Goal: Information Seeking & Learning: Learn about a topic

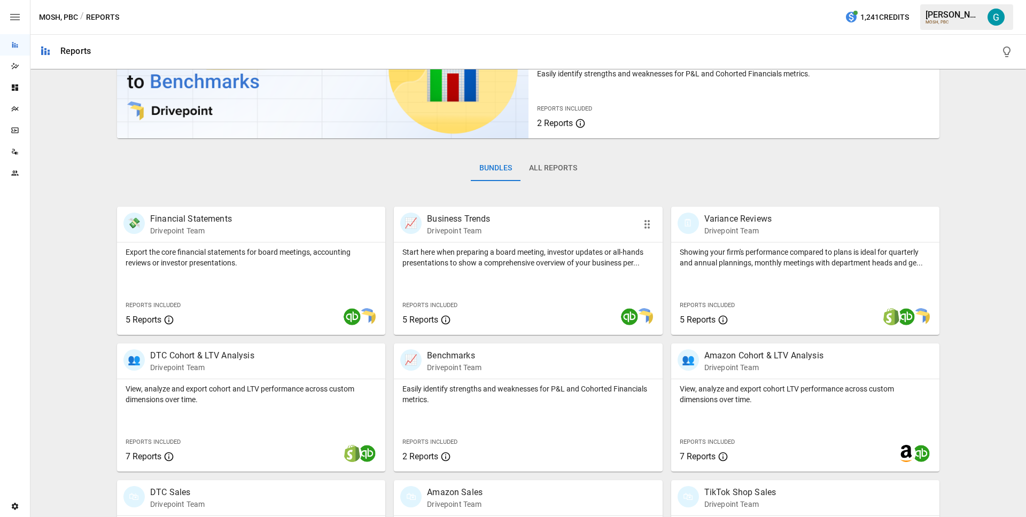
scroll to position [81, 0]
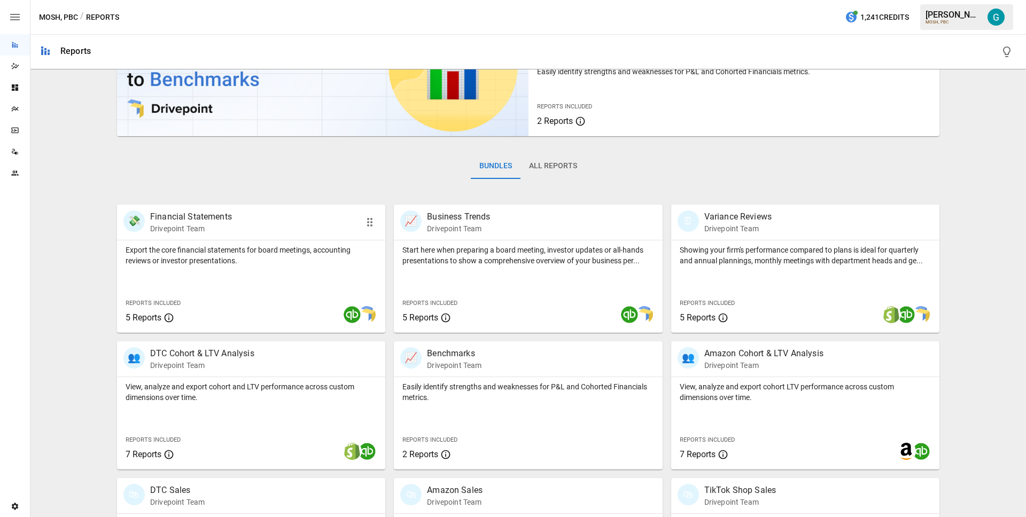
click at [203, 231] on p "Drivepoint Team" at bounding box center [191, 228] width 82 height 11
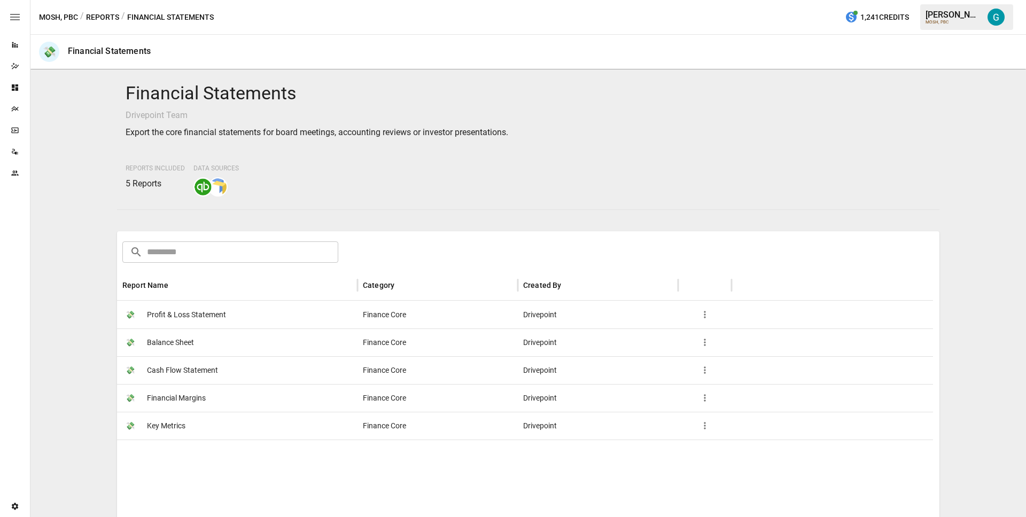
click at [202, 313] on span "Profit & Loss Statement" at bounding box center [186, 314] width 79 height 27
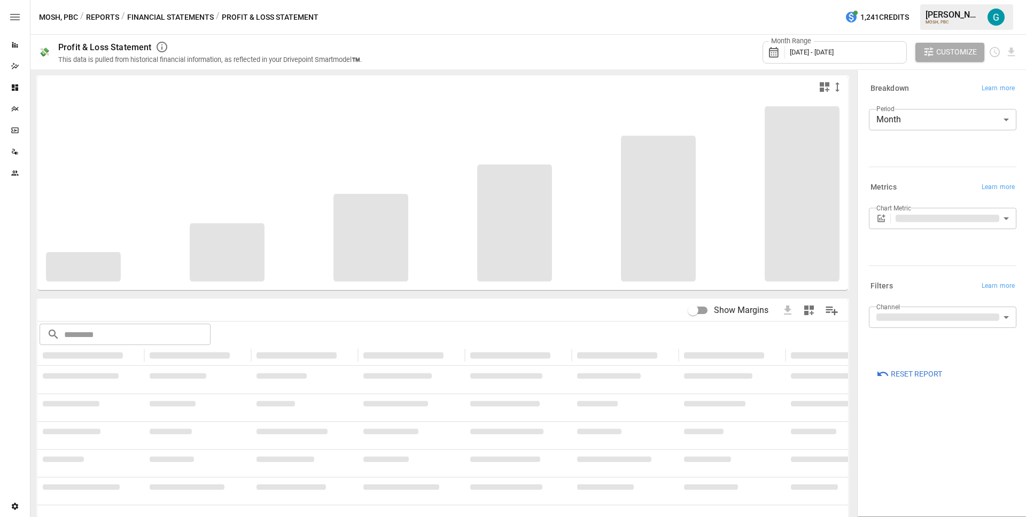
click at [977, 0] on body "**********" at bounding box center [513, 0] width 1026 height 0
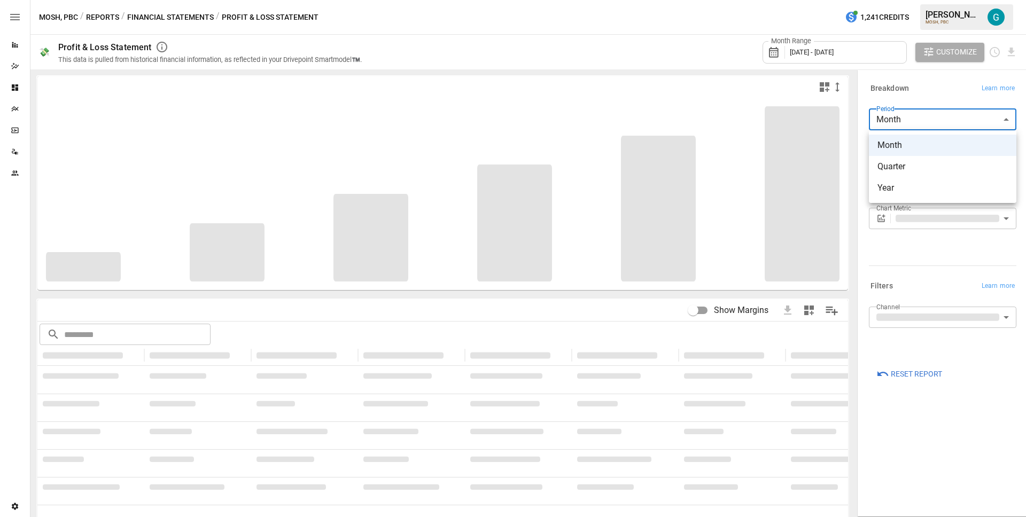
click at [651, 62] on div at bounding box center [513, 258] width 1026 height 517
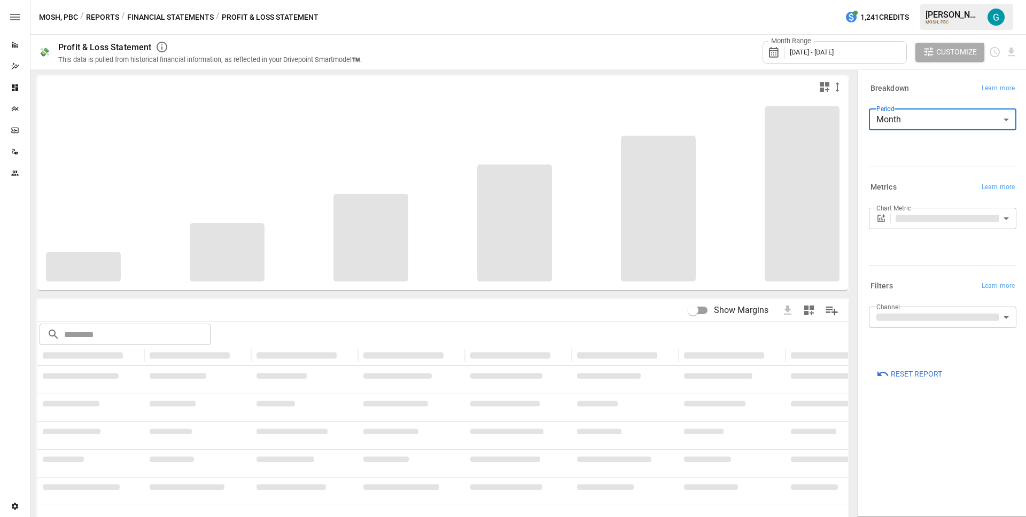
click at [182, 10] on div "MOSH, PBC / Reports / Financial Statements / Profit & Loss Statement 1,241 Cred…" at bounding box center [528, 17] width 996 height 34
click at [182, 15] on button "Financial Statements" at bounding box center [170, 17] width 87 height 13
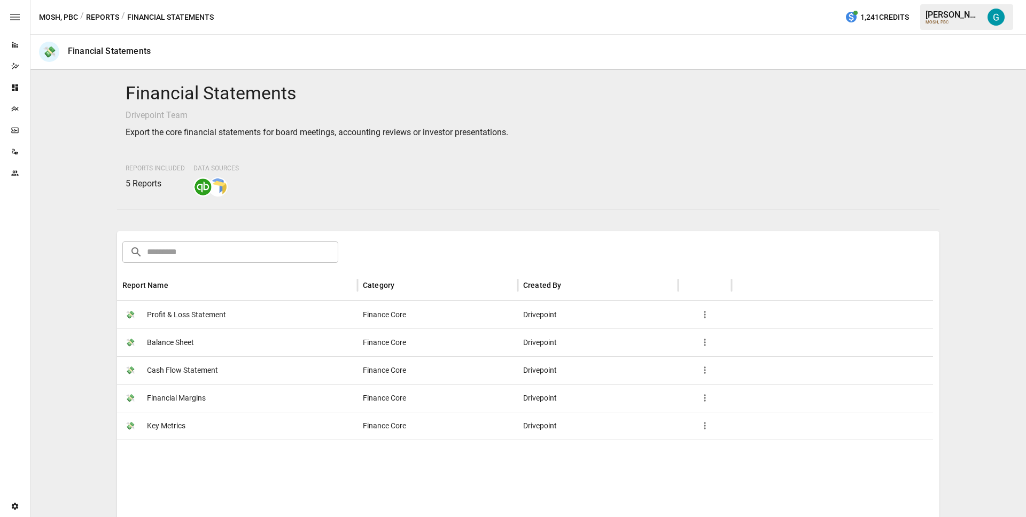
click at [215, 350] on div "💸 Balance Sheet" at bounding box center [237, 343] width 241 height 28
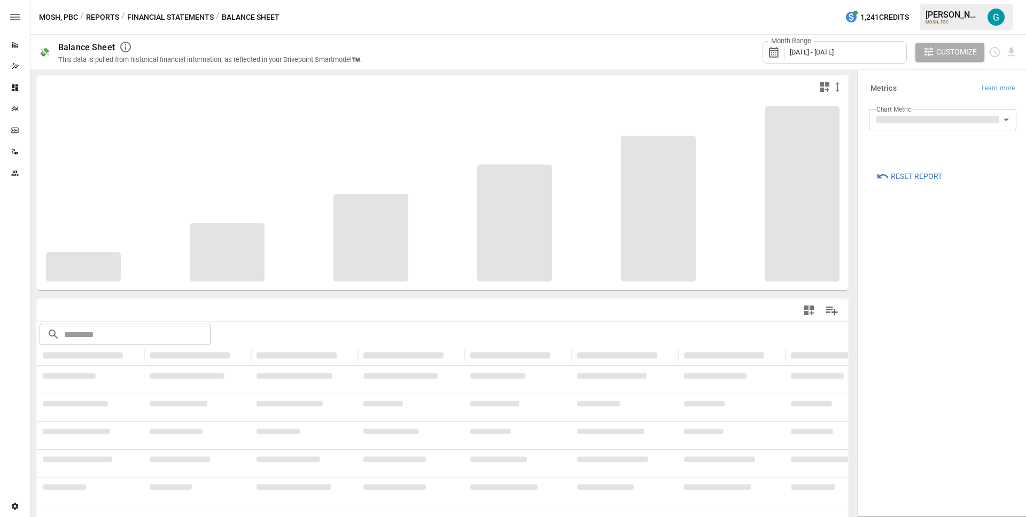
click at [166, 13] on button "Financial Statements" at bounding box center [170, 17] width 87 height 13
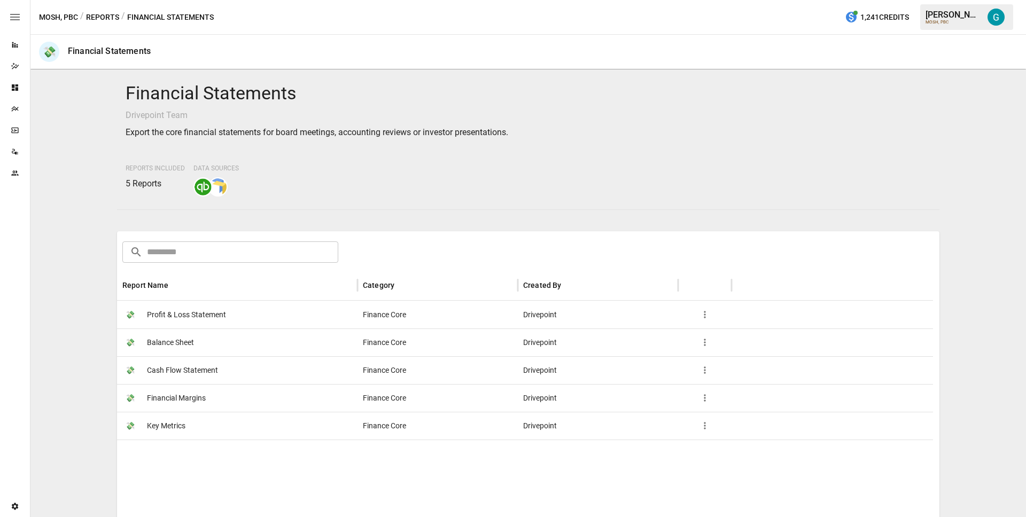
click at [167, 366] on span "Cash Flow Statement" at bounding box center [182, 370] width 71 height 27
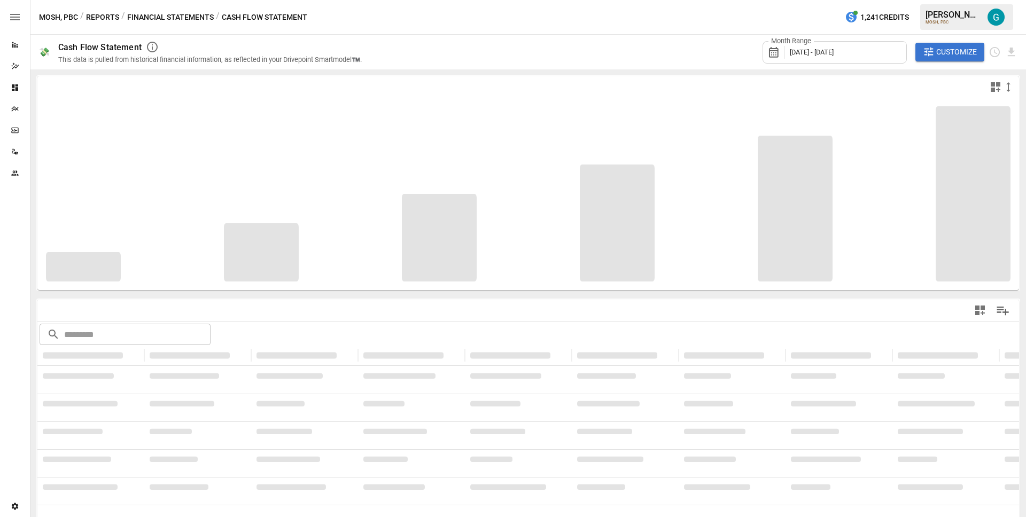
click at [943, 47] on span "Customize" at bounding box center [956, 51] width 41 height 13
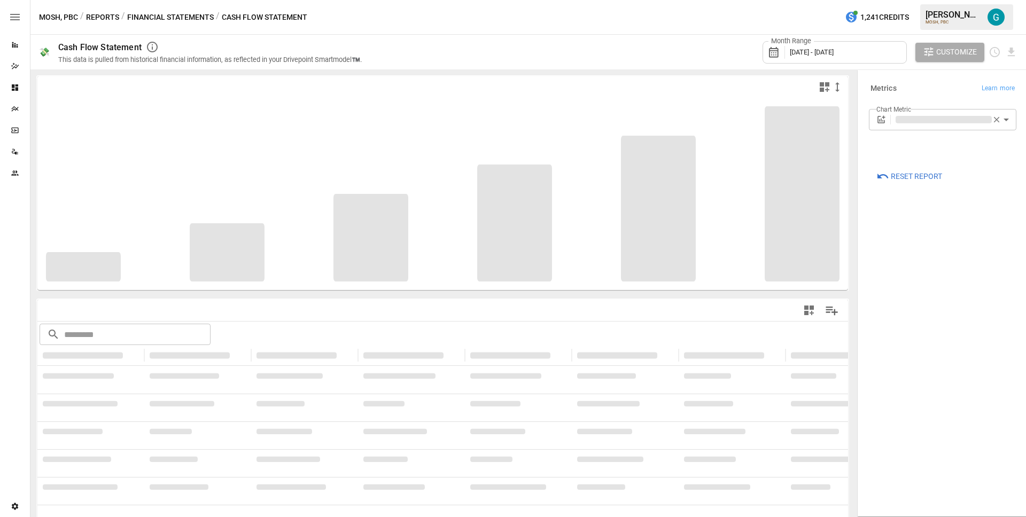
click at [162, 17] on button "Financial Statements" at bounding box center [170, 17] width 87 height 13
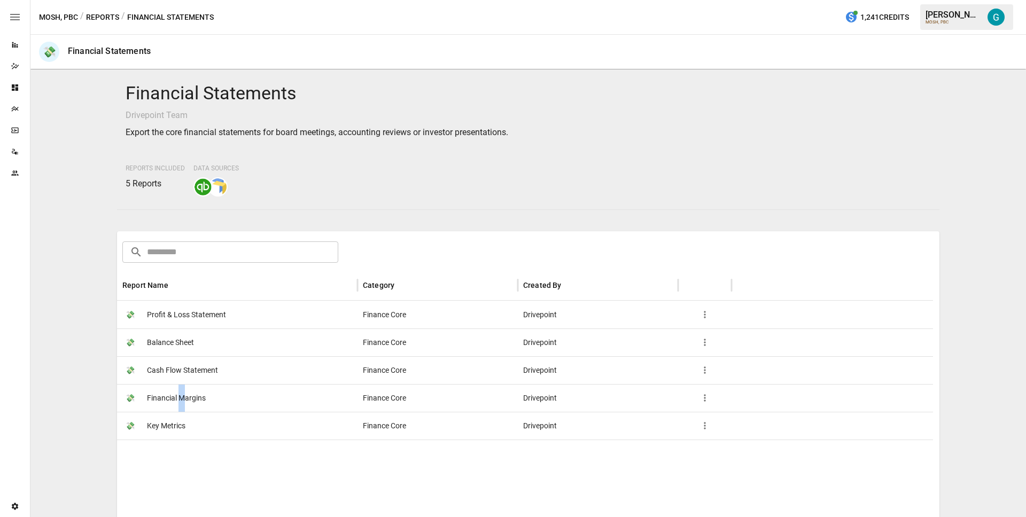
click at [181, 398] on span "Financial Margins" at bounding box center [176, 398] width 59 height 27
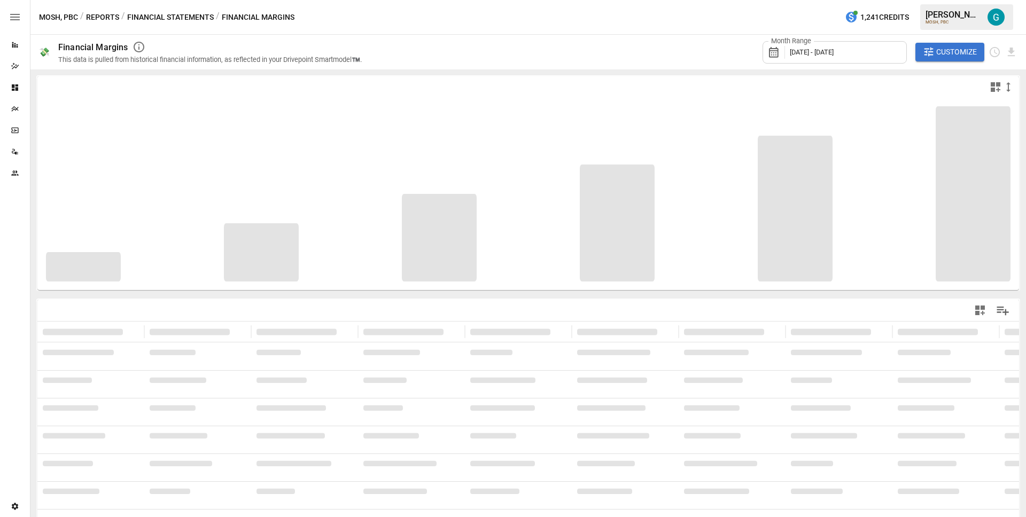
click at [954, 48] on span "Customize" at bounding box center [956, 51] width 41 height 13
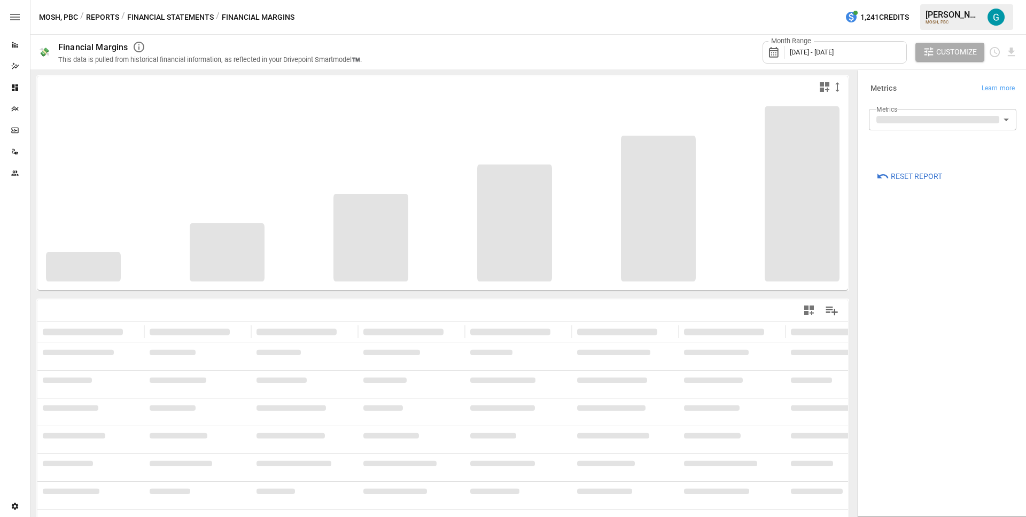
click at [144, 15] on button "Financial Statements" at bounding box center [170, 17] width 87 height 13
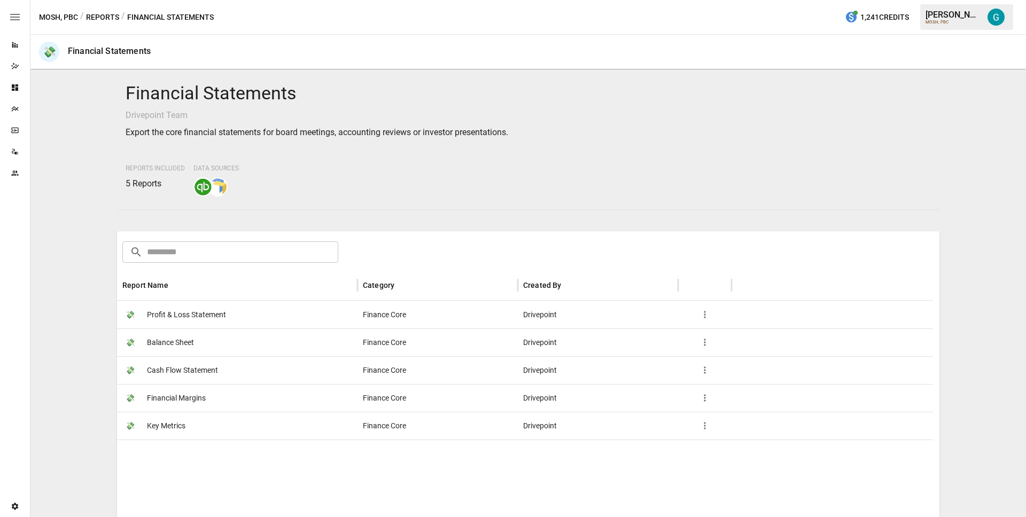
click at [169, 423] on span "Key Metrics" at bounding box center [166, 426] width 38 height 27
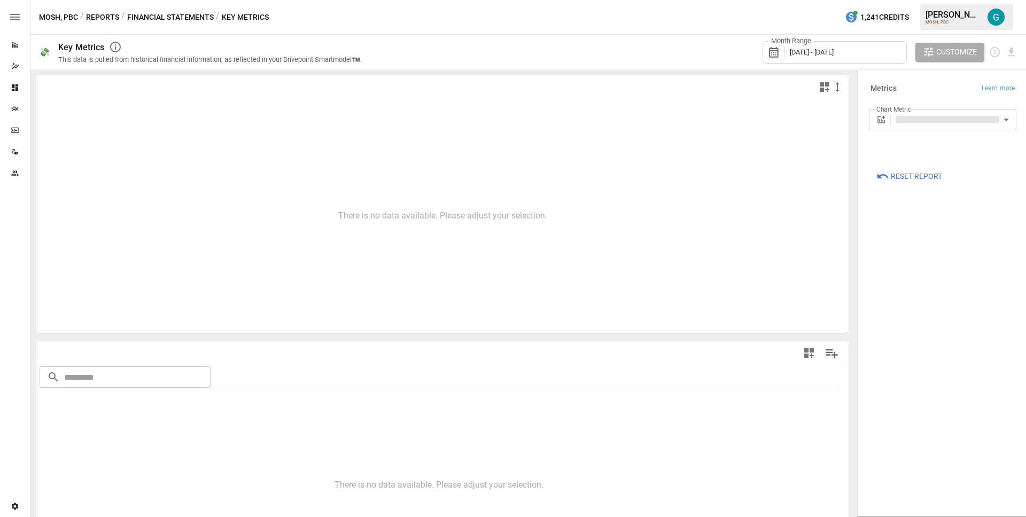
click at [972, 53] on span "Customize" at bounding box center [956, 51] width 41 height 13
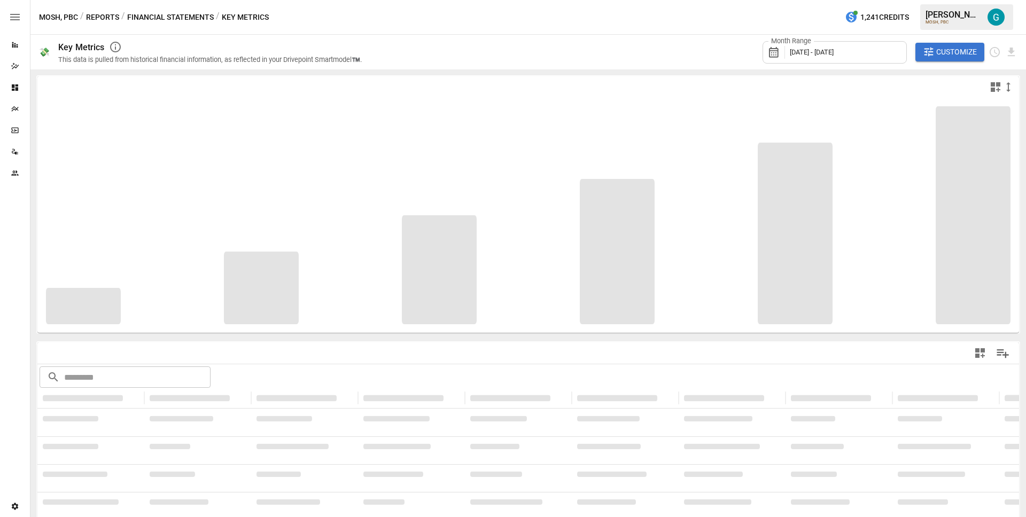
click at [190, 25] on div "MOSH, PBC / Reports / Financial Statements / Key Metrics 1,241 Credits [PERSON_…" at bounding box center [528, 17] width 996 height 34
click at [187, 20] on button "Financial Statements" at bounding box center [170, 17] width 87 height 13
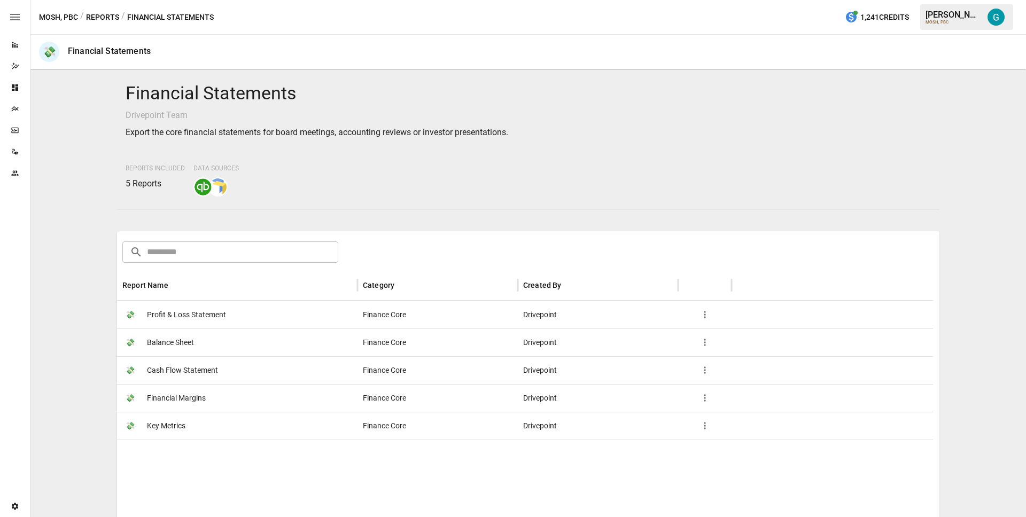
click at [104, 18] on button "Reports" at bounding box center [102, 17] width 33 height 13
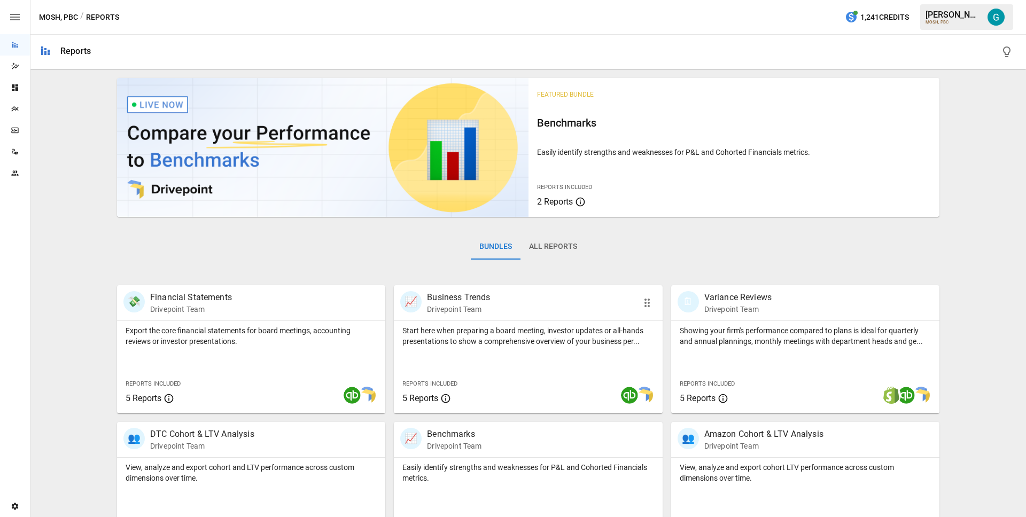
click at [446, 305] on p "Drivepoint Team" at bounding box center [458, 309] width 63 height 11
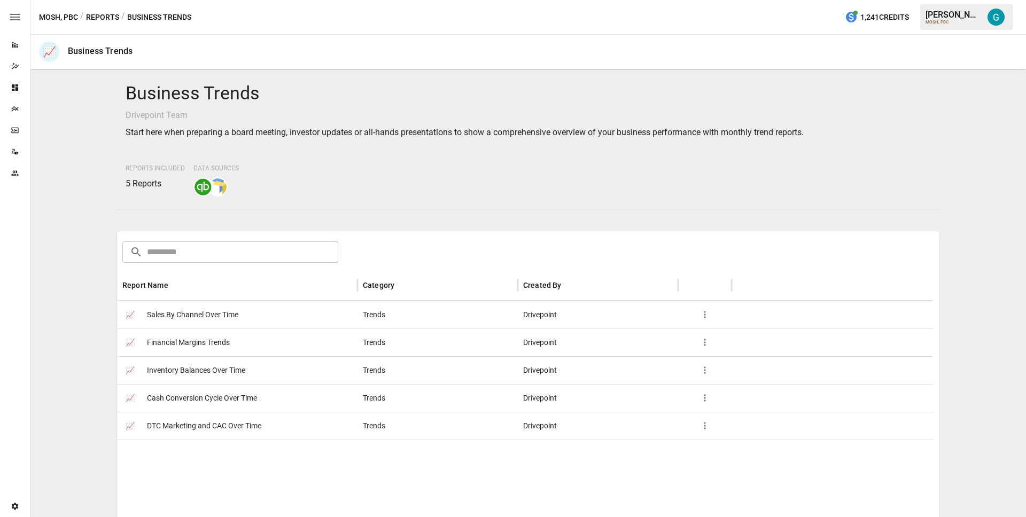
click at [251, 312] on div "📈 Sales By Channel Over Time" at bounding box center [237, 315] width 241 height 28
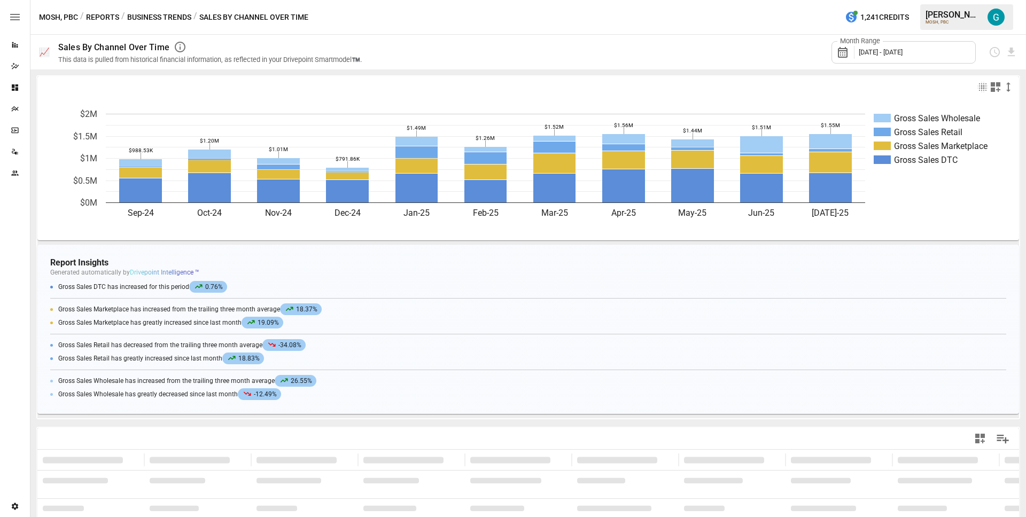
click at [153, 17] on button "Business Trends" at bounding box center [159, 17] width 64 height 13
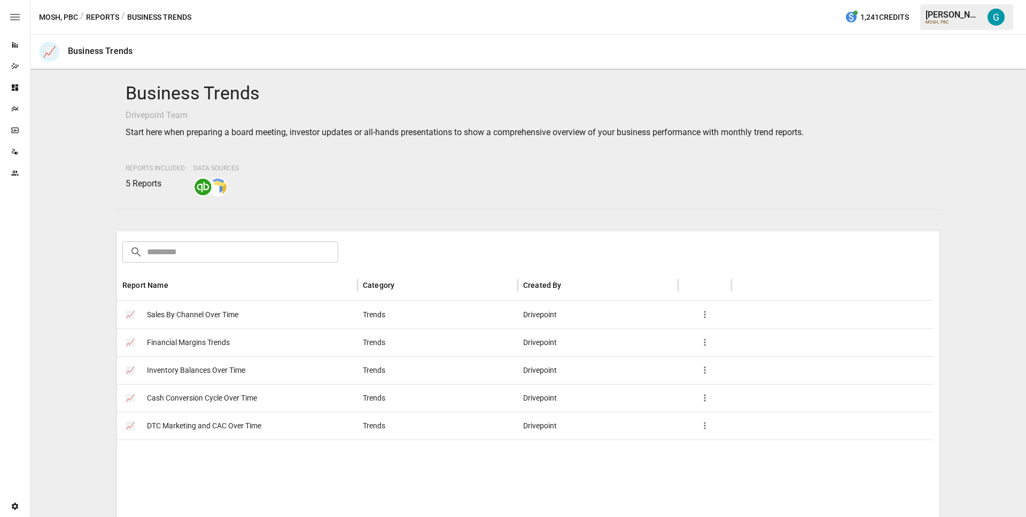
click at [213, 336] on span "Financial Margins Trends" at bounding box center [188, 342] width 83 height 27
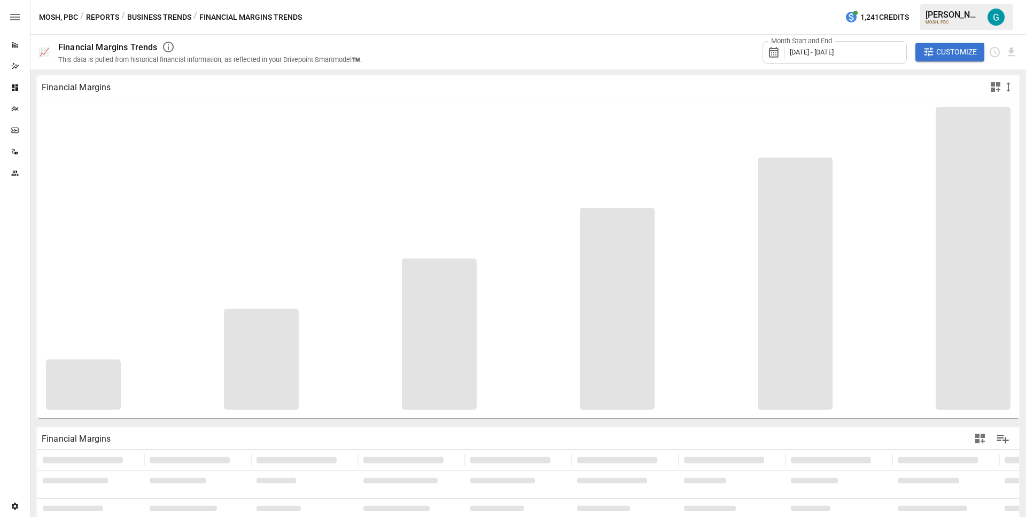
click at [941, 59] on button "Customize" at bounding box center [950, 52] width 69 height 19
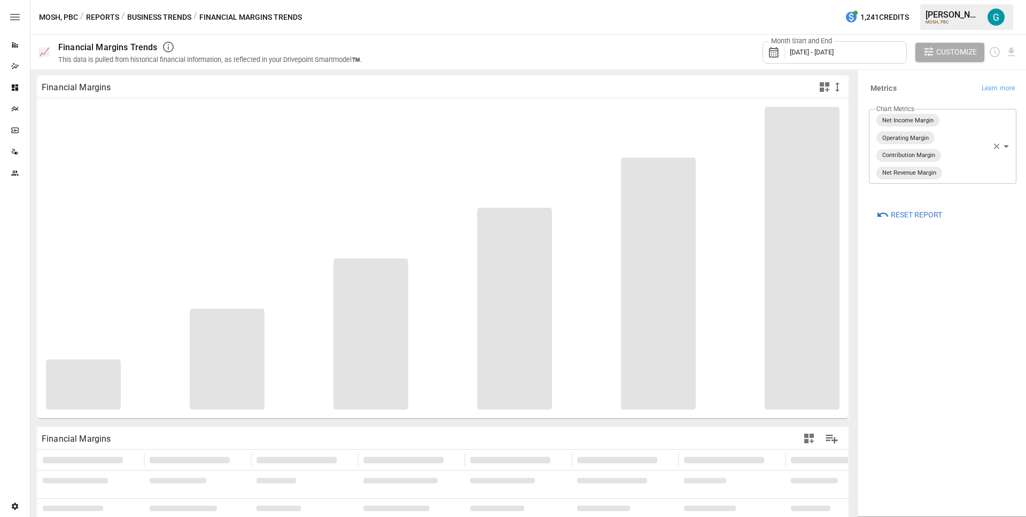
click at [168, 19] on button "Business Trends" at bounding box center [159, 17] width 64 height 13
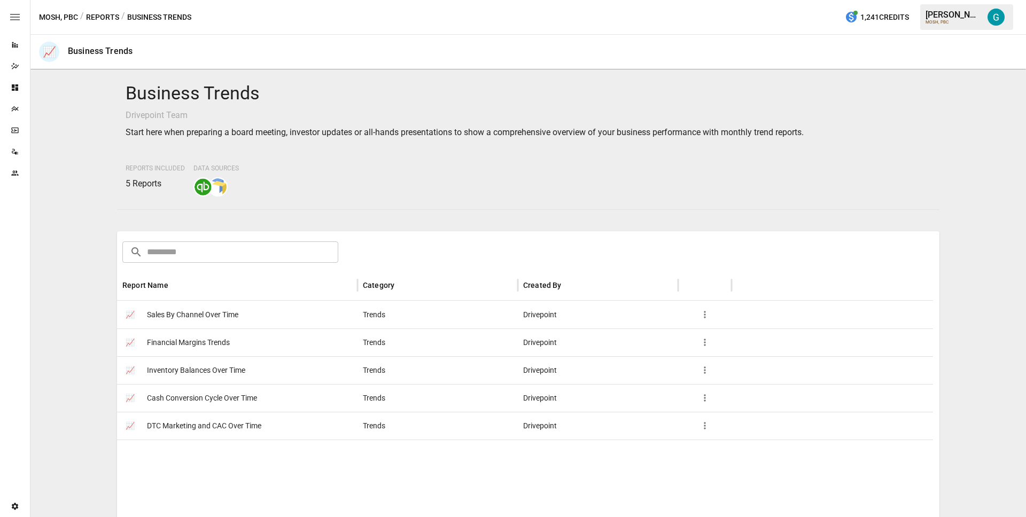
click at [213, 375] on span "Inventory Balances Over Time" at bounding box center [196, 370] width 98 height 27
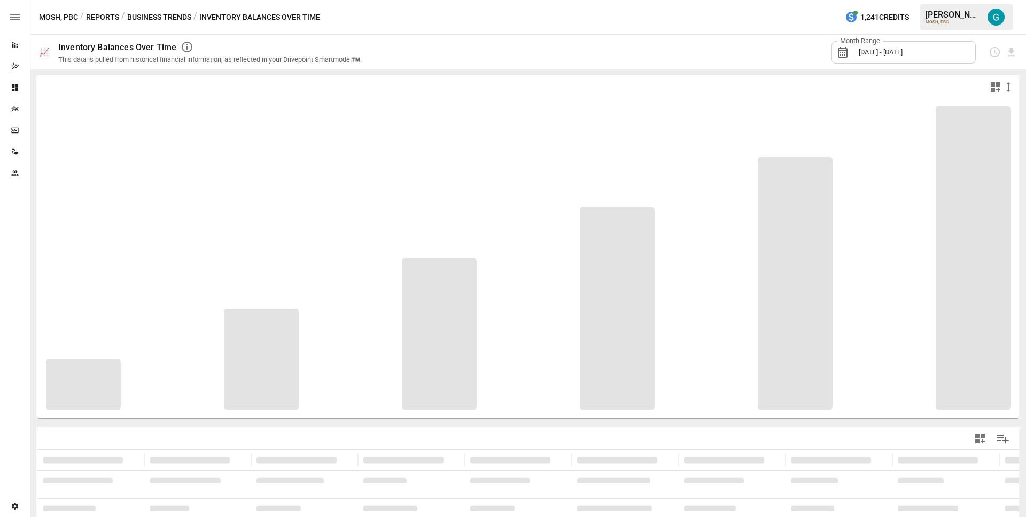
click at [175, 18] on button "Business Trends" at bounding box center [159, 17] width 64 height 13
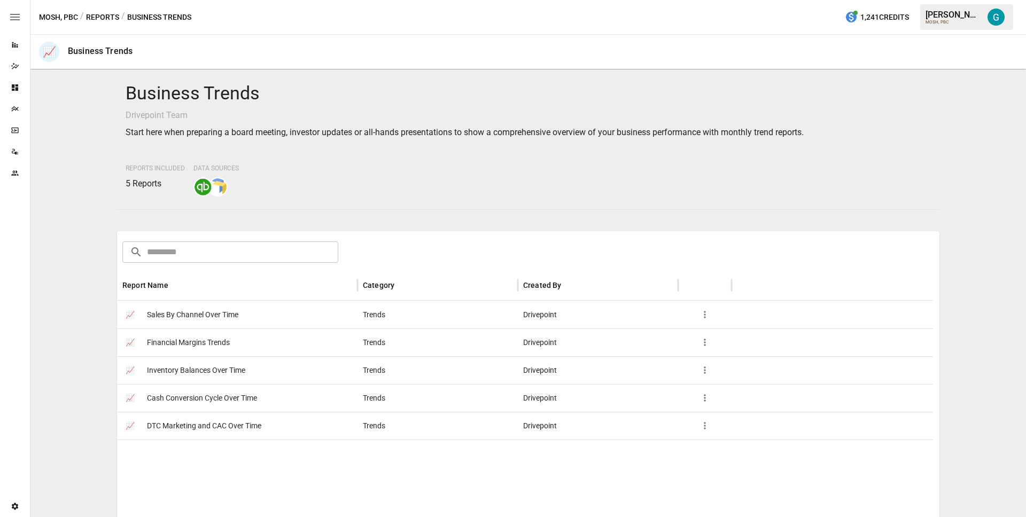
click at [209, 400] on span "Cash Conversion Cycle Over Time" at bounding box center [202, 398] width 110 height 27
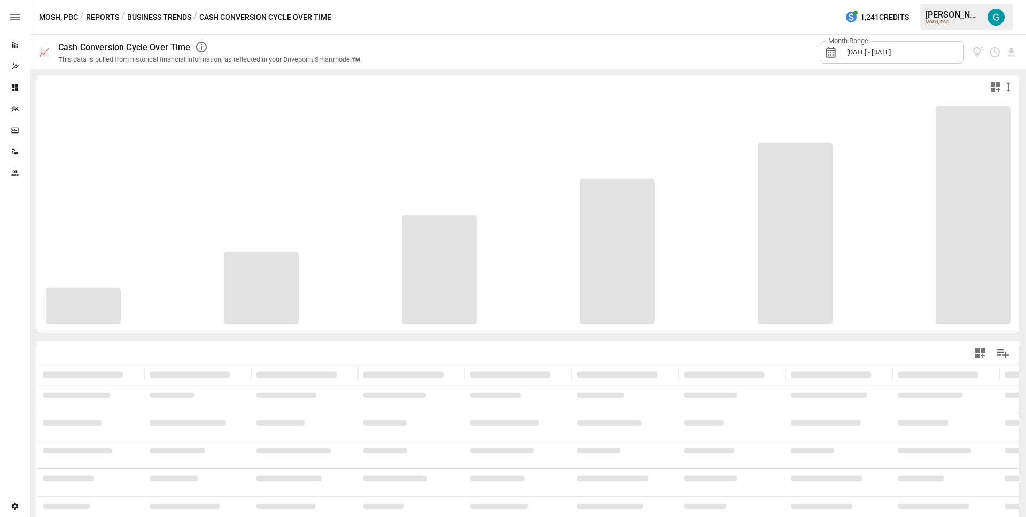
click at [154, 19] on button "Business Trends" at bounding box center [159, 17] width 64 height 13
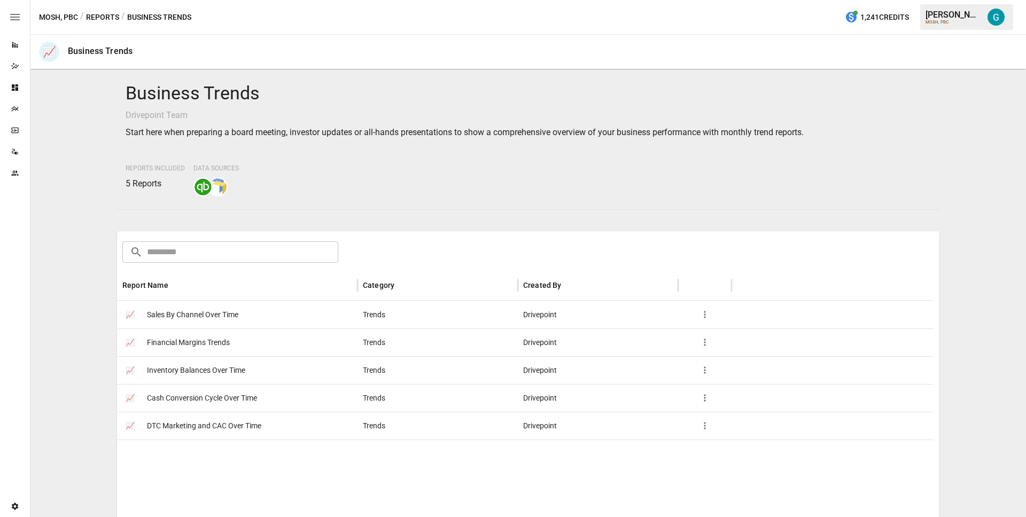
click at [210, 421] on span "DTC Marketing and CAC Over Time" at bounding box center [204, 426] width 114 height 27
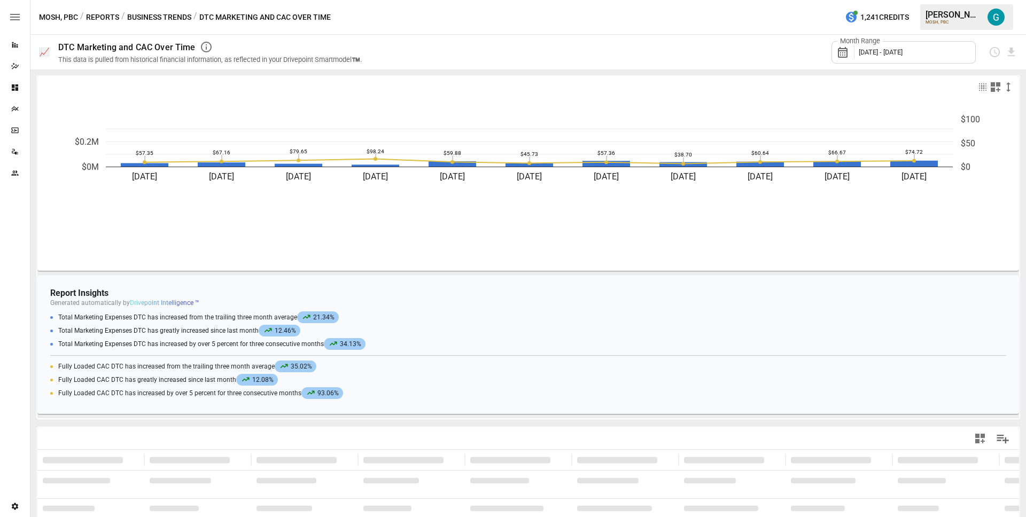
click at [151, 14] on button "Business Trends" at bounding box center [159, 17] width 64 height 13
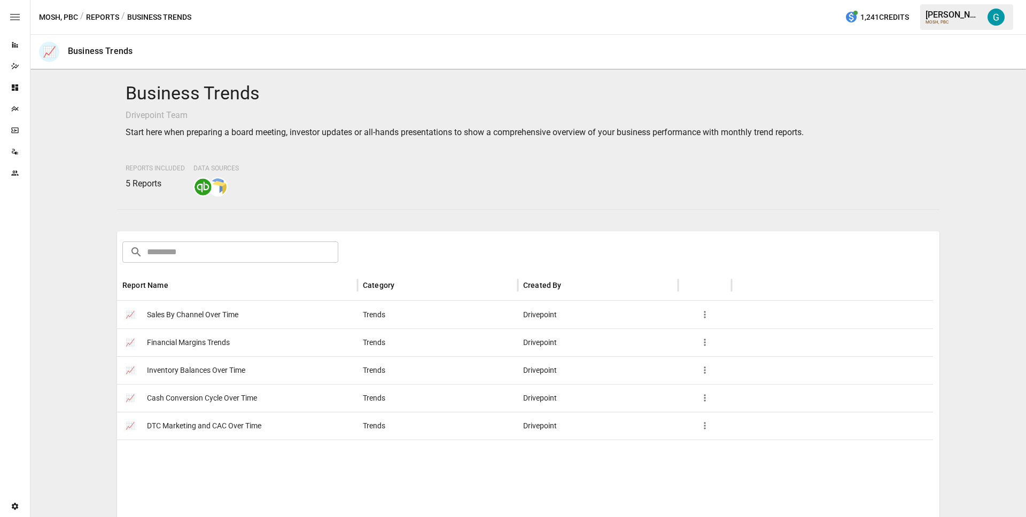
click at [112, 18] on button "Reports" at bounding box center [102, 17] width 33 height 13
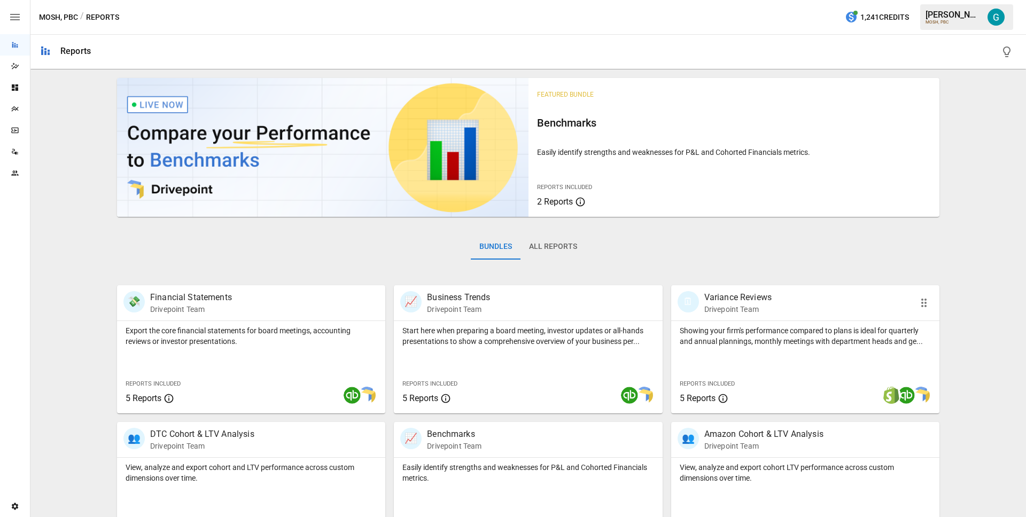
click at [761, 327] on p "Showing your firm's performance compared to plans is ideal for quarterly and an…" at bounding box center [805, 336] width 251 height 21
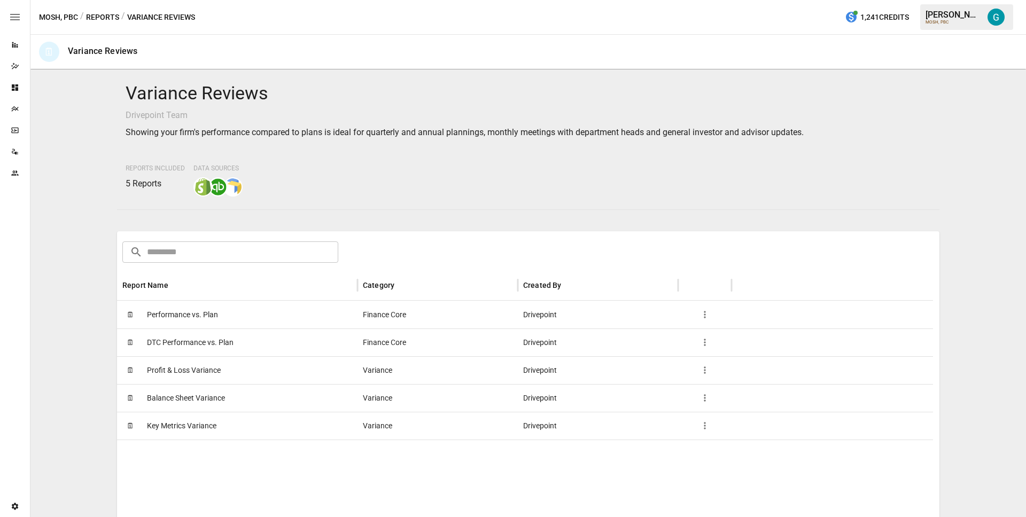
click at [214, 344] on span "DTC Performance vs. Plan" at bounding box center [190, 342] width 87 height 27
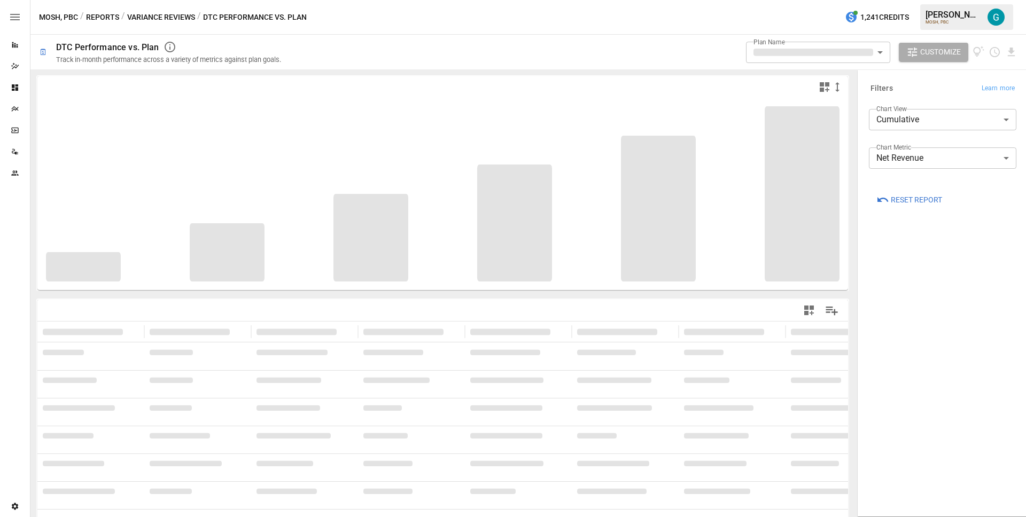
click at [177, 13] on button "Variance Reviews" at bounding box center [161, 17] width 68 height 13
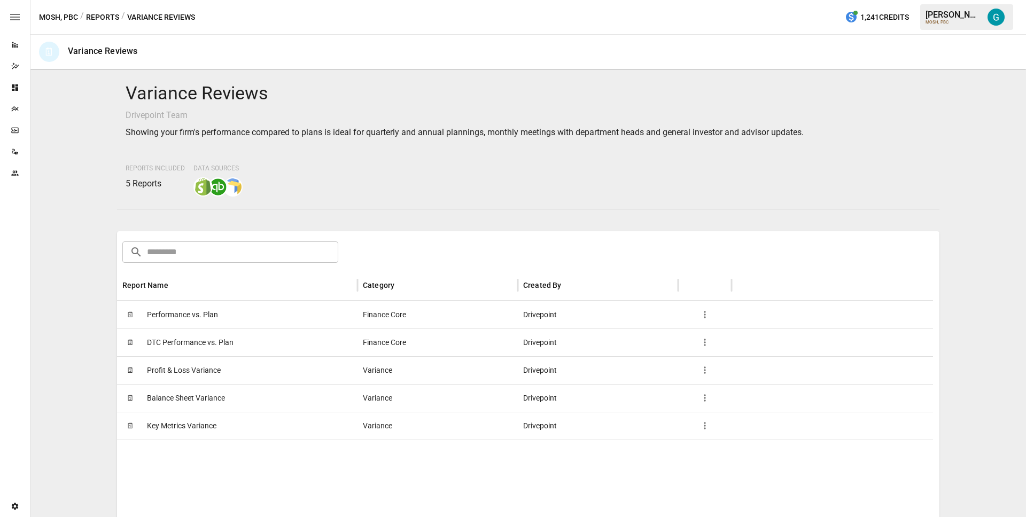
click at [195, 367] on span "Profit & Loss Variance" at bounding box center [184, 370] width 74 height 27
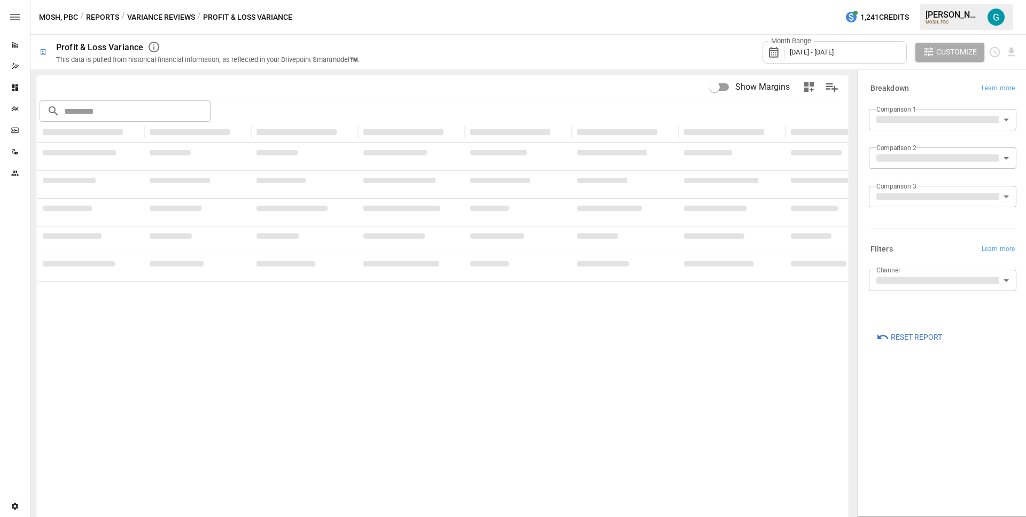
click at [165, 15] on button "Variance Reviews" at bounding box center [161, 17] width 68 height 13
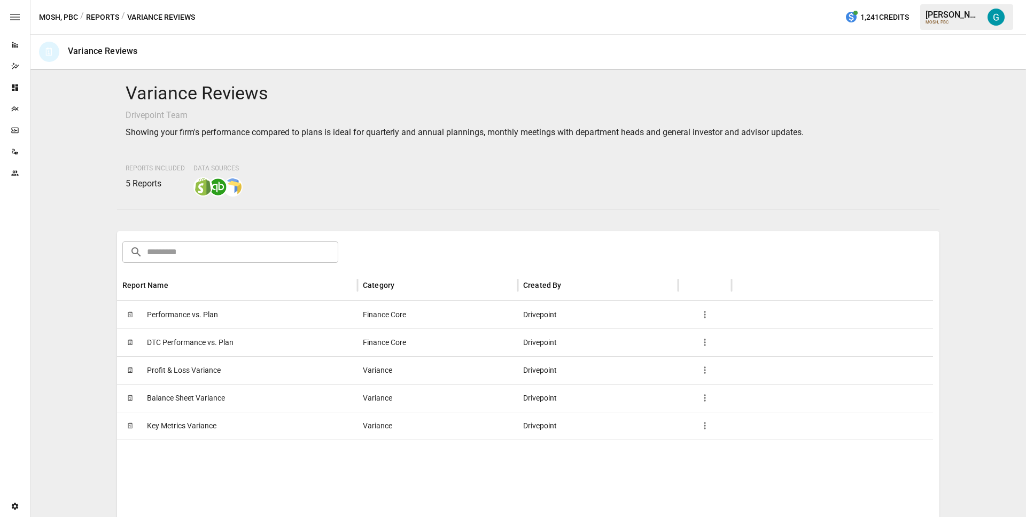
click at [200, 392] on span "Balance Sheet Variance" at bounding box center [186, 398] width 78 height 27
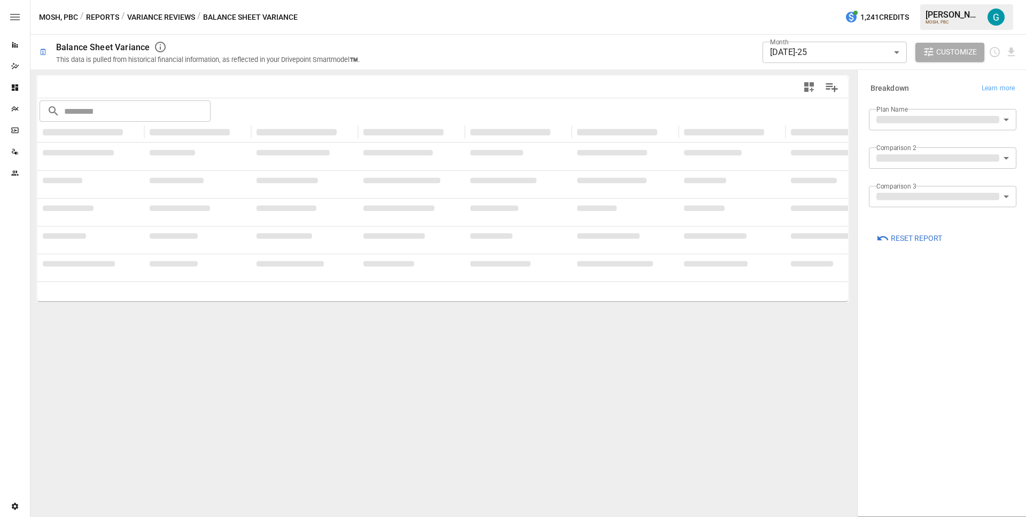
click at [167, 16] on button "Variance Reviews" at bounding box center [161, 17] width 68 height 13
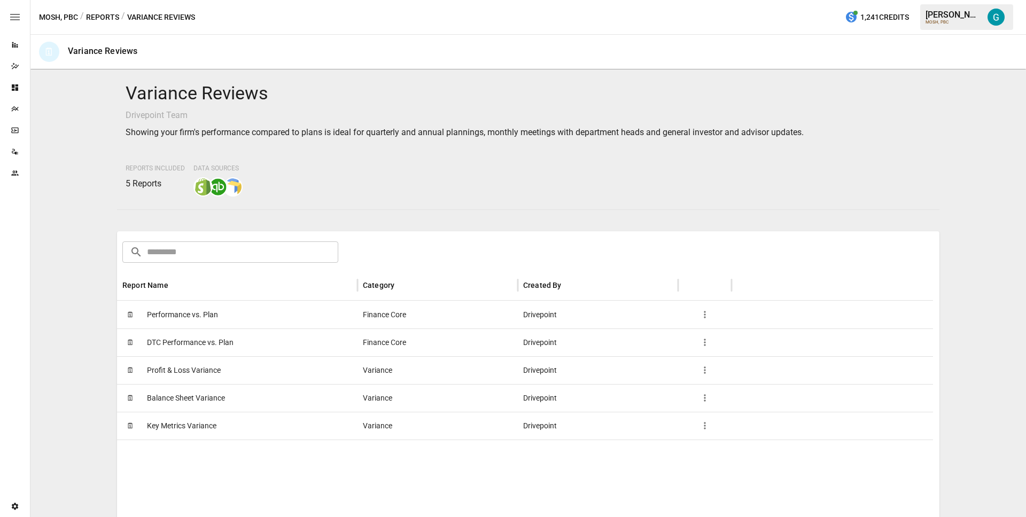
click at [181, 431] on span "Key Metrics Variance" at bounding box center [181, 426] width 69 height 27
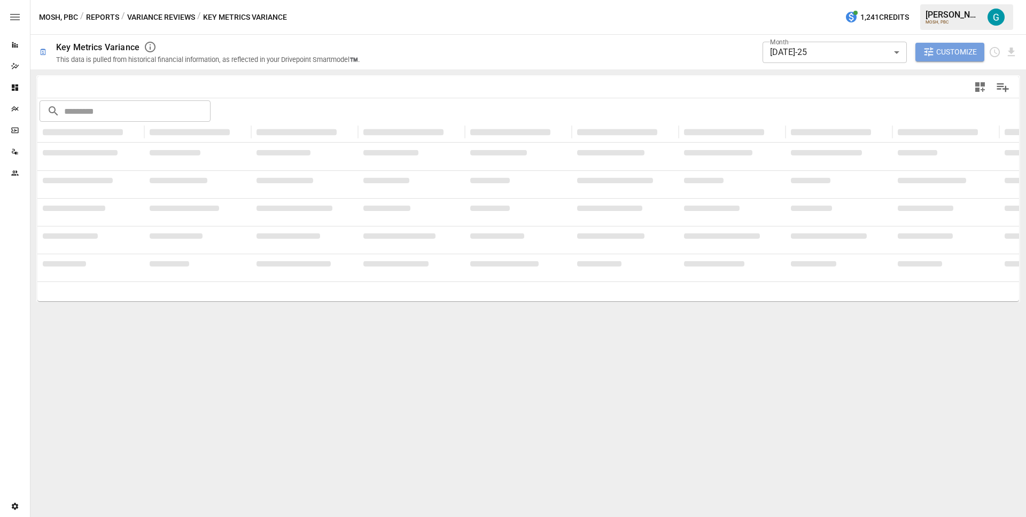
click at [958, 57] on span "Customize" at bounding box center [956, 51] width 41 height 13
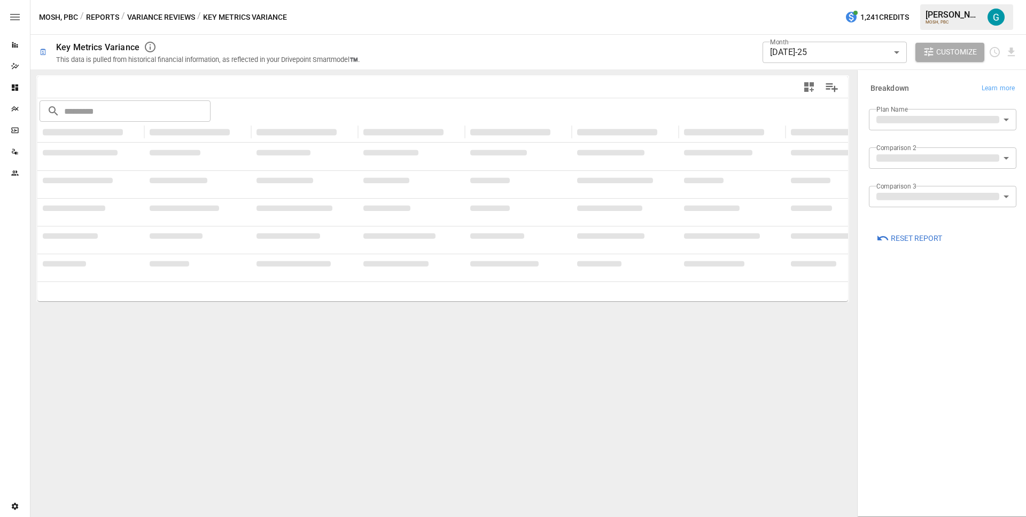
type input "**********"
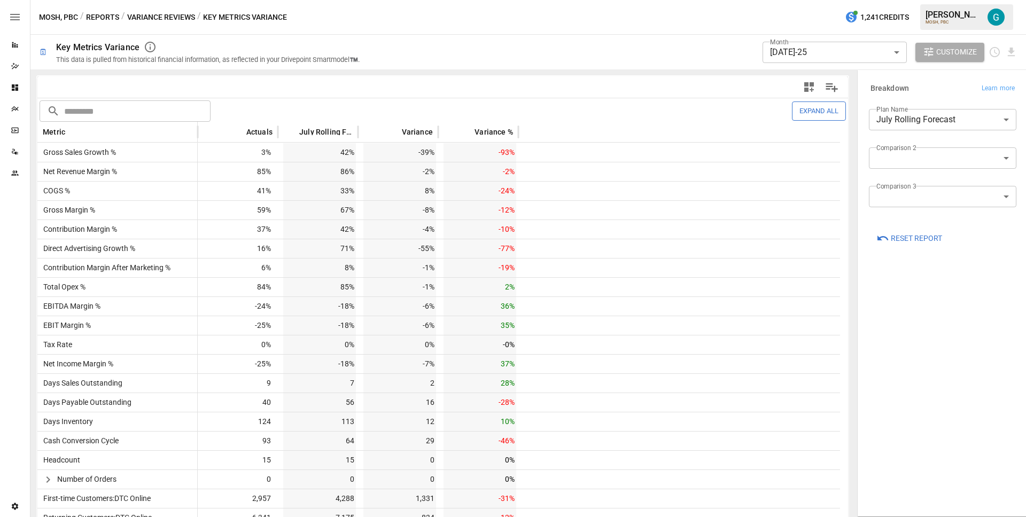
click at [180, 17] on button "Variance Reviews" at bounding box center [161, 17] width 68 height 13
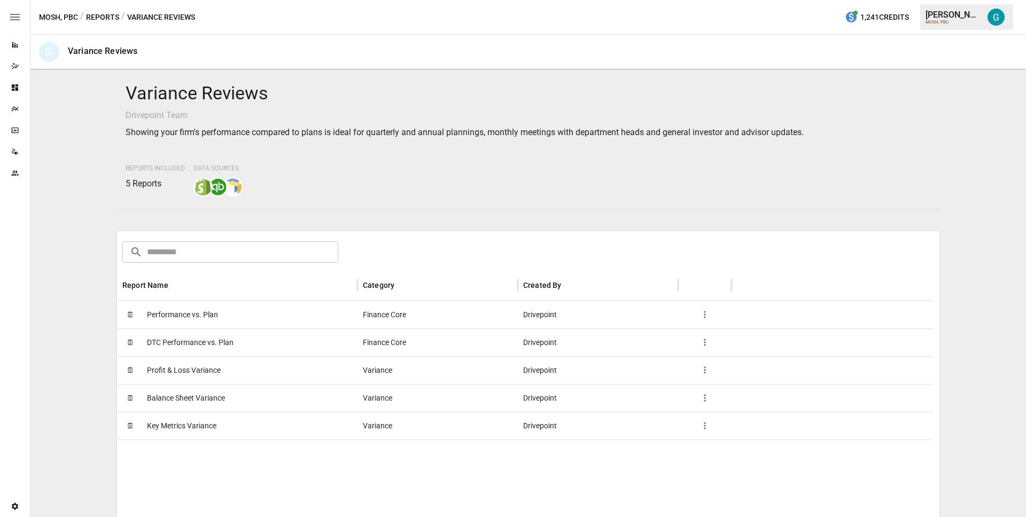
click at [103, 16] on button "Reports" at bounding box center [102, 17] width 33 height 13
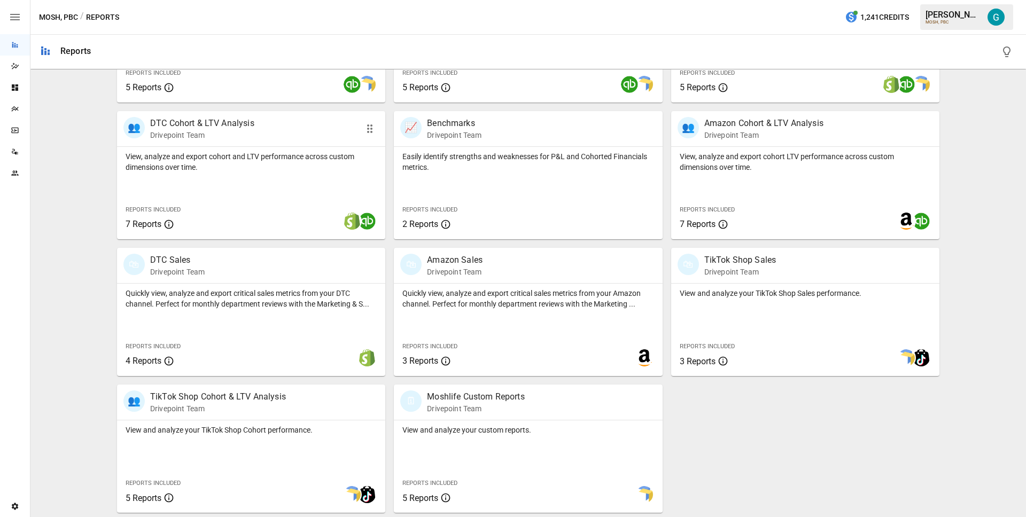
scroll to position [189, 0]
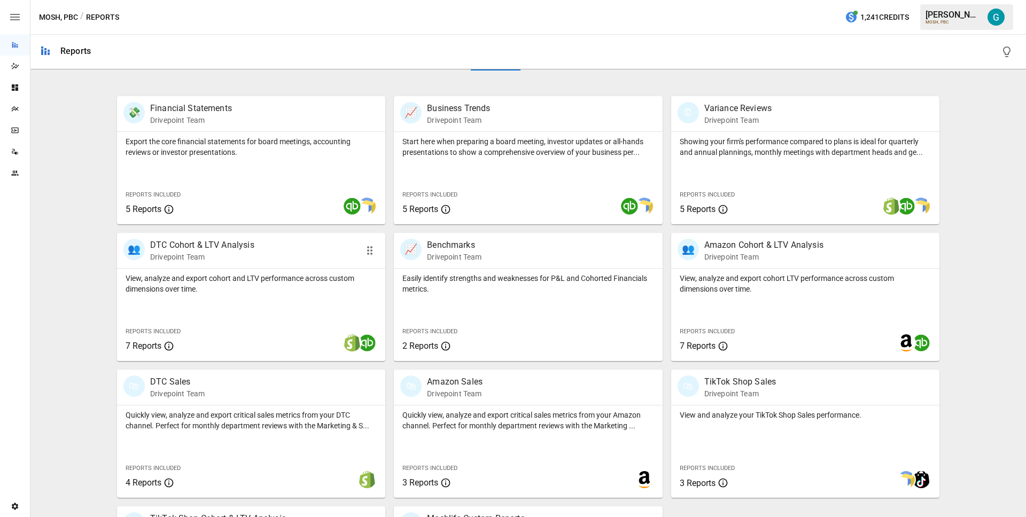
click at [205, 281] on p "View, analyze and export cohort and LTV performance across custom dimensions ov…" at bounding box center [251, 283] width 251 height 21
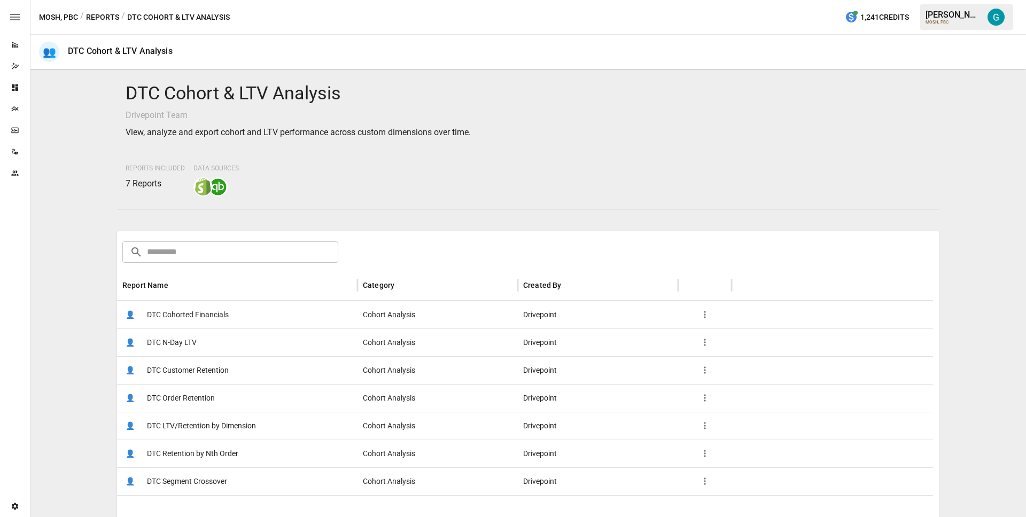
click at [199, 309] on span "DTC Cohorted Financials" at bounding box center [188, 314] width 82 height 27
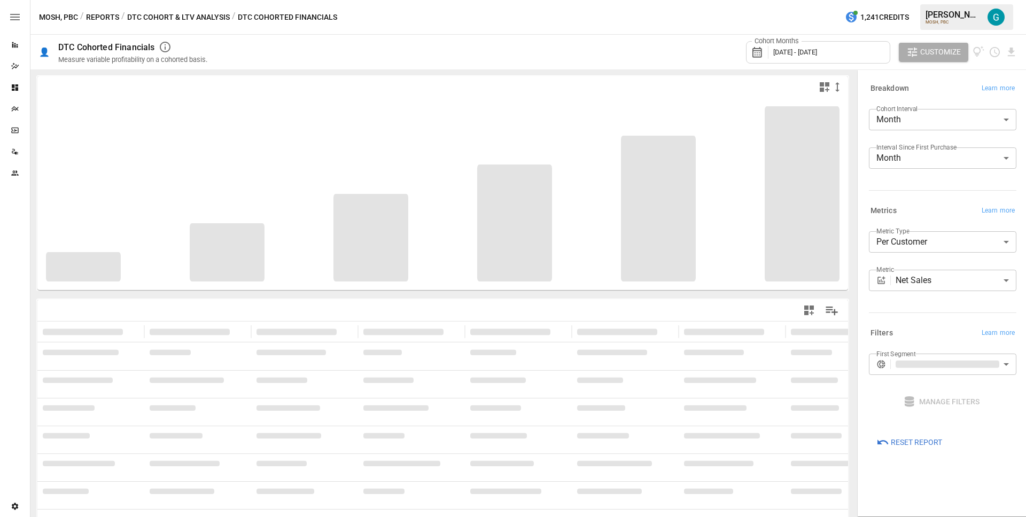
click at [182, 20] on button "DTC Cohort & LTV Analysis" at bounding box center [178, 17] width 103 height 13
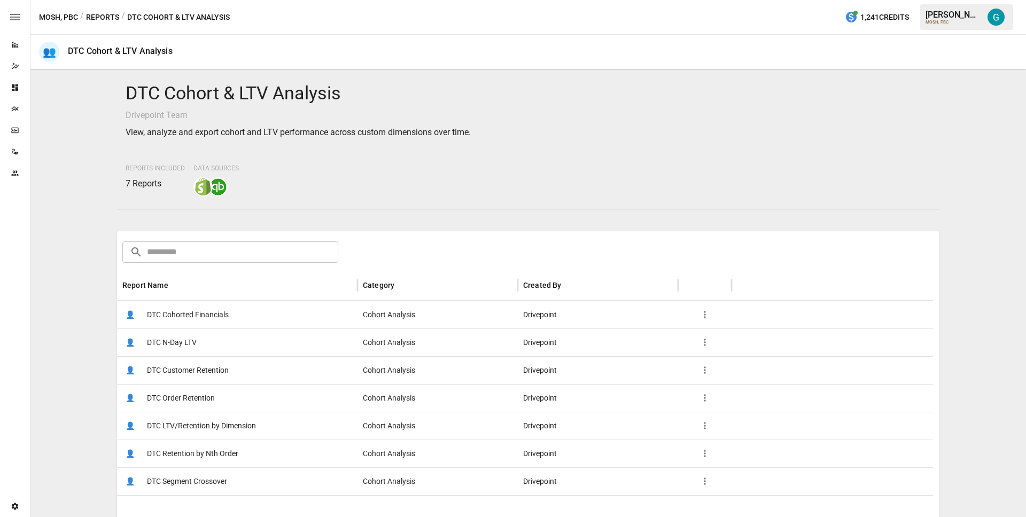
click at [196, 333] on div "👤 DTC N-Day LTV" at bounding box center [237, 343] width 241 height 28
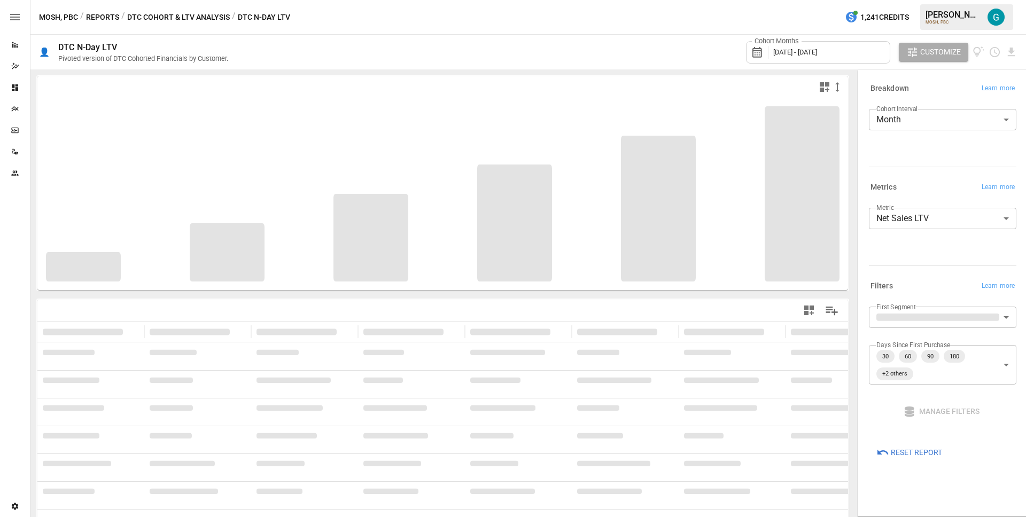
click at [173, 14] on button "DTC Cohort & LTV Analysis" at bounding box center [178, 17] width 103 height 13
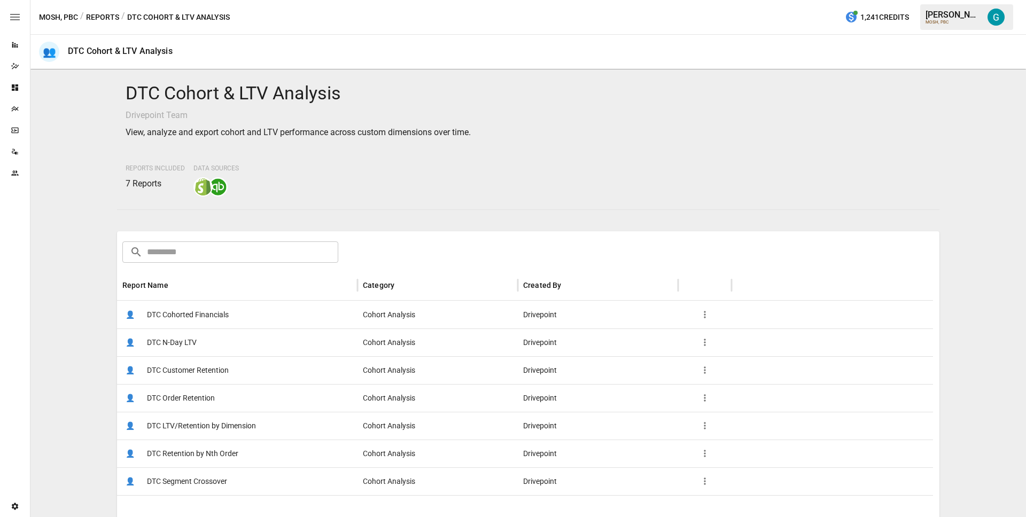
click at [195, 377] on span "DTC Customer Retention" at bounding box center [188, 370] width 82 height 27
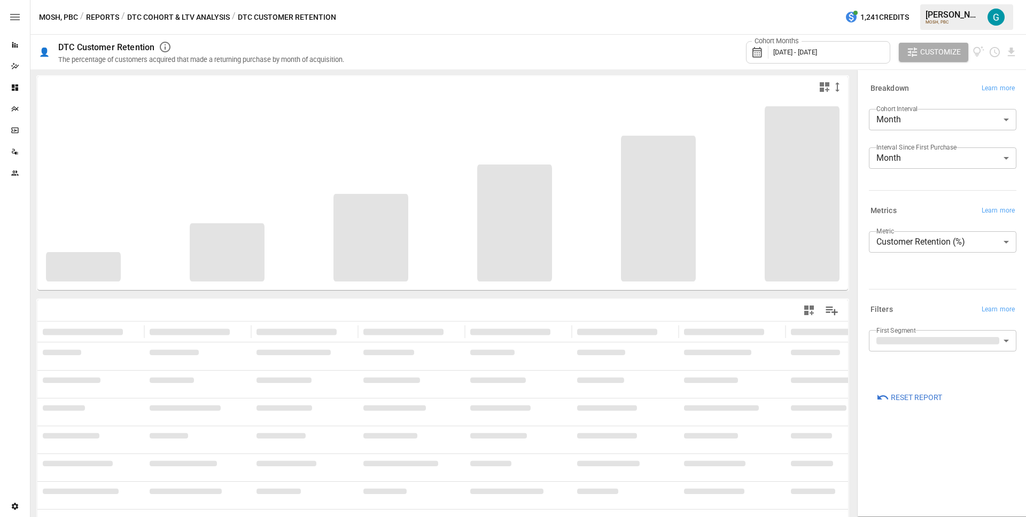
click at [214, 12] on button "DTC Cohort & LTV Analysis" at bounding box center [178, 17] width 103 height 13
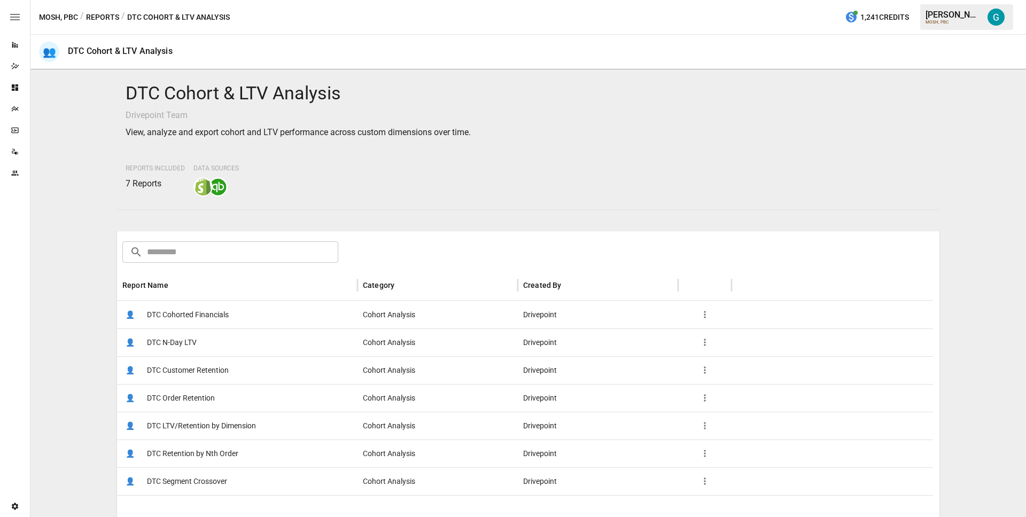
click at [186, 406] on span "DTC Order Retention" at bounding box center [181, 398] width 68 height 27
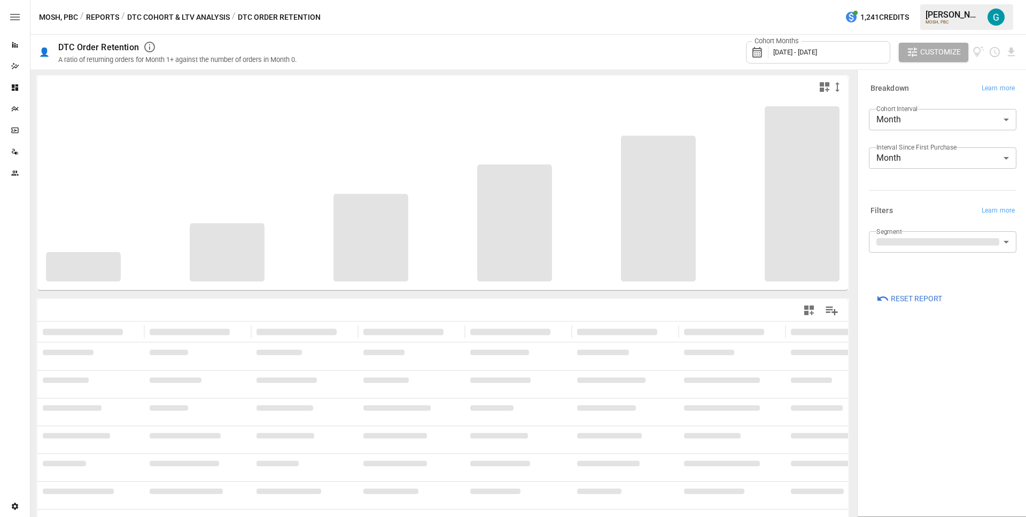
click at [176, 16] on button "DTC Cohort & LTV Analysis" at bounding box center [178, 17] width 103 height 13
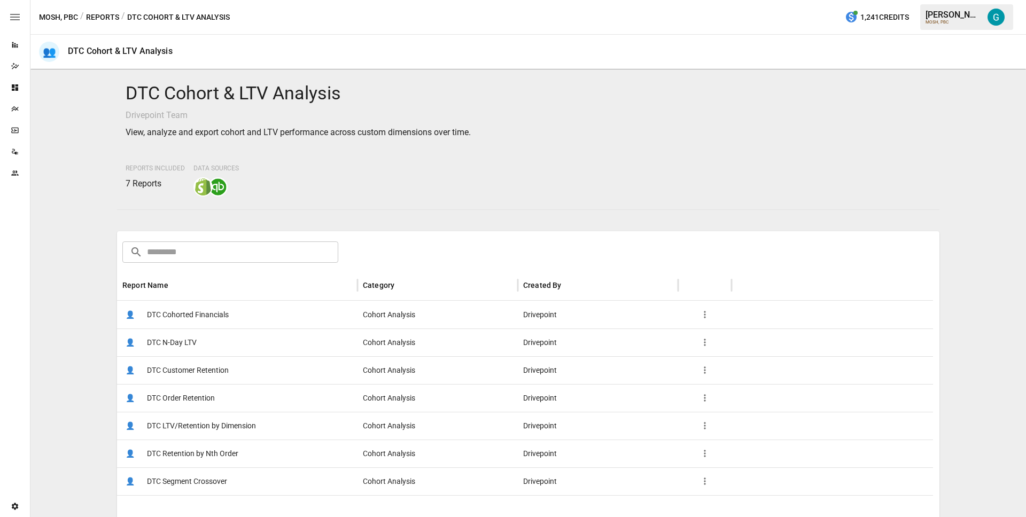
click at [200, 431] on span "DTC LTV/Retention by Dimension" at bounding box center [201, 426] width 109 height 27
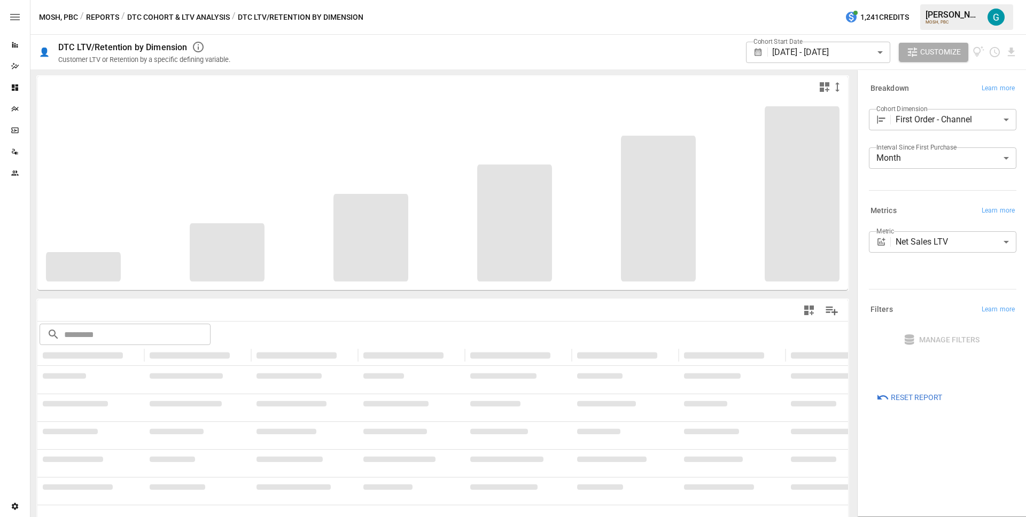
click at [182, 18] on button "DTC Cohort & LTV Analysis" at bounding box center [178, 17] width 103 height 13
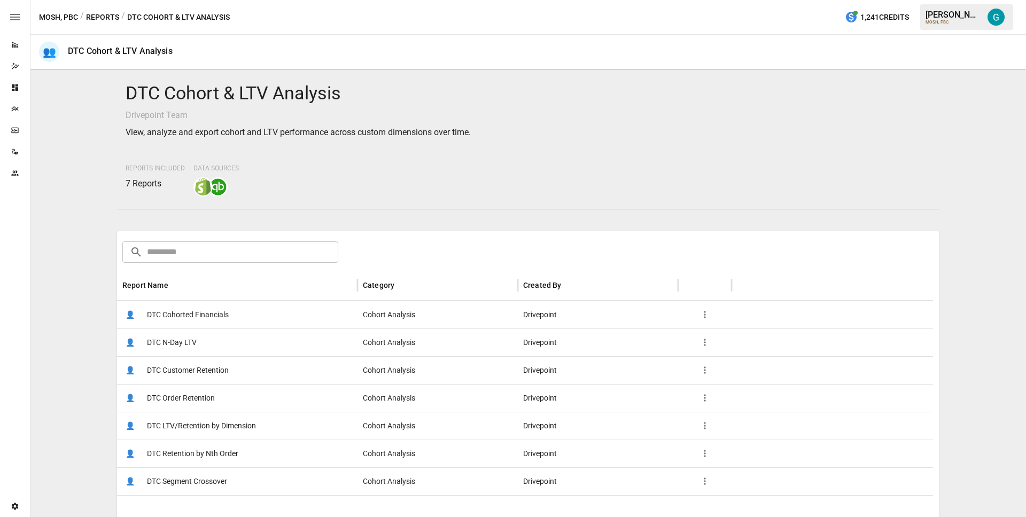
click at [214, 423] on span "DTC LTV/Retention by Dimension" at bounding box center [201, 426] width 109 height 27
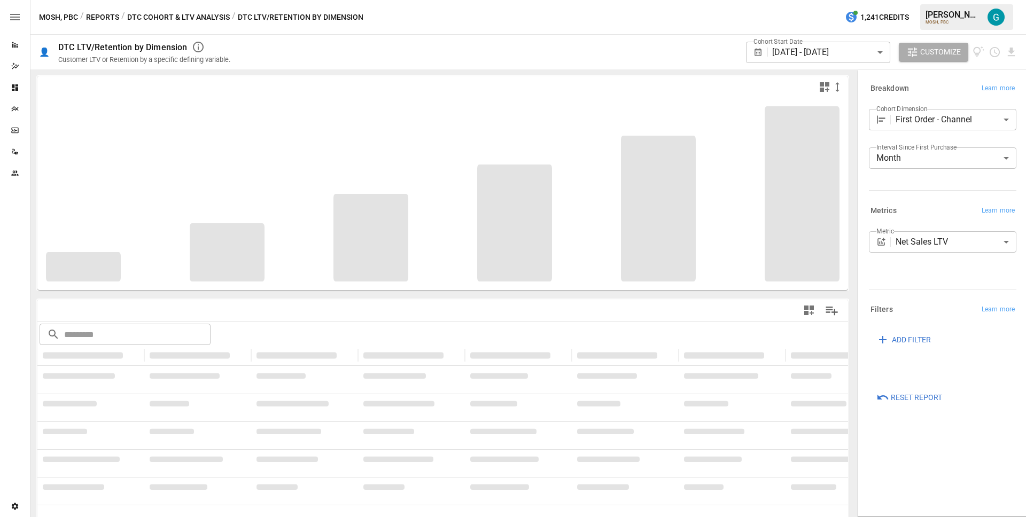
click at [165, 11] on button "DTC Cohort & LTV Analysis" at bounding box center [178, 17] width 103 height 13
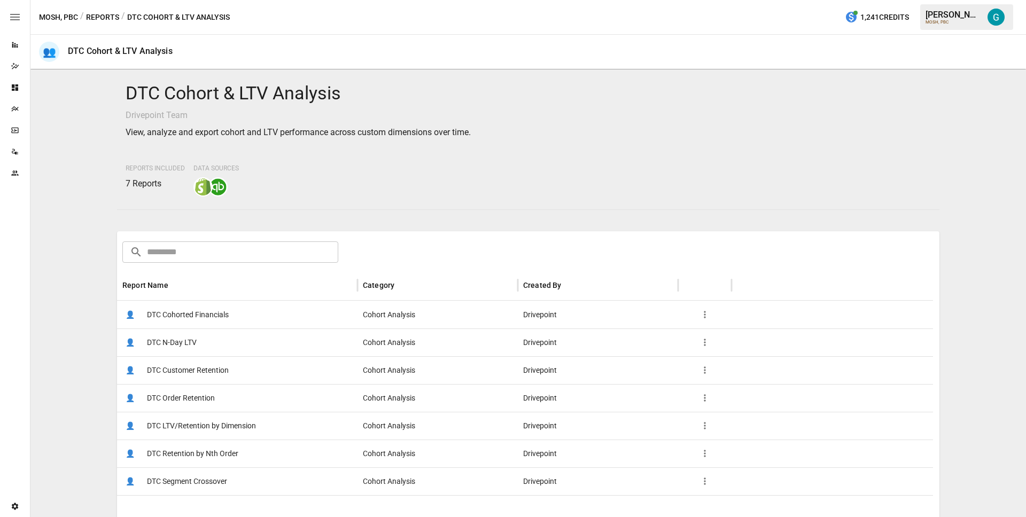
click at [210, 448] on span "DTC Retention by Nth Order" at bounding box center [192, 453] width 91 height 27
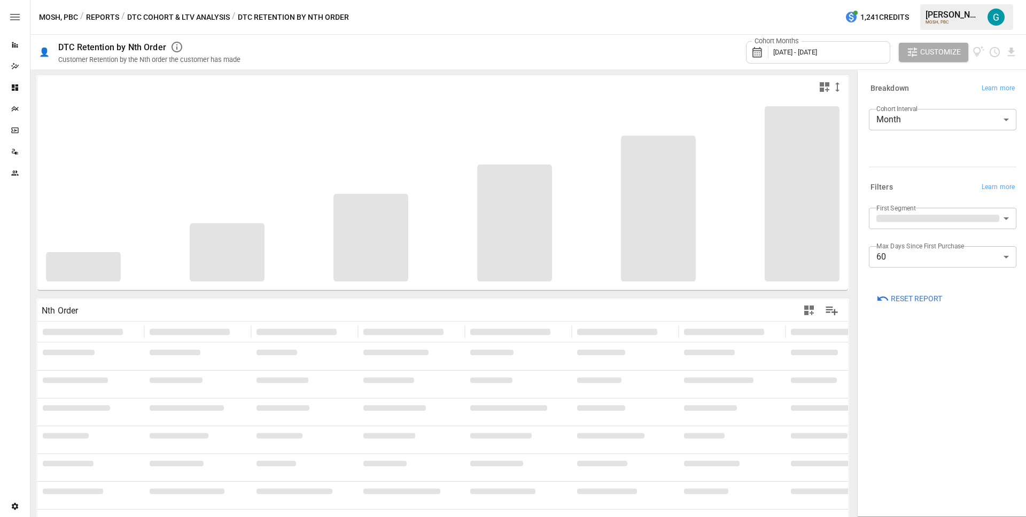
click at [180, 13] on button "DTC Cohort & LTV Analysis" at bounding box center [178, 17] width 103 height 13
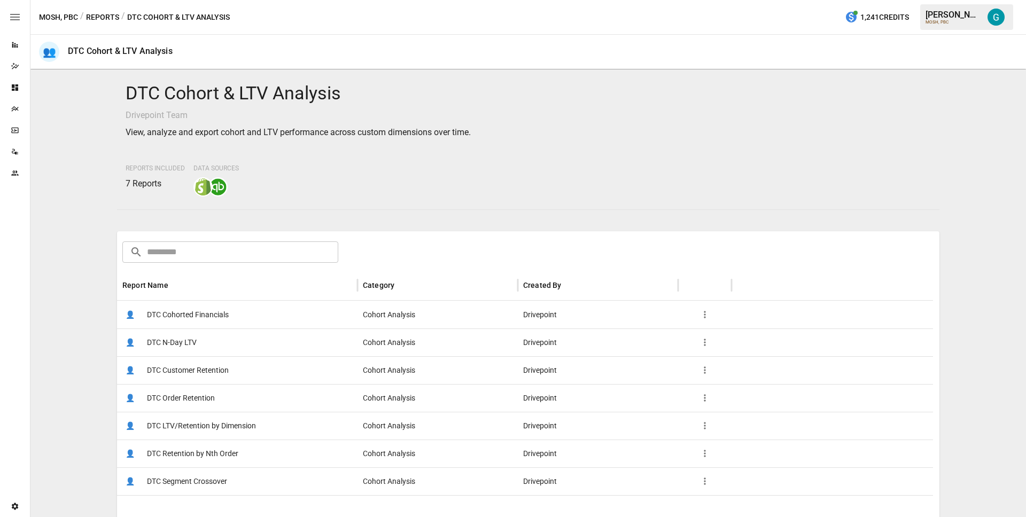
click at [193, 473] on span "DTC Segment Crossover" at bounding box center [187, 481] width 80 height 27
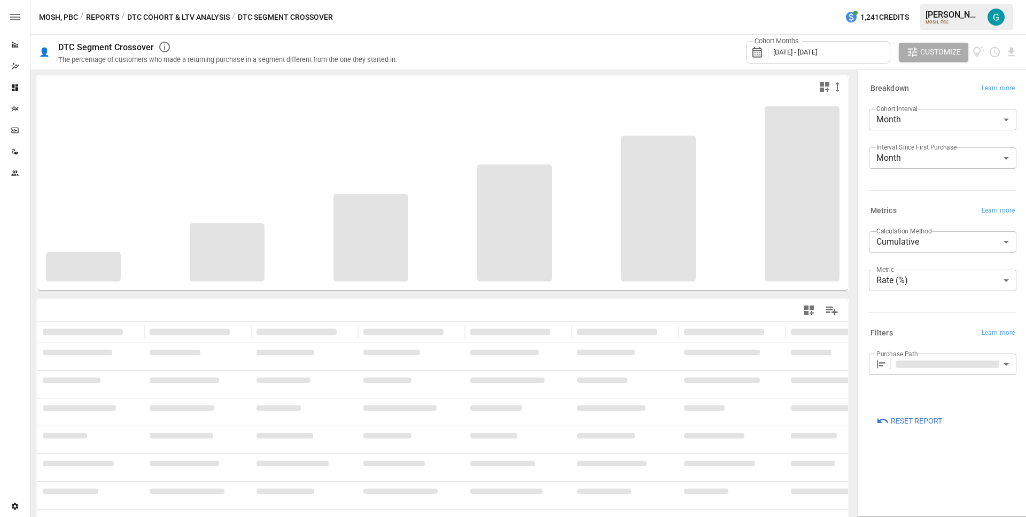
click at [184, 16] on button "DTC Cohort & LTV Analysis" at bounding box center [178, 17] width 103 height 13
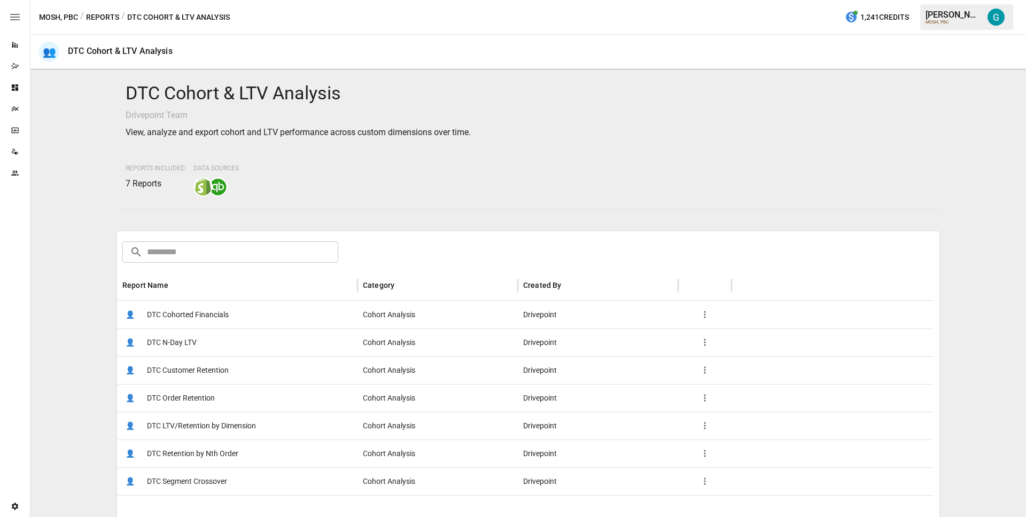
click at [103, 13] on button "Reports" at bounding box center [102, 17] width 33 height 13
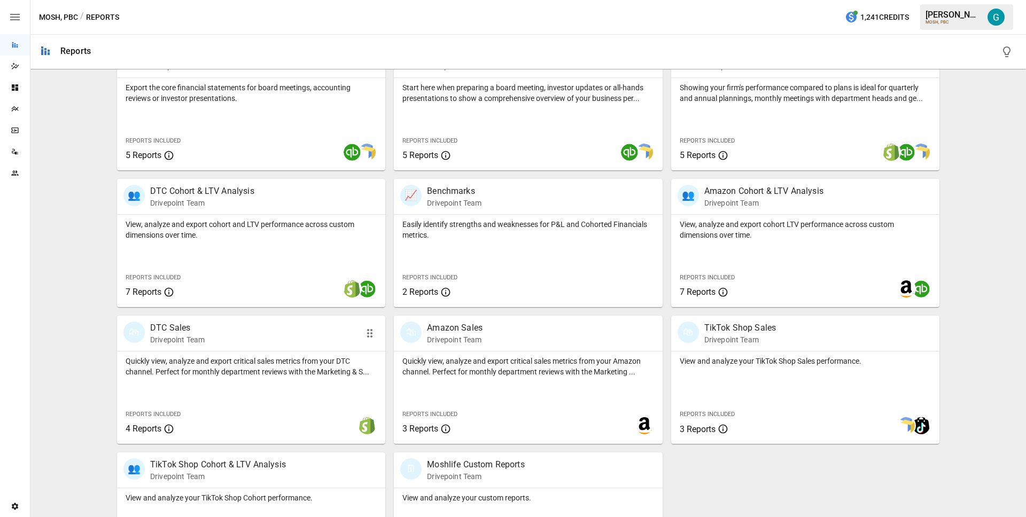
scroll to position [251, 0]
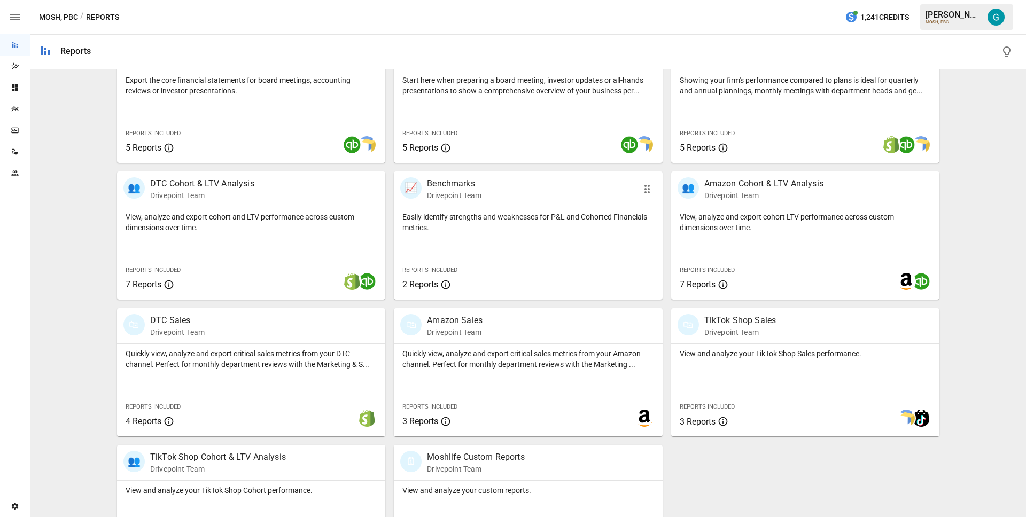
click at [481, 211] on div "Easily identify strengths and weaknesses for P&L and Cohorted Financials metric…" at bounding box center [528, 220] width 268 height 26
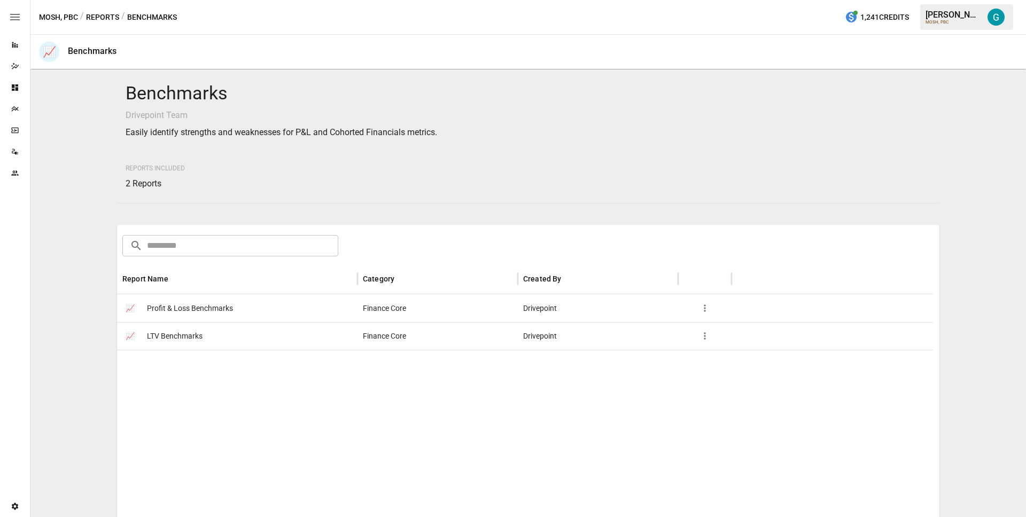
click at [175, 300] on span "Profit & Loss Benchmarks" at bounding box center [190, 308] width 86 height 27
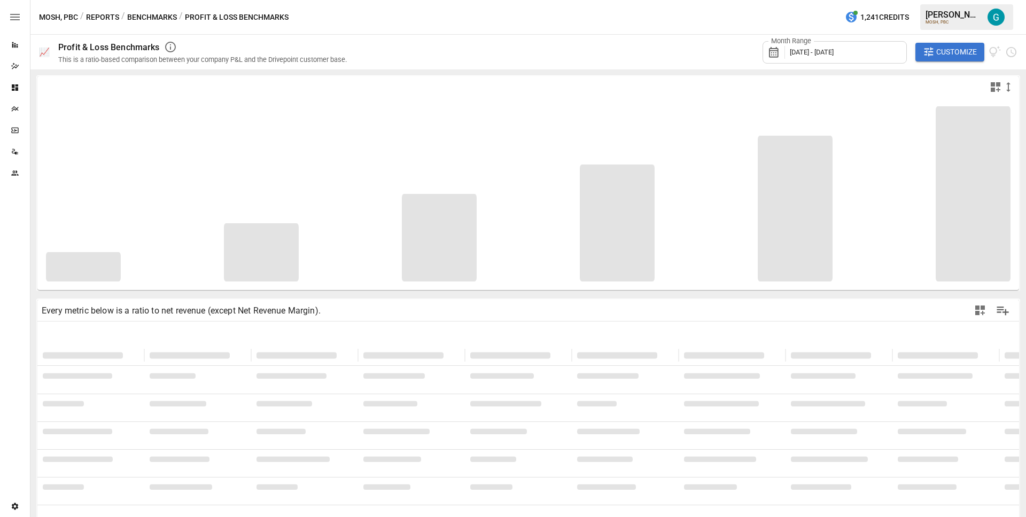
click at [955, 49] on span "Customize" at bounding box center [956, 51] width 41 height 13
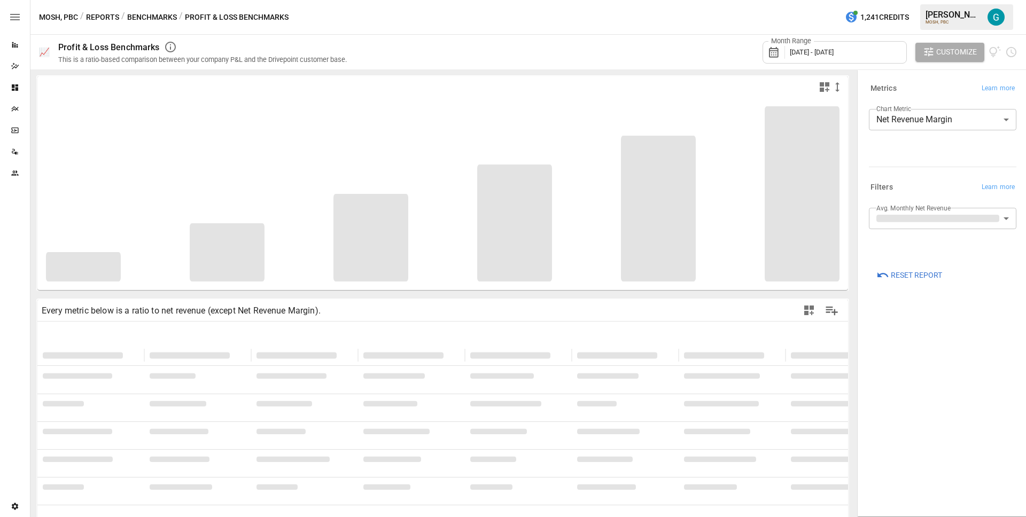
click at [146, 19] on button "Benchmarks" at bounding box center [152, 17] width 50 height 13
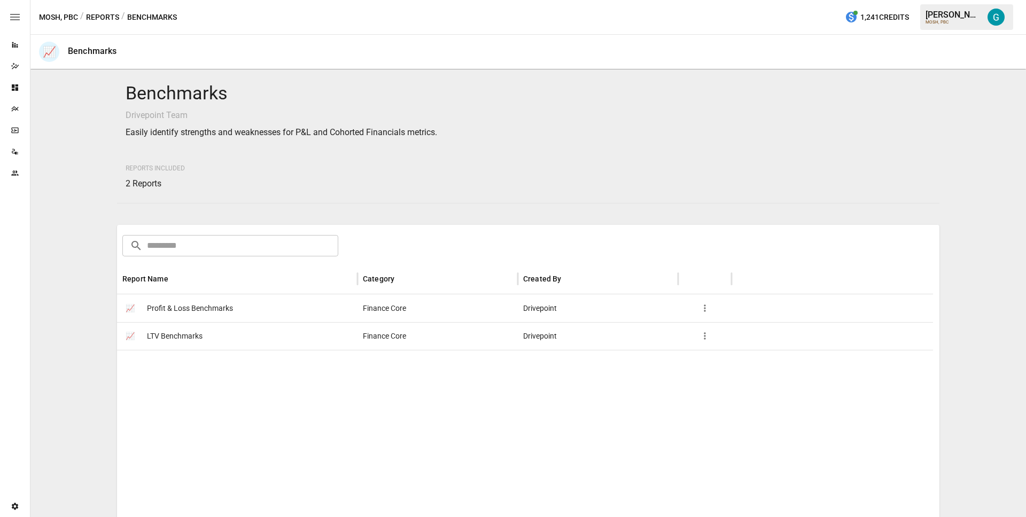
click at [219, 340] on div "📈 LTV Benchmarks" at bounding box center [237, 336] width 241 height 28
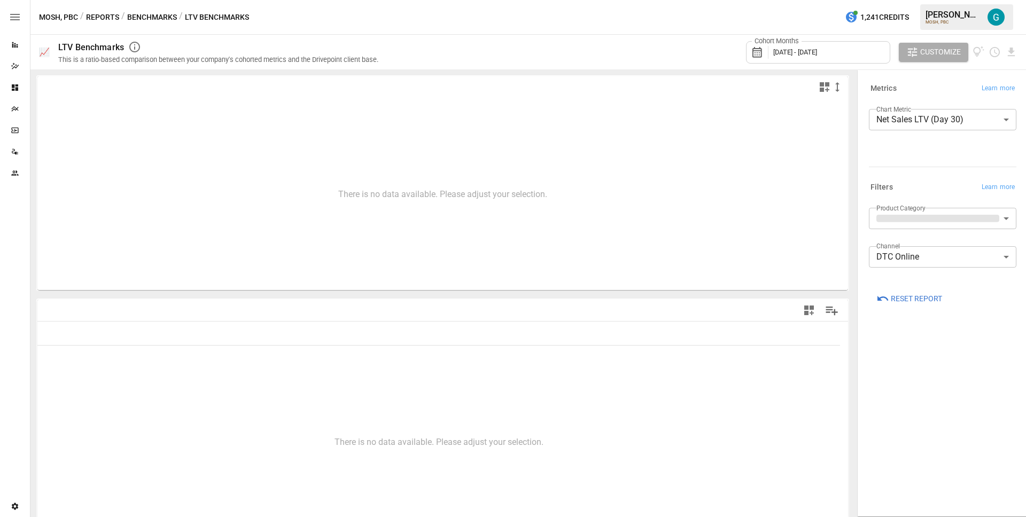
type input "**********"
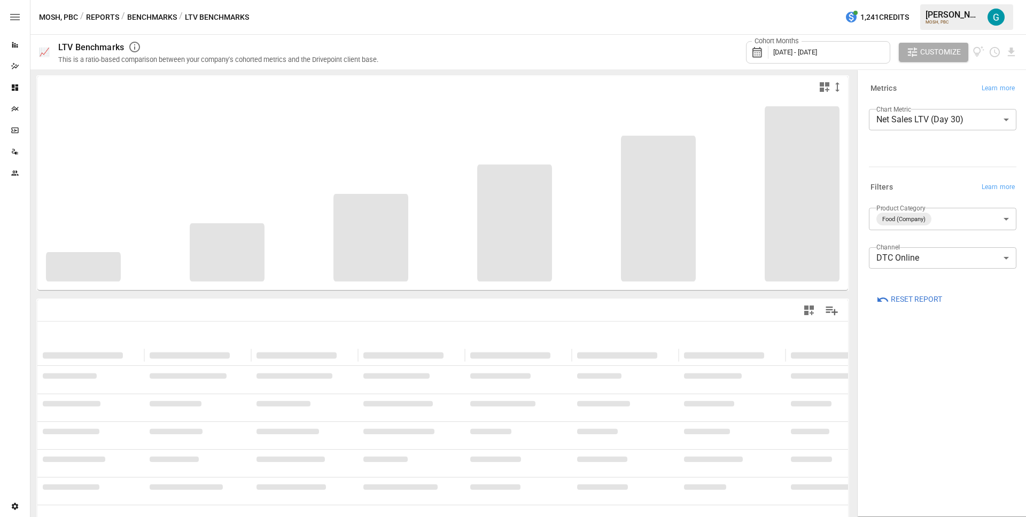
click at [148, 20] on button "Benchmarks" at bounding box center [152, 17] width 50 height 13
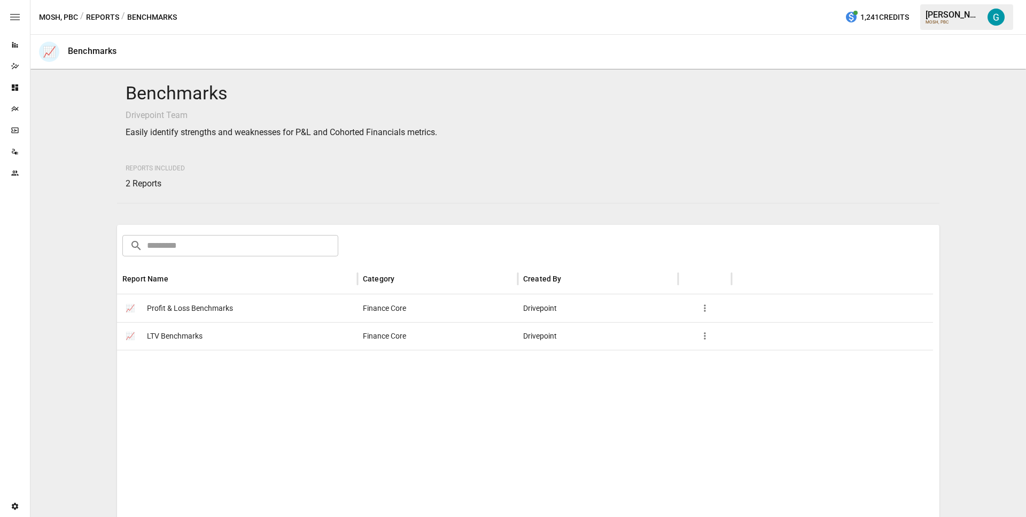
click at [98, 13] on button "Reports" at bounding box center [102, 17] width 33 height 13
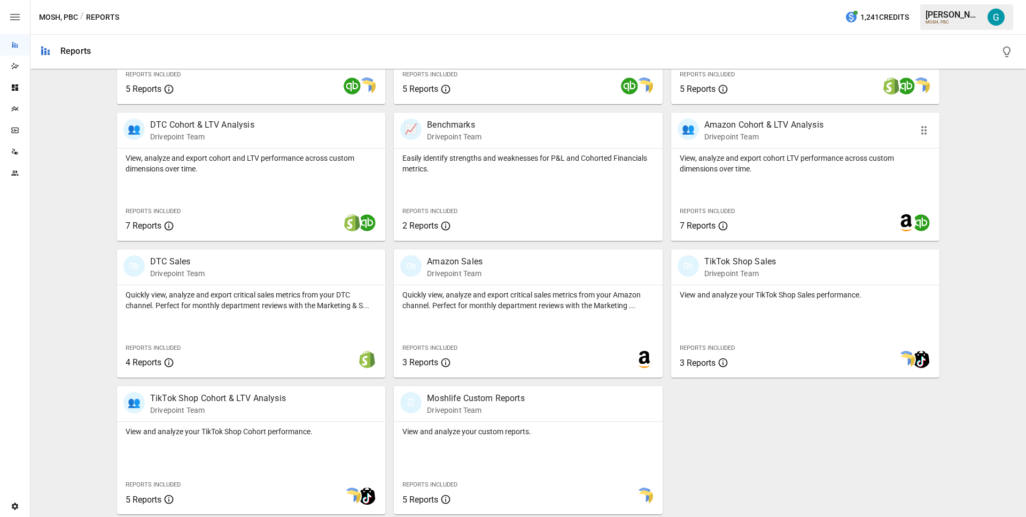
scroll to position [311, 0]
click at [206, 291] on p "Quickly view, analyze and export critical sales metrics from your DTC channel. …" at bounding box center [251, 298] width 251 height 21
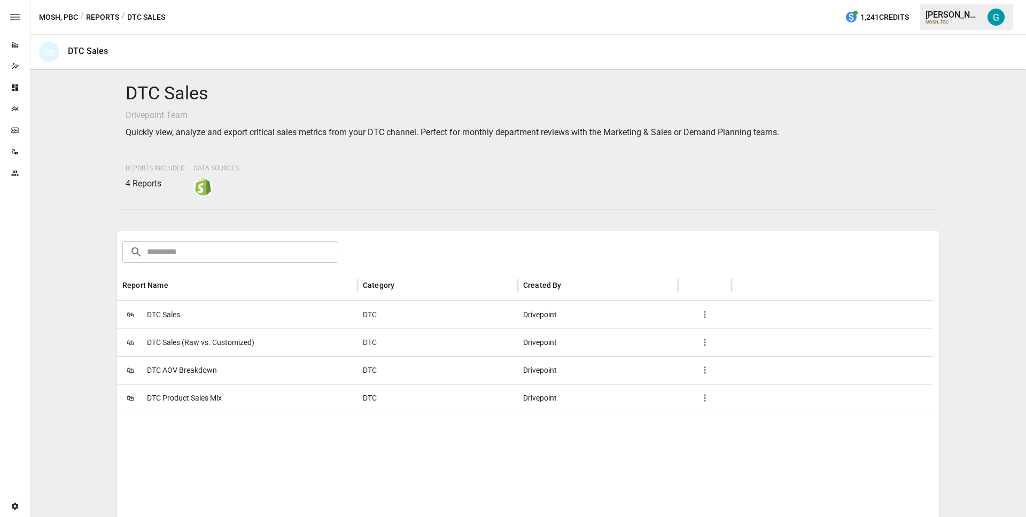
click at [216, 312] on div "🛍 DTC Sales" at bounding box center [237, 315] width 241 height 28
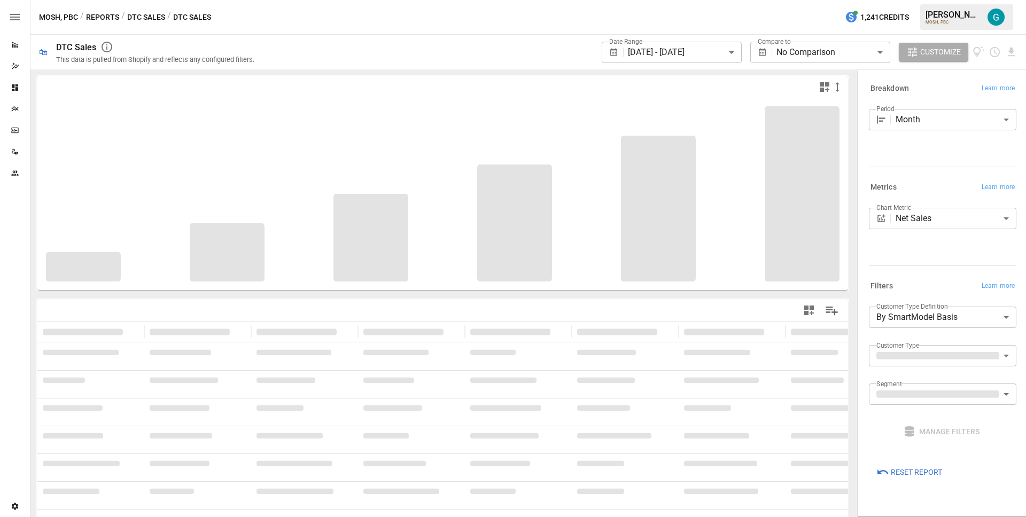
click at [145, 18] on button "DTC Sales" at bounding box center [146, 17] width 38 height 13
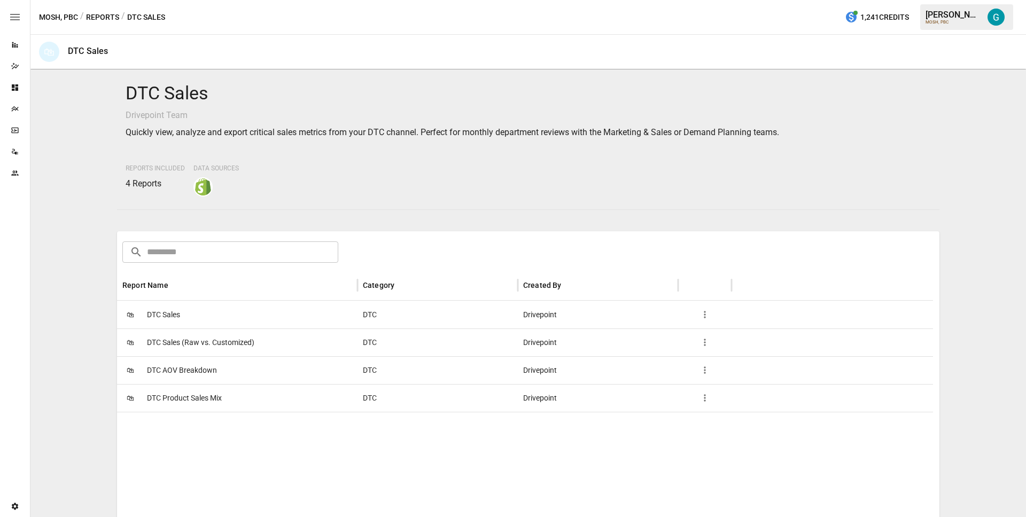
click at [198, 344] on span "DTC Sales (Raw vs. Customized)" at bounding box center [200, 342] width 107 height 27
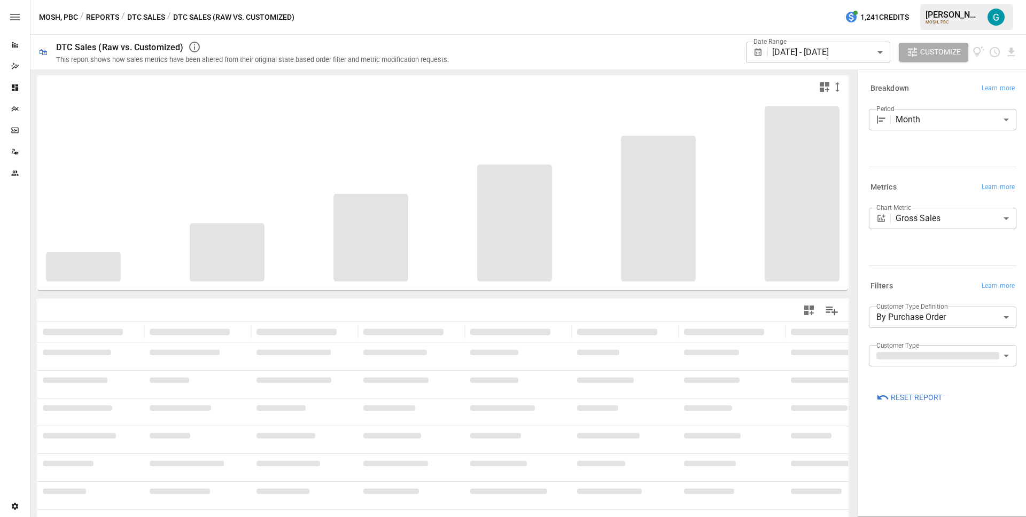
click at [153, 17] on button "DTC Sales" at bounding box center [146, 17] width 38 height 13
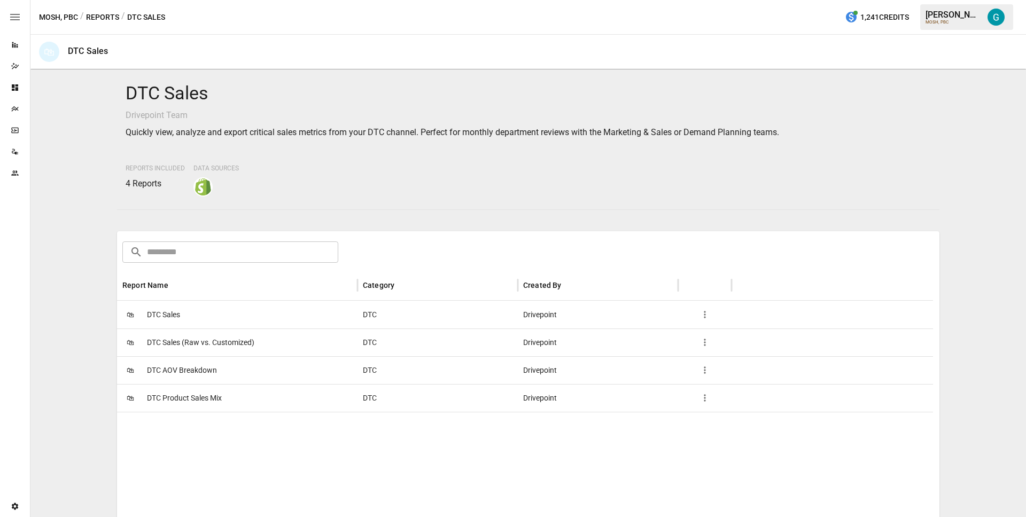
click at [182, 374] on span "DTC AOV Breakdown" at bounding box center [182, 370] width 70 height 27
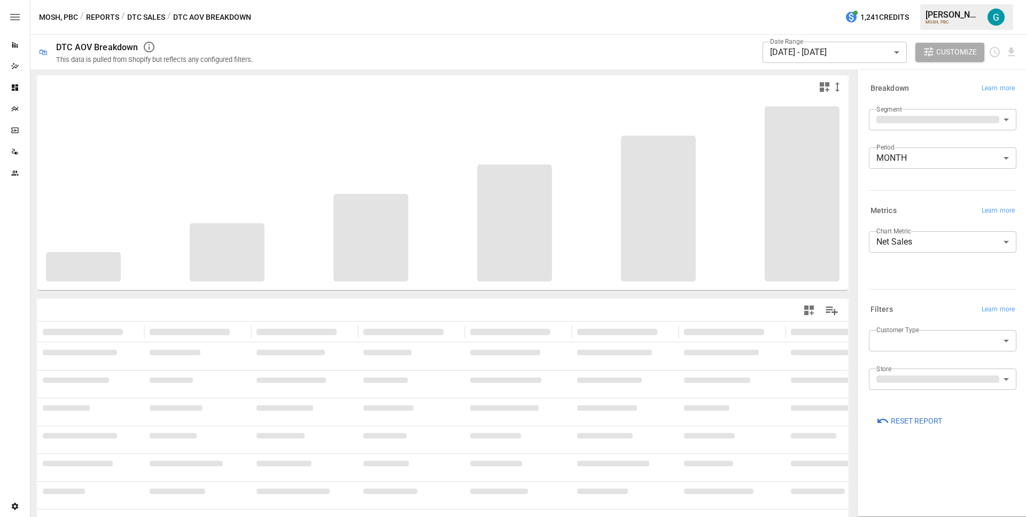
click at [140, 17] on button "DTC Sales" at bounding box center [146, 17] width 38 height 13
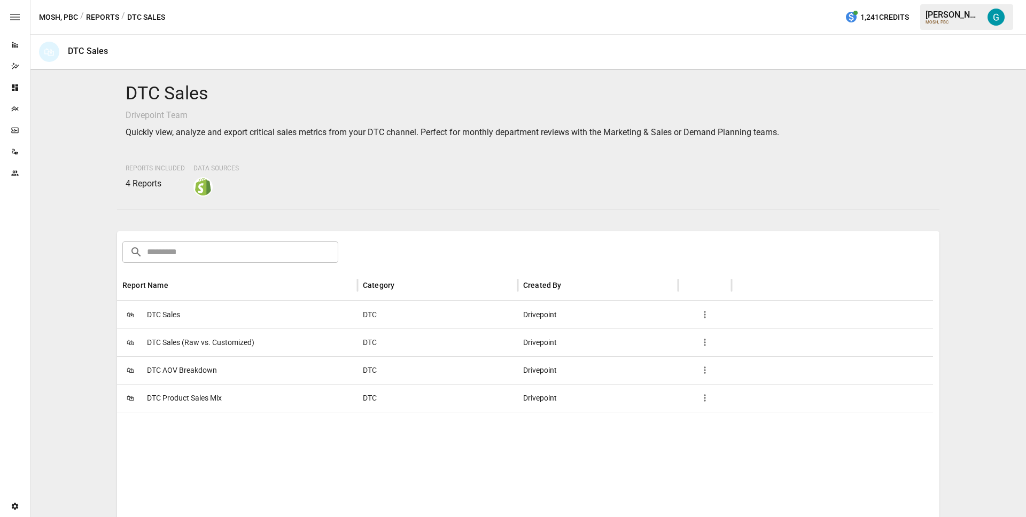
click at [195, 401] on span "DTC Product Sales Mix" at bounding box center [184, 398] width 75 height 27
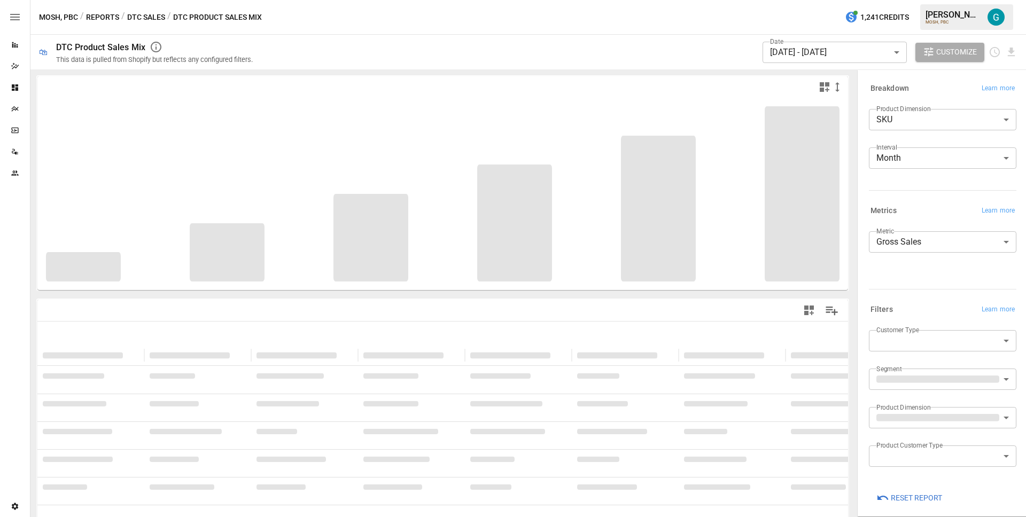
click at [146, 17] on button "DTC Sales" at bounding box center [146, 17] width 38 height 13
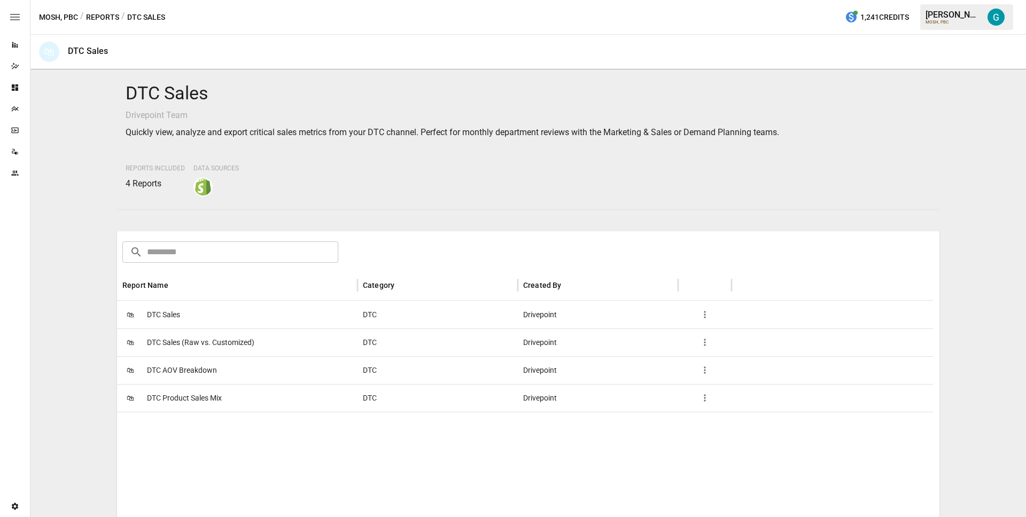
click at [200, 363] on span "DTC AOV Breakdown" at bounding box center [182, 370] width 70 height 27
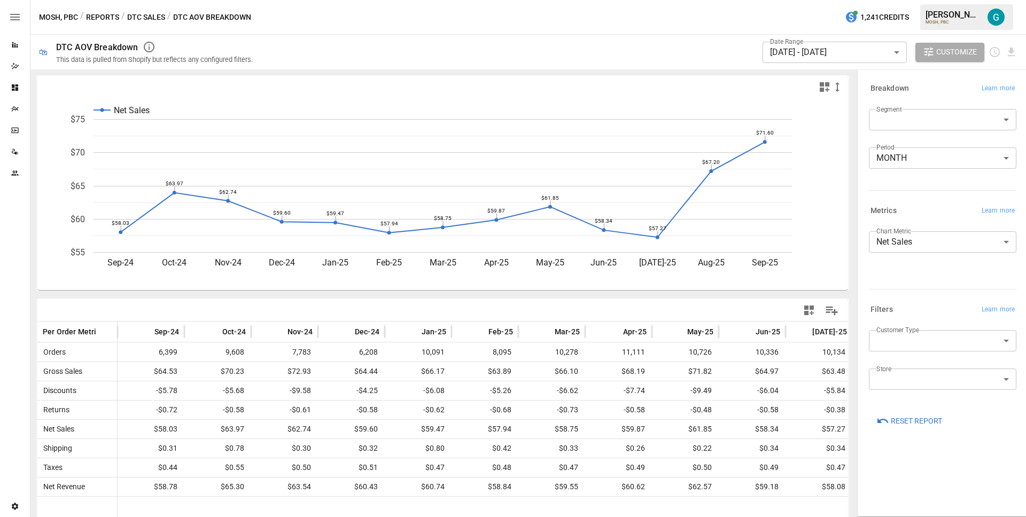
click at [341, 112] on icon "Net Sales Sep-24 Oct-24 Nov-24 Dec-24 Jan-25 Feb-25 Mar-25 Apr-25 May-25 Jun-25…" at bounding box center [438, 194] width 803 height 192
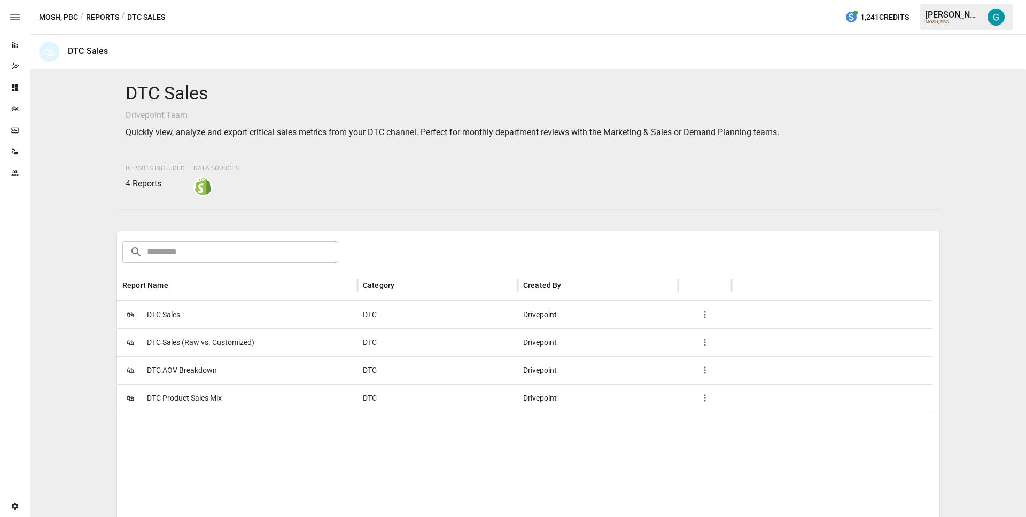
click at [201, 393] on span "DTC Product Sales Mix" at bounding box center [184, 398] width 75 height 27
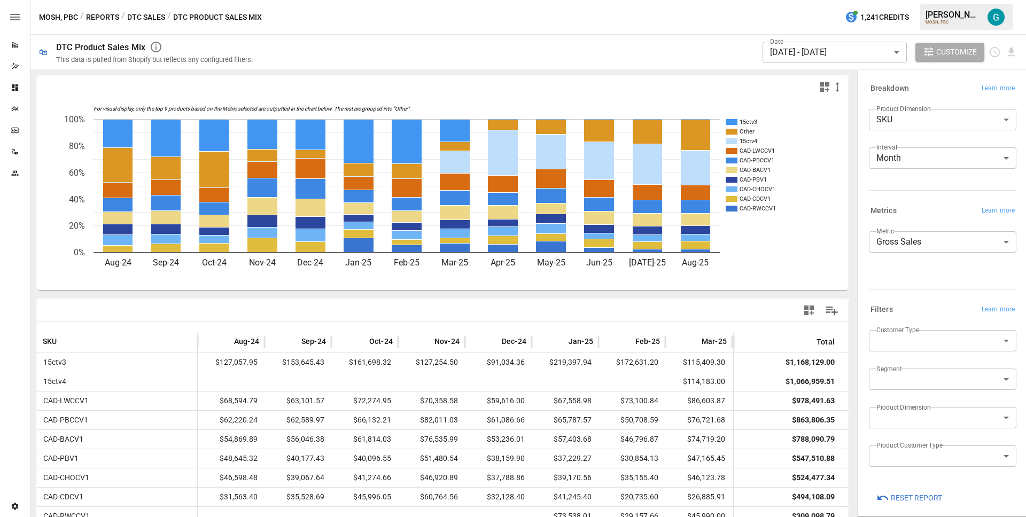
click at [140, 18] on button "DTC Sales" at bounding box center [146, 17] width 38 height 13
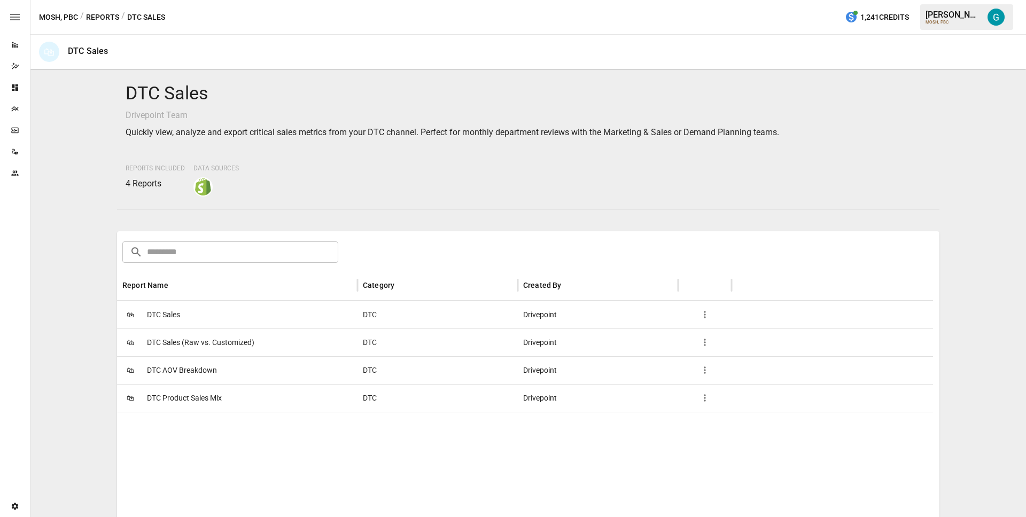
click at [109, 16] on button "Reports" at bounding box center [102, 17] width 33 height 13
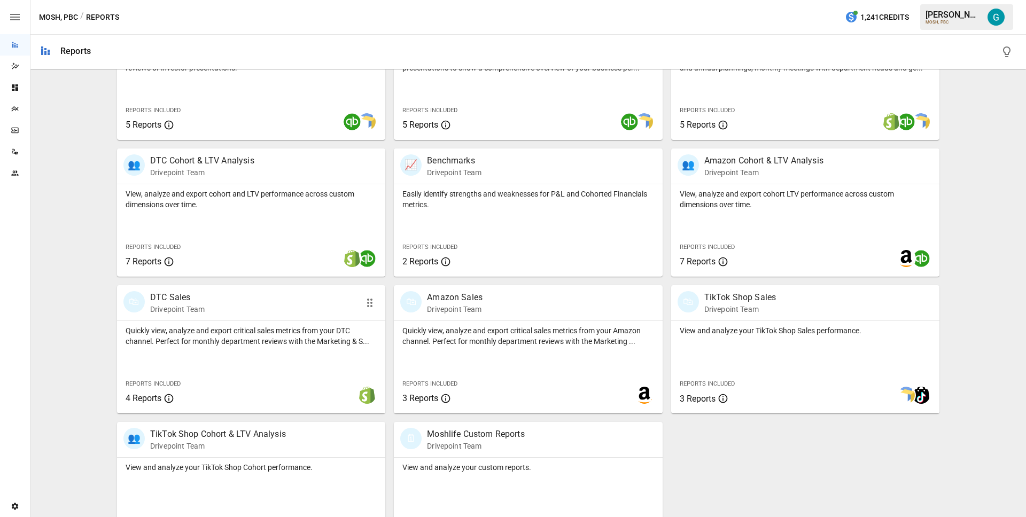
scroll to position [311, 0]
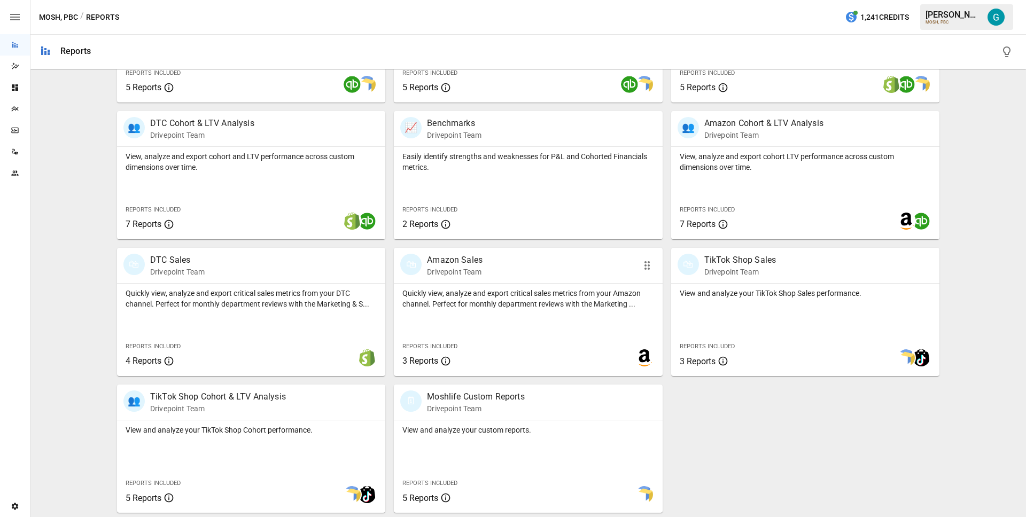
click at [533, 291] on p "Quickly view, analyze and export critical sales metrics from your Amazon channe…" at bounding box center [527, 298] width 251 height 21
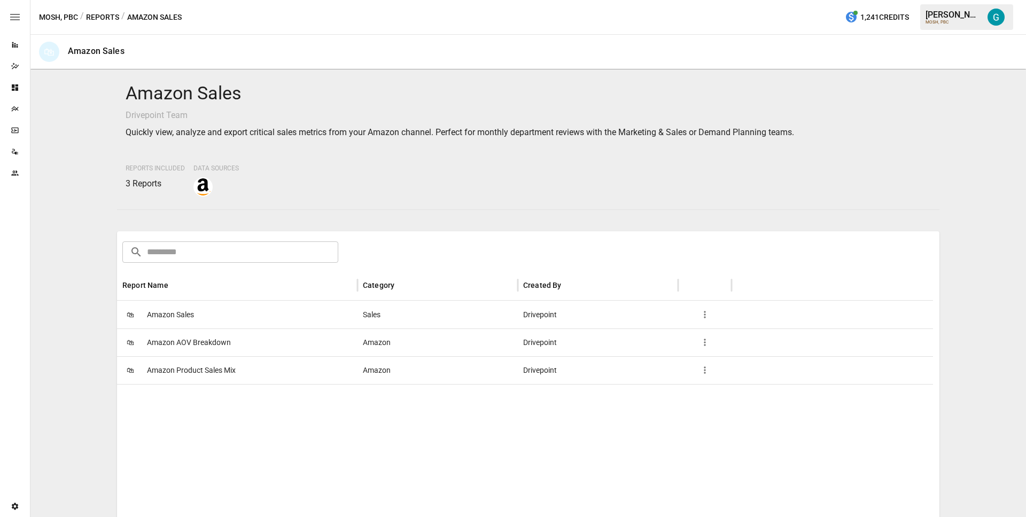
click at [207, 318] on div "🛍 Amazon Sales" at bounding box center [237, 315] width 241 height 28
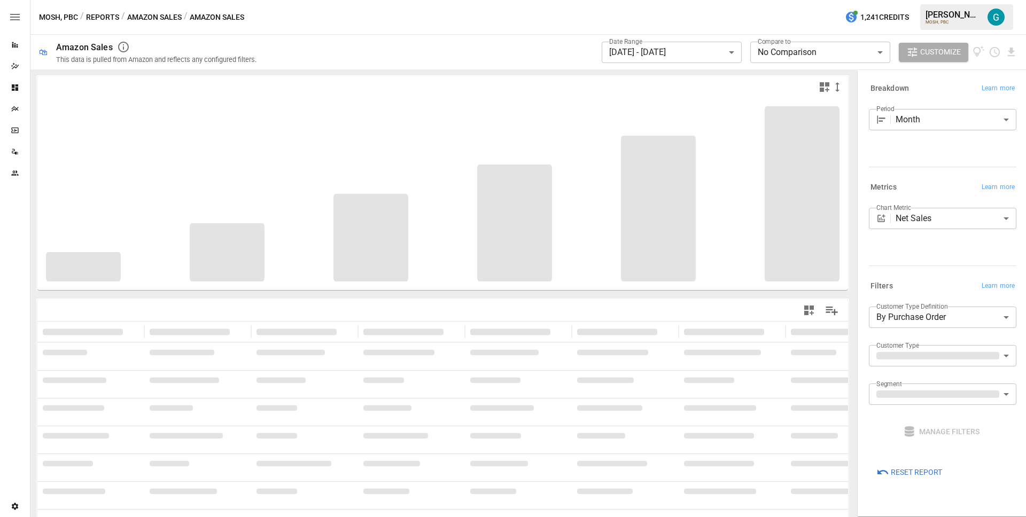
click at [146, 21] on button "Amazon Sales" at bounding box center [154, 17] width 55 height 13
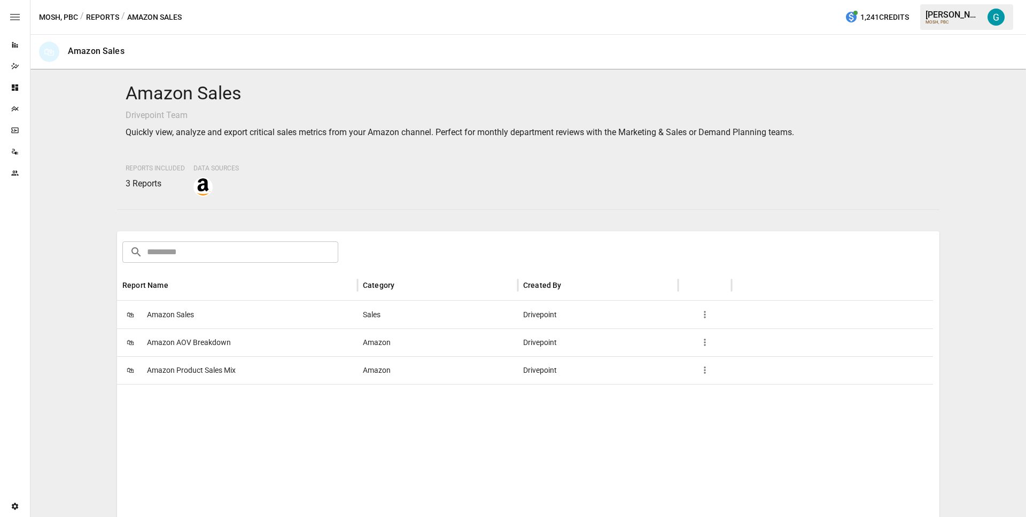
click at [193, 349] on span "Amazon AOV Breakdown" at bounding box center [189, 342] width 84 height 27
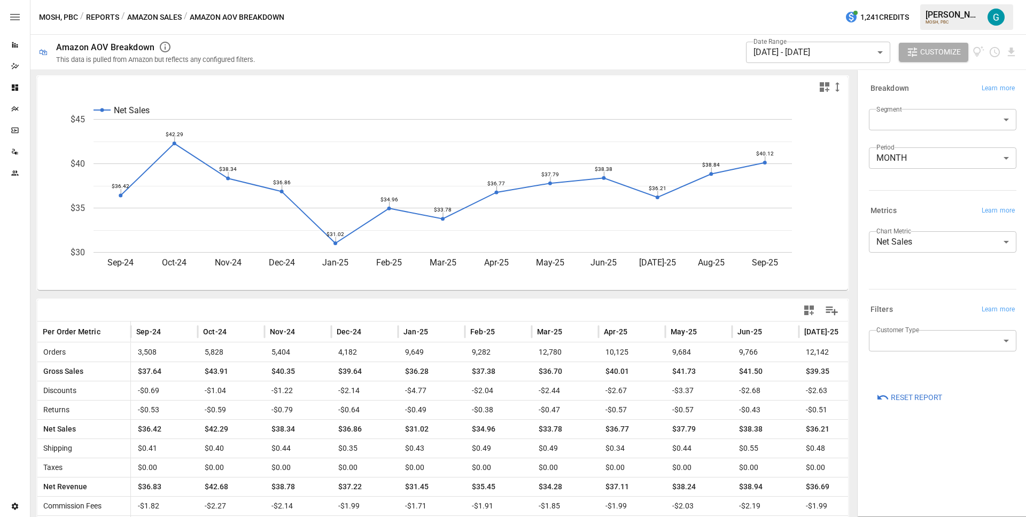
click at [113, 17] on button "Reports" at bounding box center [102, 17] width 33 height 13
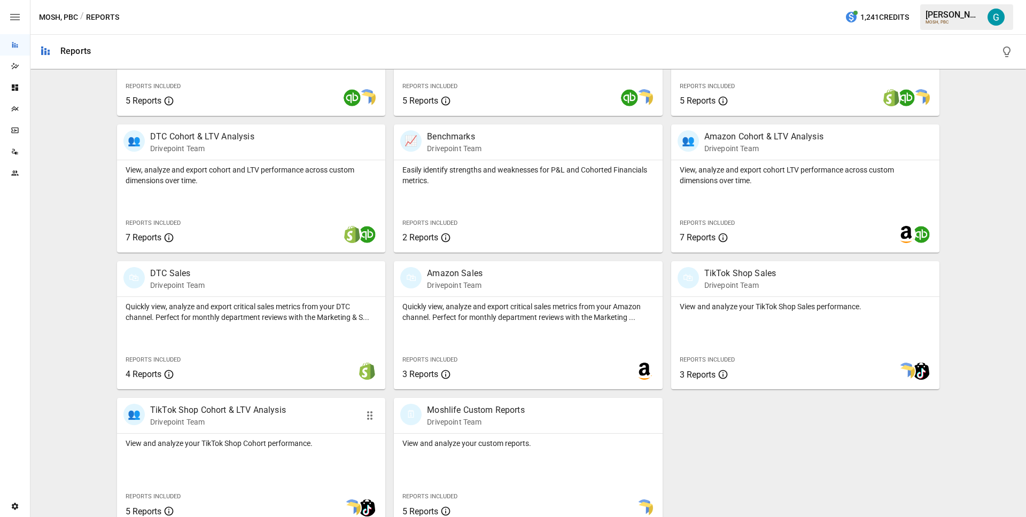
scroll to position [311, 0]
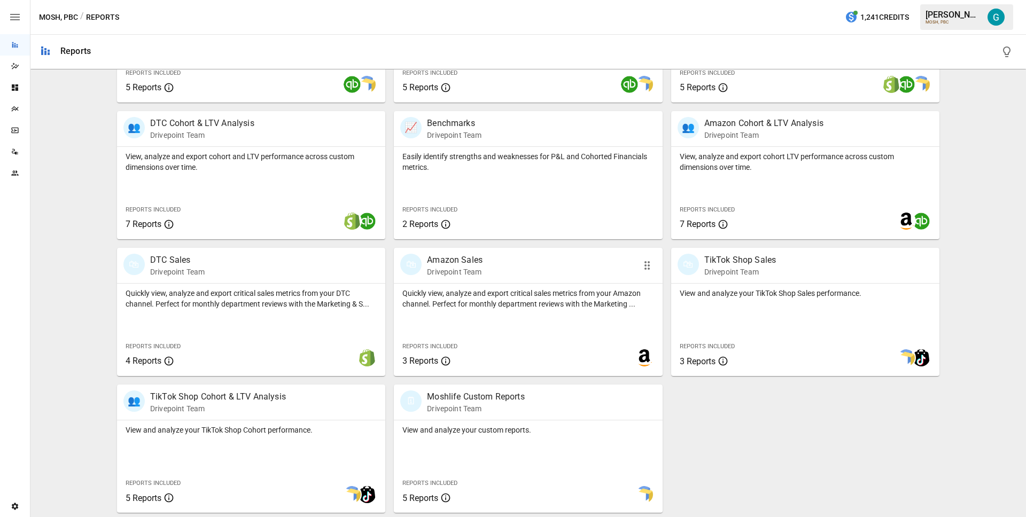
click at [490, 280] on div "🛍 Amazon Sales Drivepoint Team" at bounding box center [528, 265] width 268 height 35
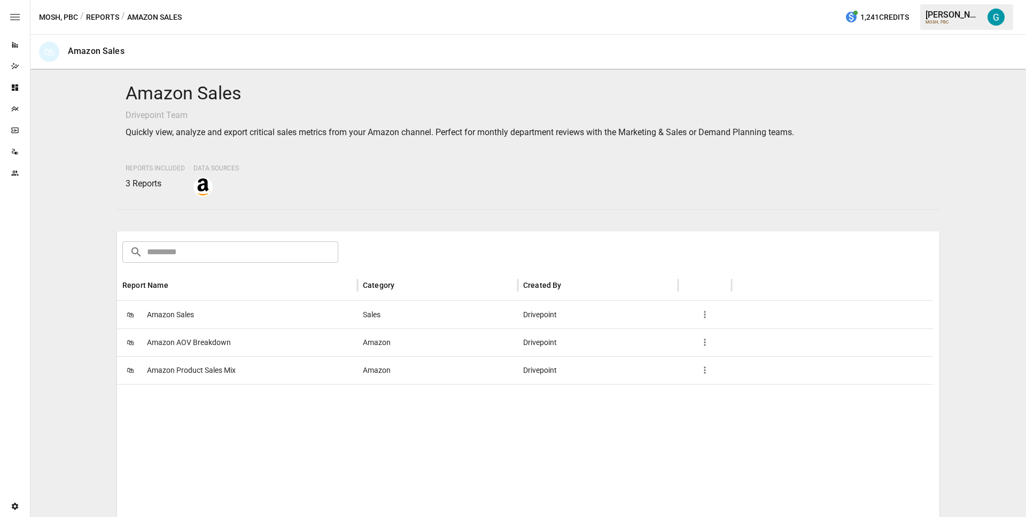
click at [189, 310] on span "Amazon Sales" at bounding box center [170, 314] width 47 height 27
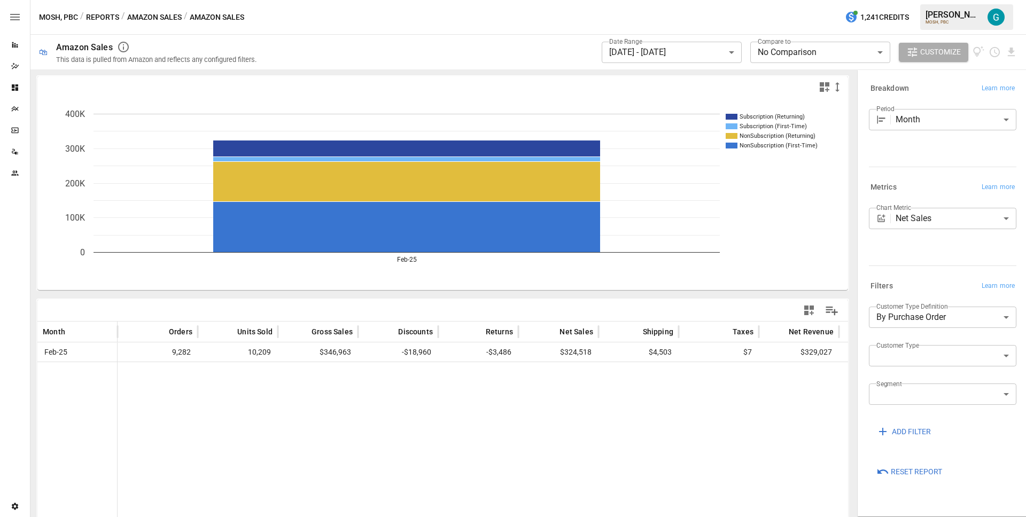
click at [153, 12] on button "Amazon Sales" at bounding box center [154, 17] width 55 height 13
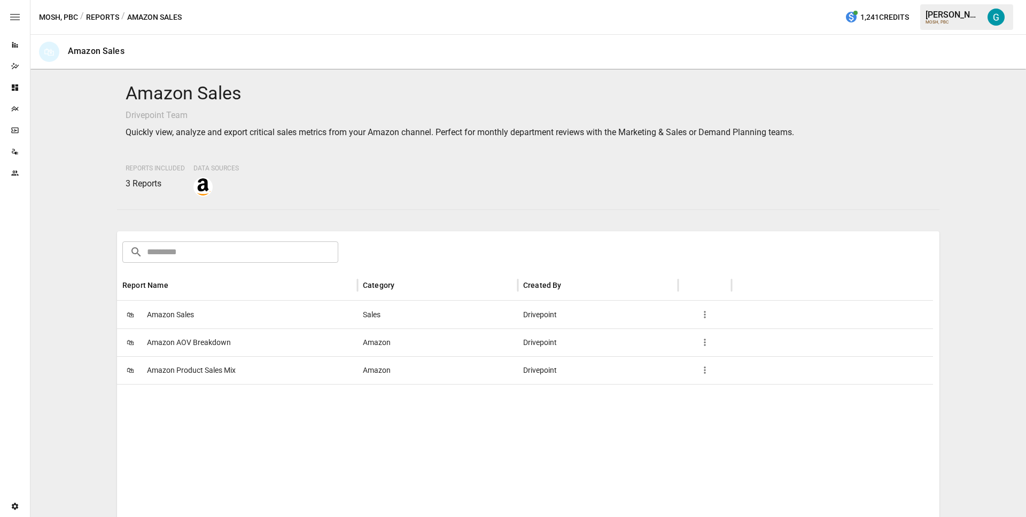
click at [188, 378] on span "Amazon Product Sales Mix" at bounding box center [191, 370] width 89 height 27
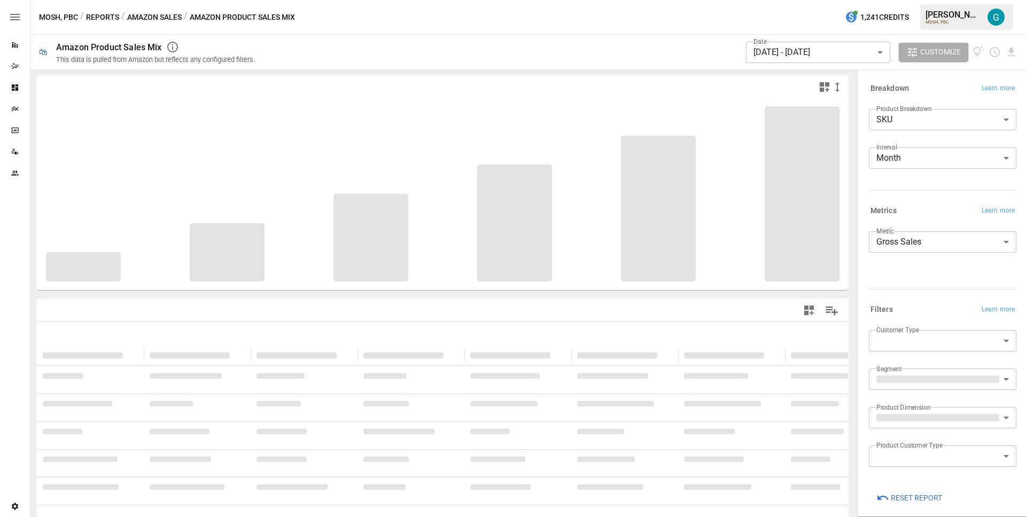
click at [150, 17] on button "Amazon Sales" at bounding box center [154, 17] width 55 height 13
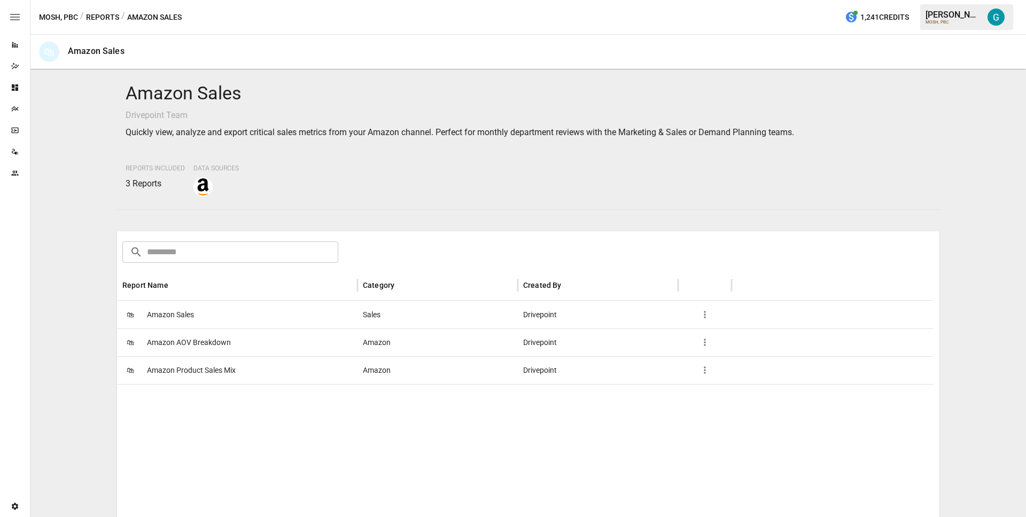
click at [113, 17] on button "Reports" at bounding box center [102, 17] width 33 height 13
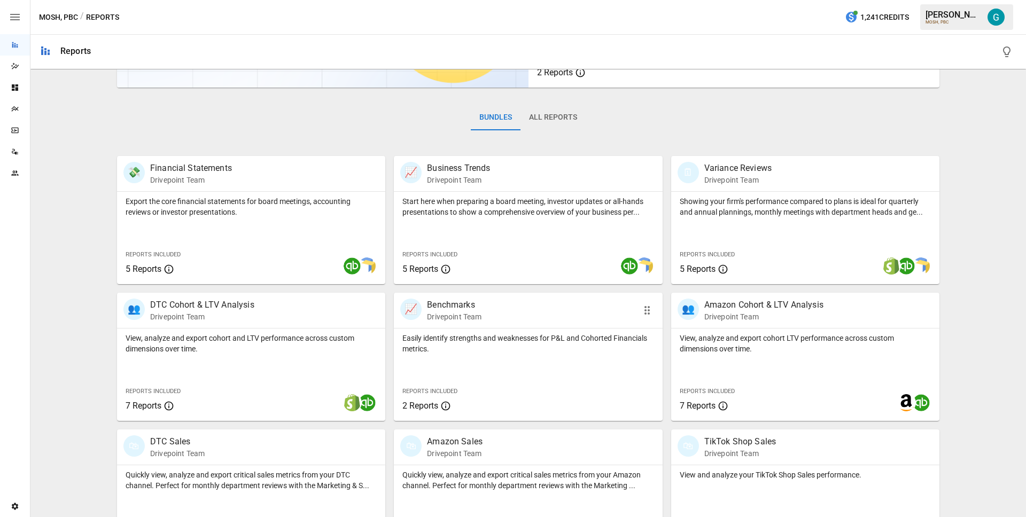
scroll to position [274, 0]
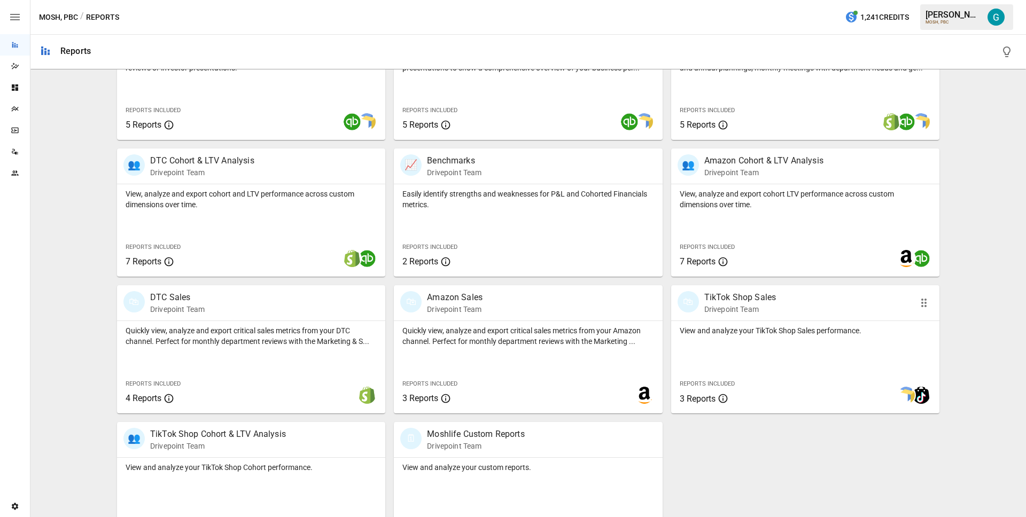
click at [776, 359] on div "View and analyze your TikTok Shop Sales performance. Reports Included 3 Reports" at bounding box center [805, 367] width 268 height 92
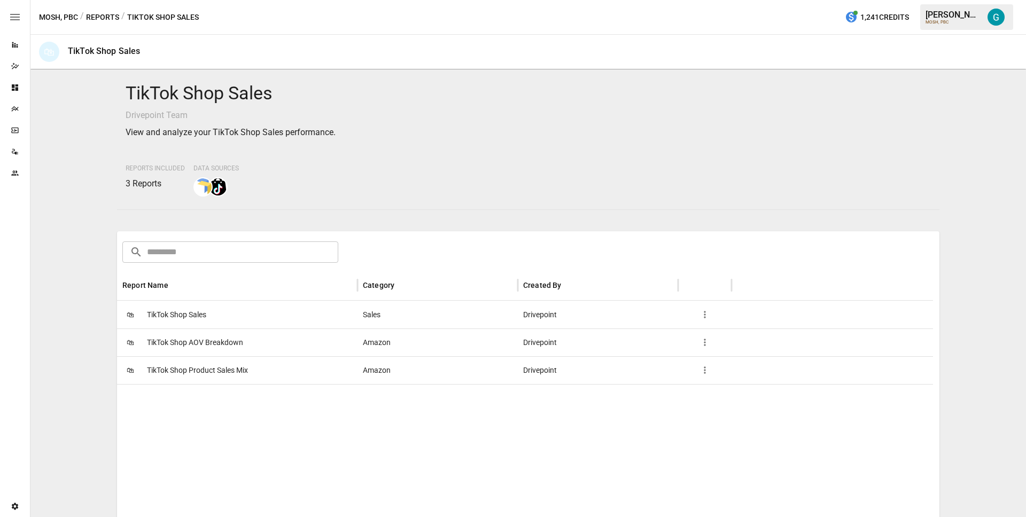
click at [174, 314] on span "TikTok Shop Sales" at bounding box center [176, 314] width 59 height 27
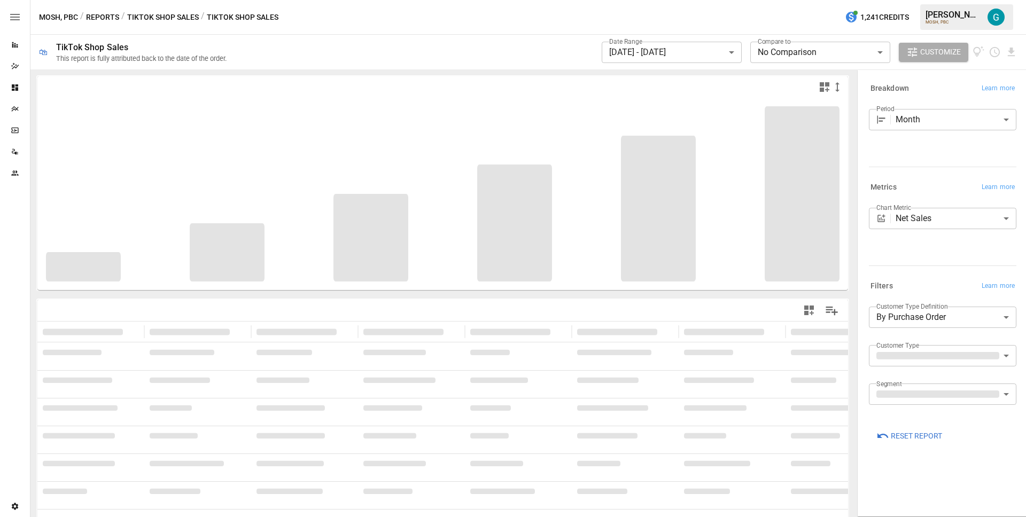
click at [162, 15] on button "TikTok Shop Sales" at bounding box center [163, 17] width 72 height 13
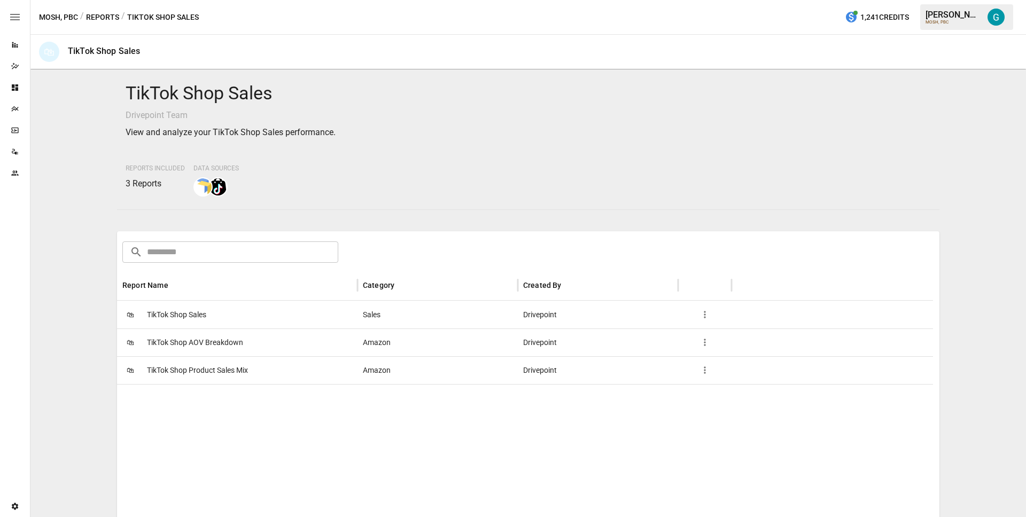
click at [205, 350] on span "TikTok Shop AOV Breakdown" at bounding box center [195, 342] width 96 height 27
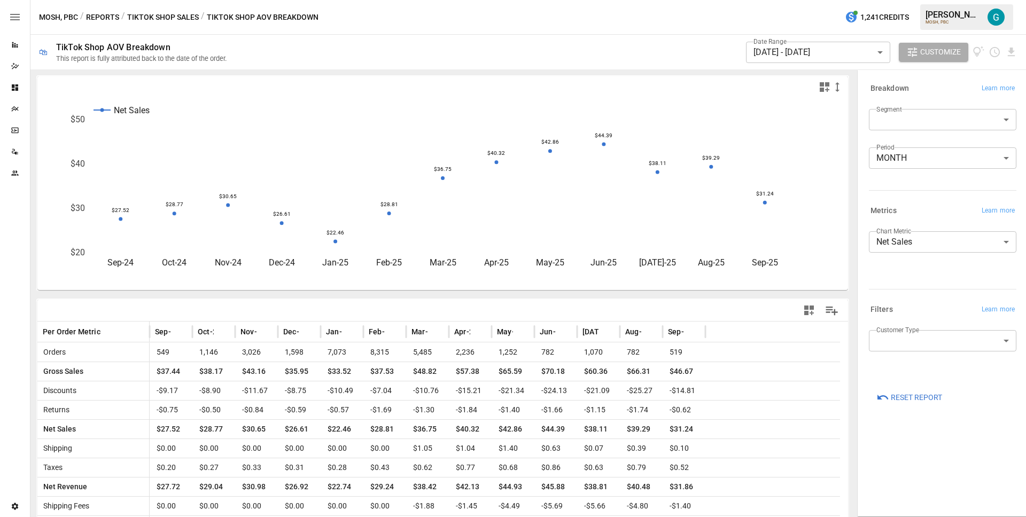
click at [134, 24] on div "MOSH, PBC / Reports / TikTok Shop Sales / TikTok Shop AOV Breakdown 1,241 Credi…" at bounding box center [528, 17] width 996 height 34
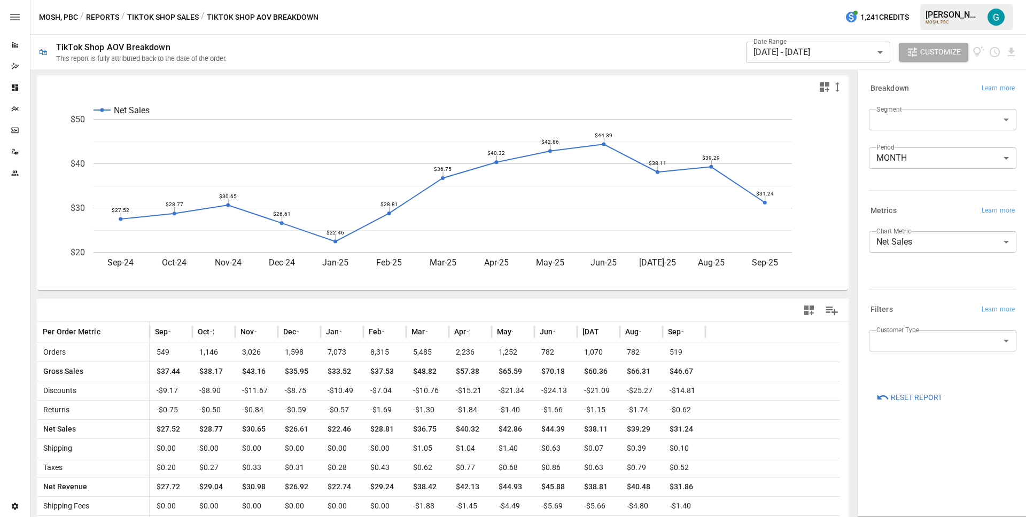
click at [136, 19] on button "TikTok Shop Sales" at bounding box center [163, 17] width 72 height 13
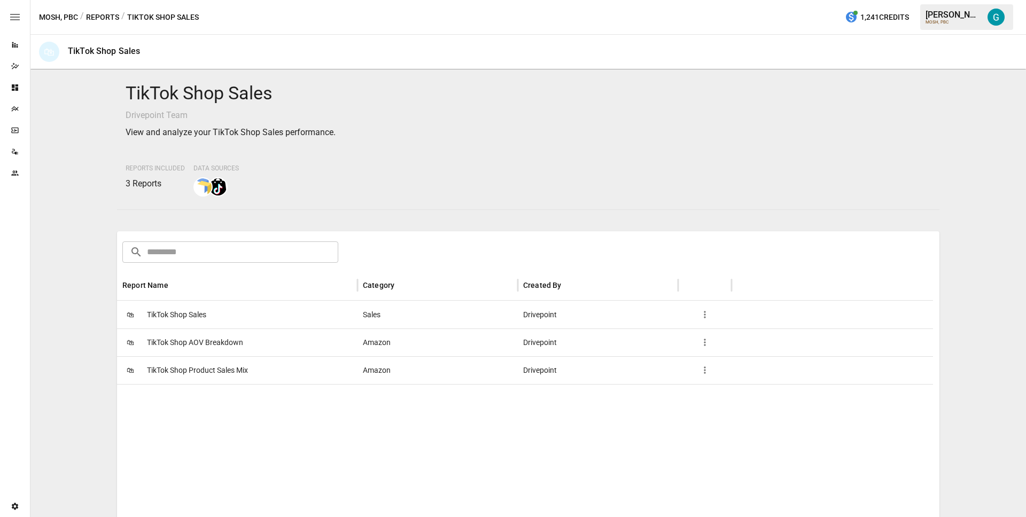
click at [195, 365] on span "TikTok Shop Product Sales Mix" at bounding box center [197, 370] width 101 height 27
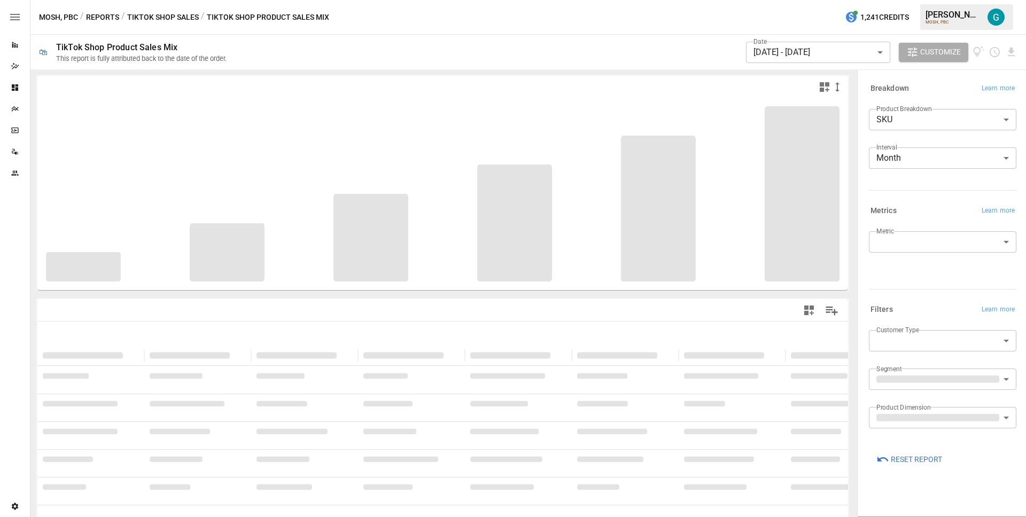
click at [143, 14] on button "TikTok Shop Sales" at bounding box center [163, 17] width 72 height 13
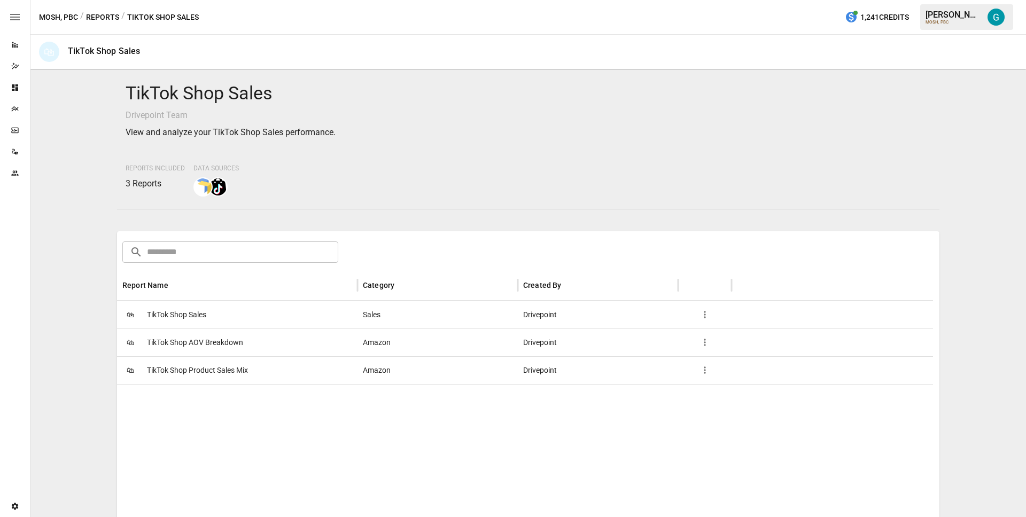
click at [94, 17] on button "Reports" at bounding box center [102, 17] width 33 height 13
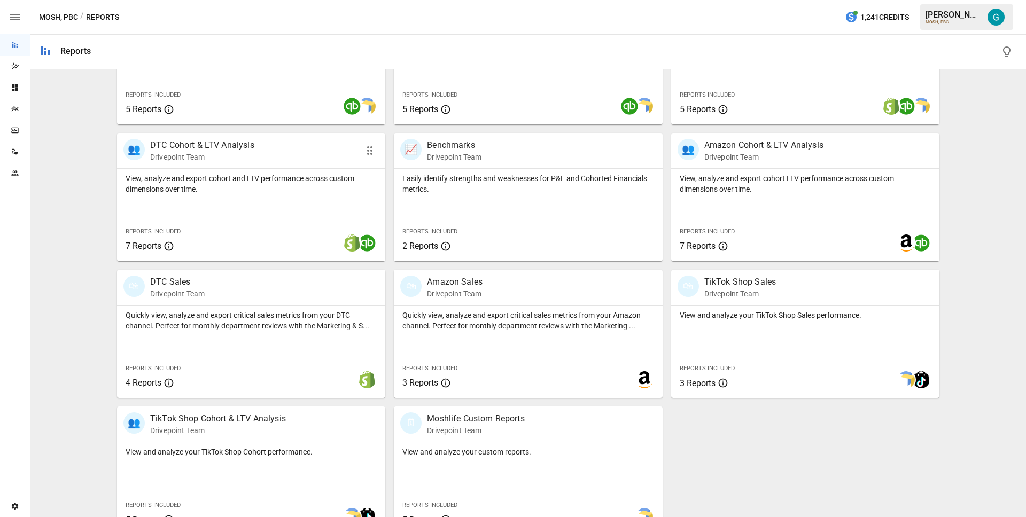
scroll to position [311, 0]
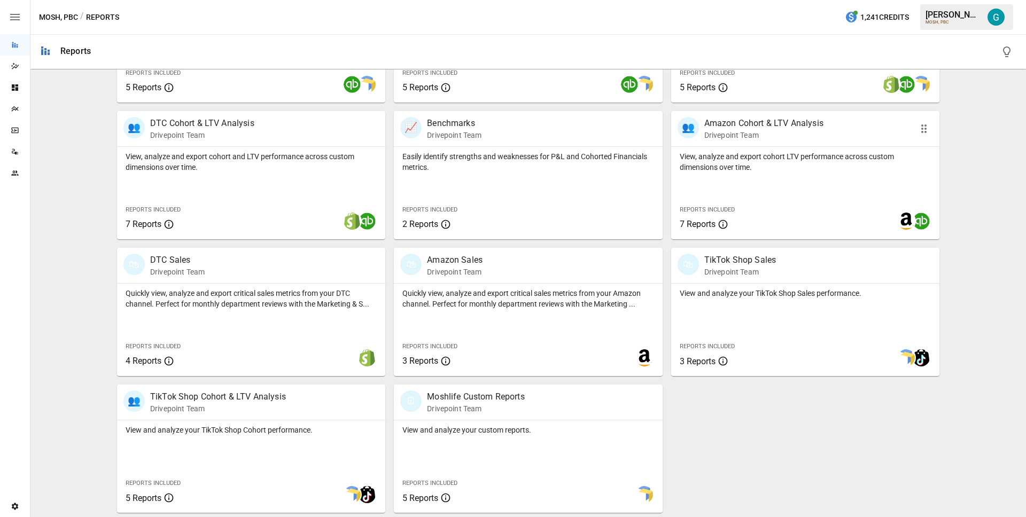
click at [741, 173] on div "View, analyze and export cohort LTV performance across custom dimensions over t…" at bounding box center [805, 193] width 268 height 92
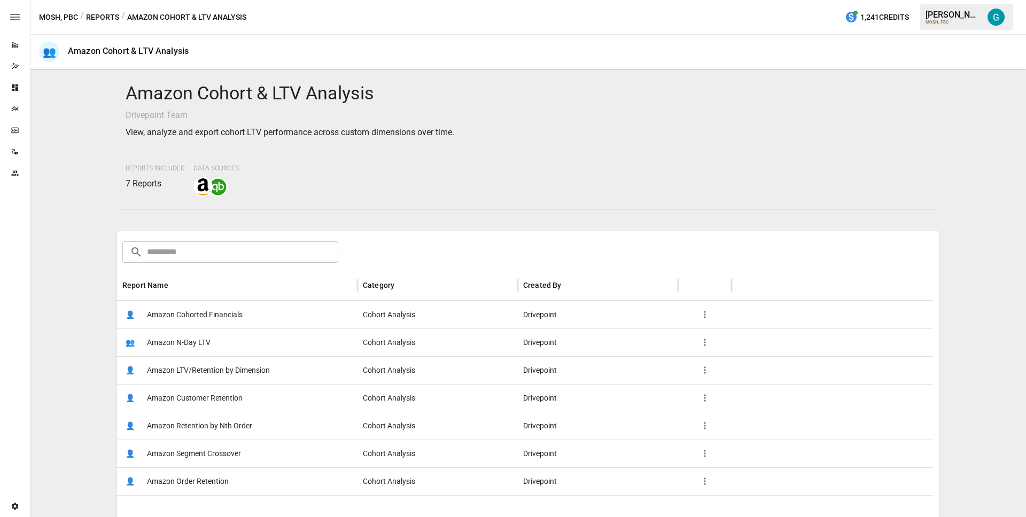
click at [167, 319] on span "Amazon Cohorted Financials" at bounding box center [195, 314] width 96 height 27
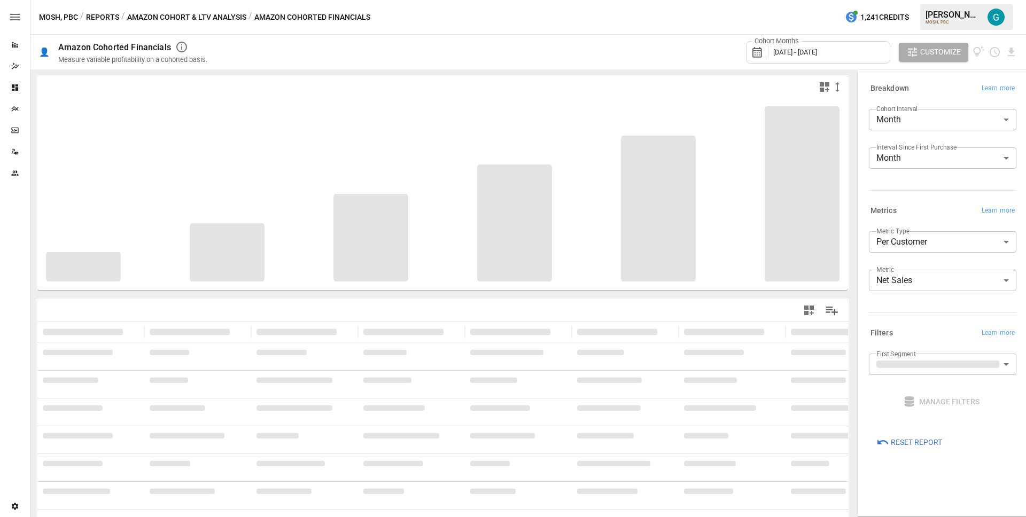
click at [146, 17] on button "Amazon Cohort & LTV Analysis" at bounding box center [186, 17] width 119 height 13
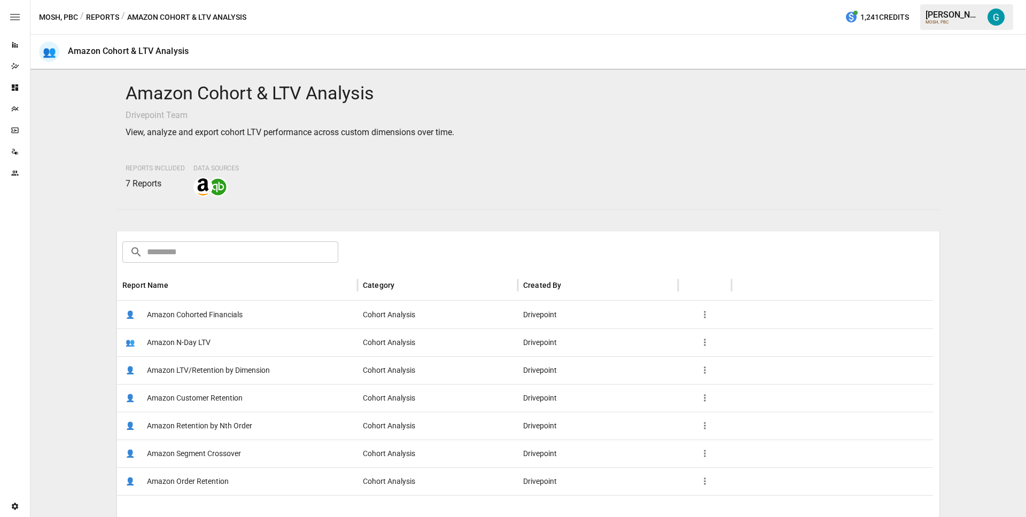
click at [199, 329] on span "Amazon N-Day LTV" at bounding box center [179, 342] width 64 height 27
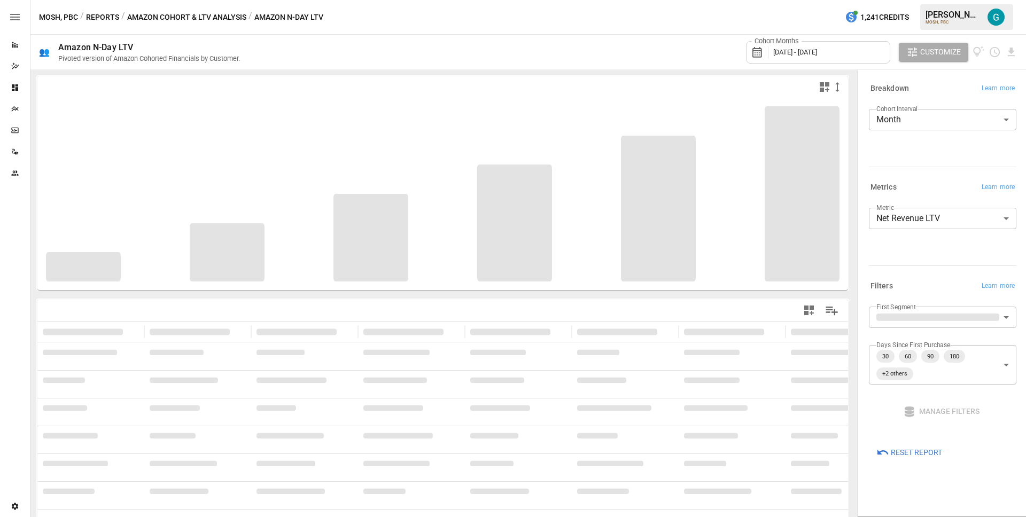
click at [202, 19] on button "Amazon Cohort & LTV Analysis" at bounding box center [186, 17] width 119 height 13
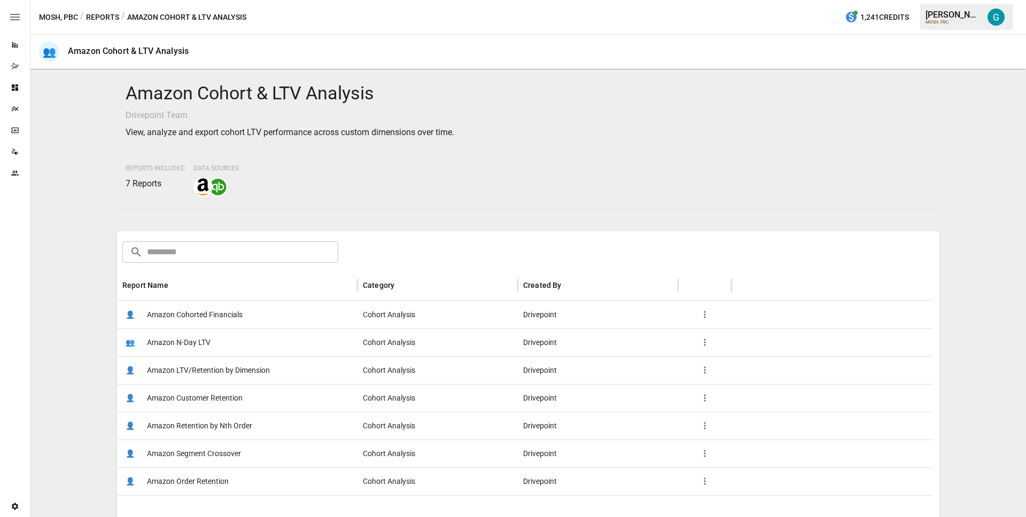
click at [203, 375] on span "Amazon LTV/Retention by Dimension" at bounding box center [208, 370] width 123 height 27
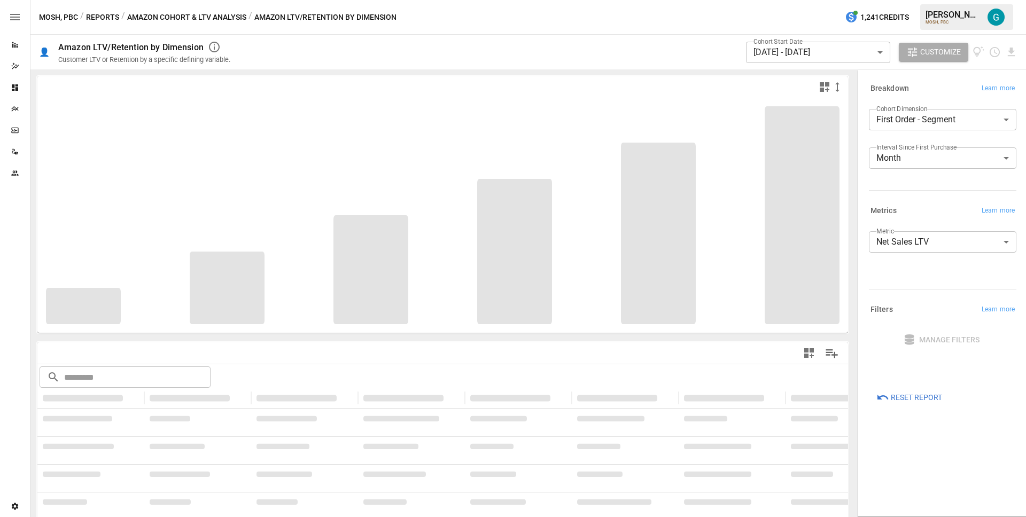
click at [196, 18] on button "Amazon Cohort & LTV Analysis" at bounding box center [186, 17] width 119 height 13
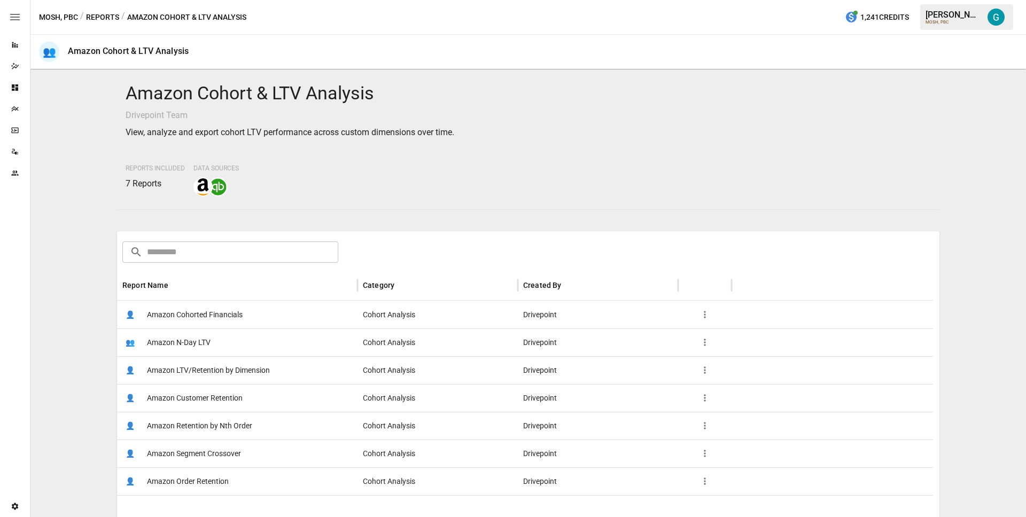
click at [193, 397] on span "Amazon Customer Retention" at bounding box center [195, 398] width 96 height 27
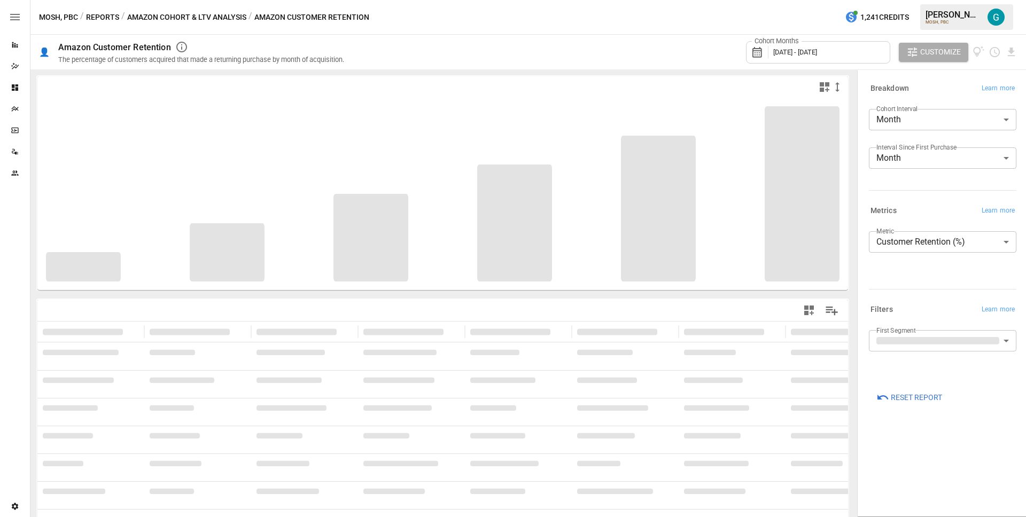
click at [195, 18] on button "Amazon Cohort & LTV Analysis" at bounding box center [186, 17] width 119 height 13
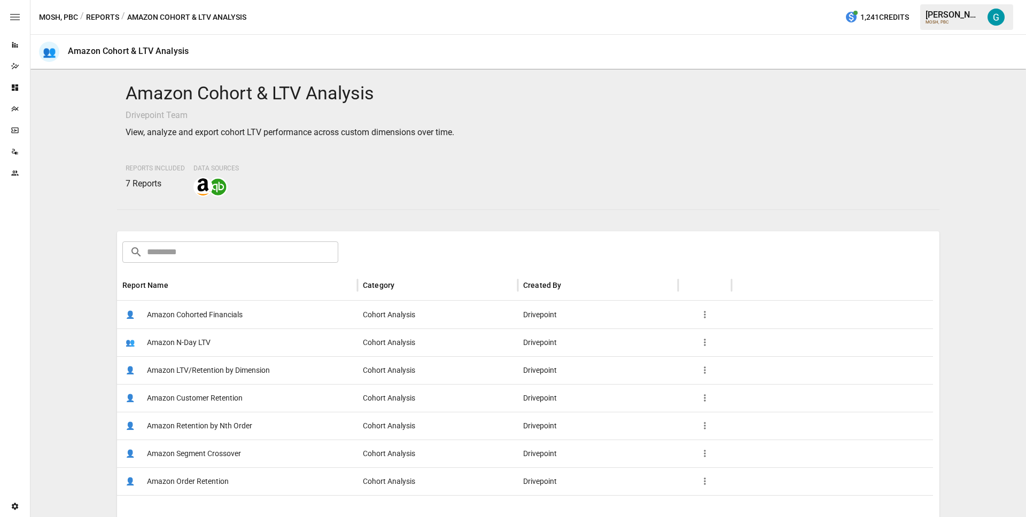
click at [186, 429] on span "Amazon Retention by Nth Order" at bounding box center [199, 426] width 105 height 27
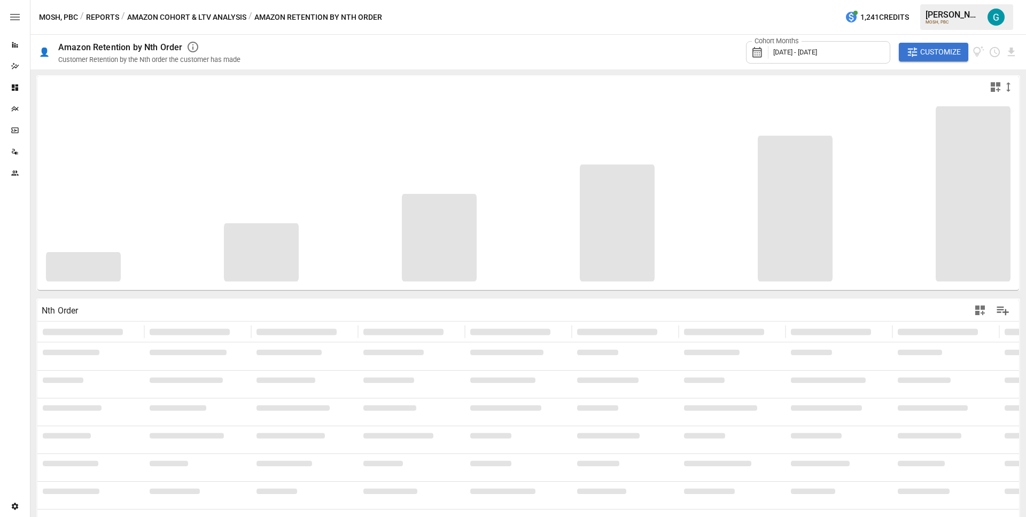
click at [905, 51] on button "Customize" at bounding box center [933, 52] width 69 height 19
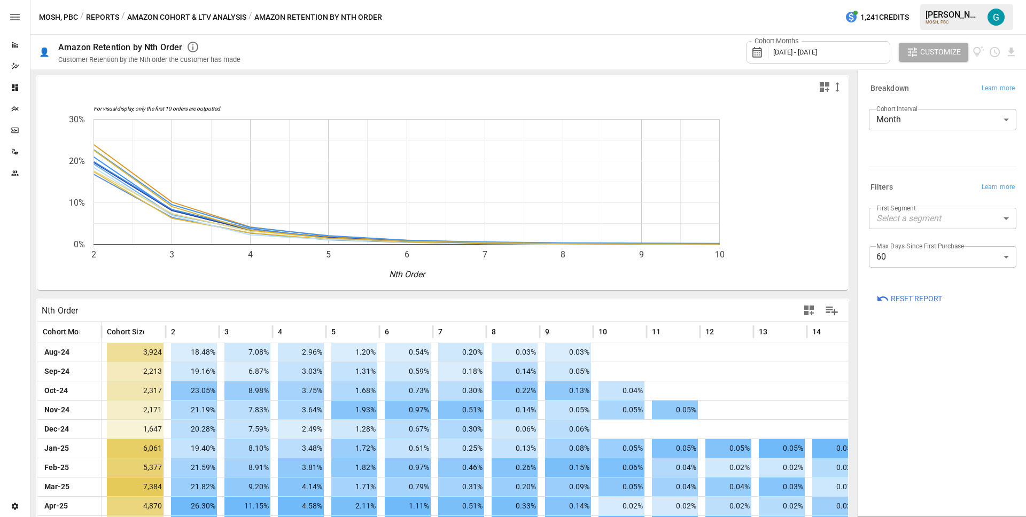
click at [160, 11] on button "Amazon Cohort & LTV Analysis" at bounding box center [186, 17] width 119 height 13
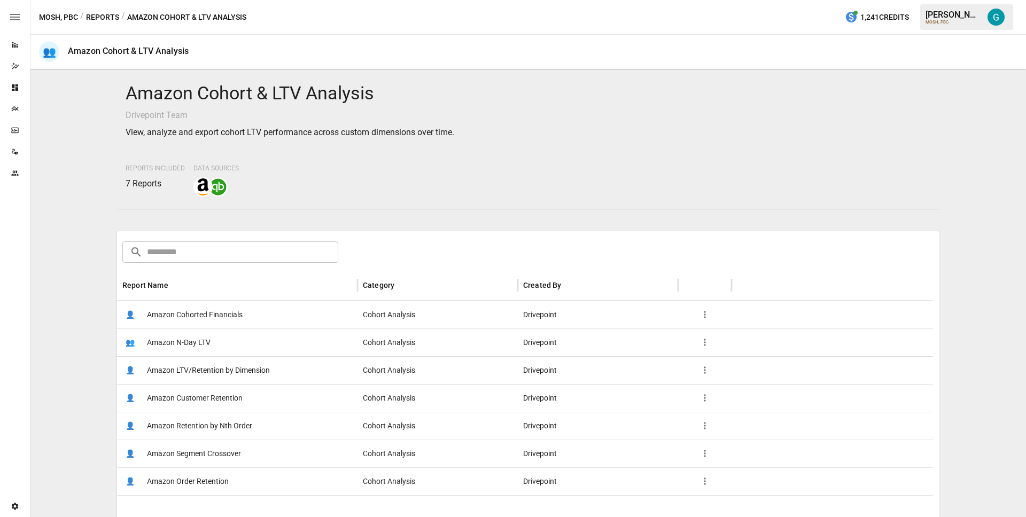
click at [213, 459] on span "Amazon Segment Crossover" at bounding box center [194, 453] width 94 height 27
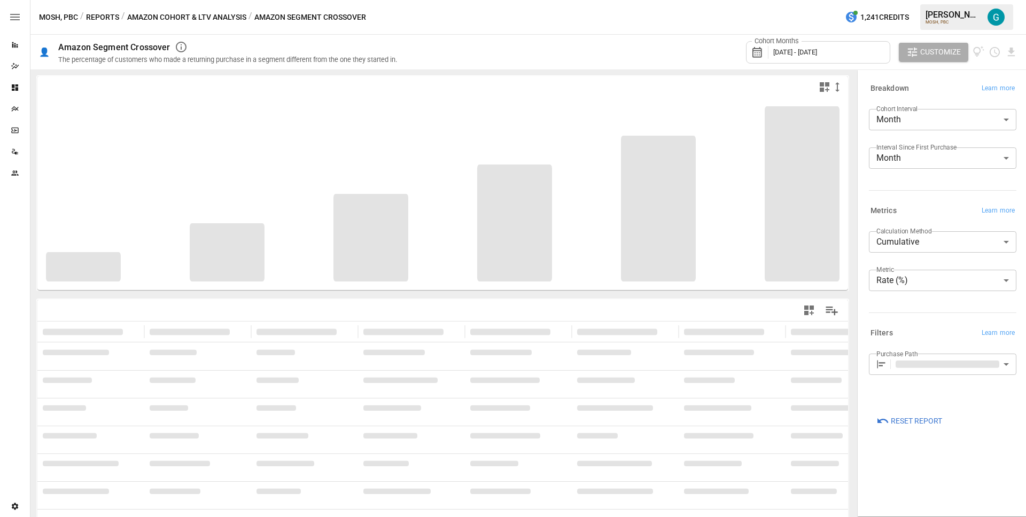
click at [194, 20] on button "Amazon Cohort & LTV Analysis" at bounding box center [186, 17] width 119 height 13
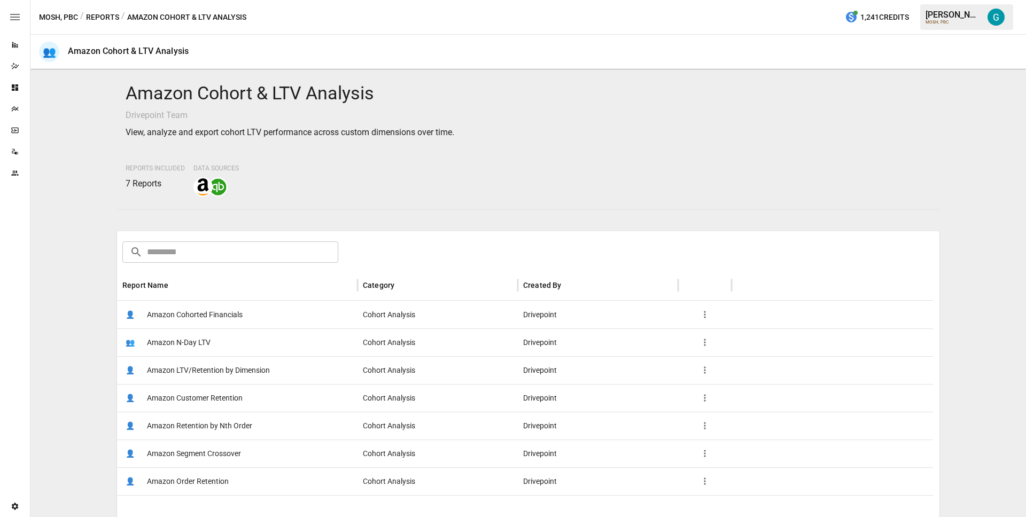
scroll to position [119, 0]
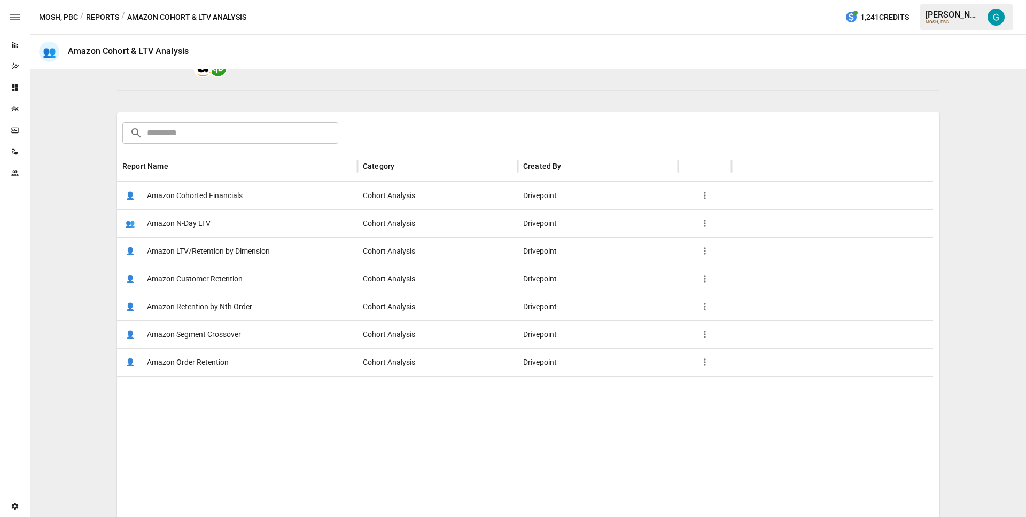
click at [184, 353] on span "Amazon Order Retention" at bounding box center [188, 362] width 82 height 27
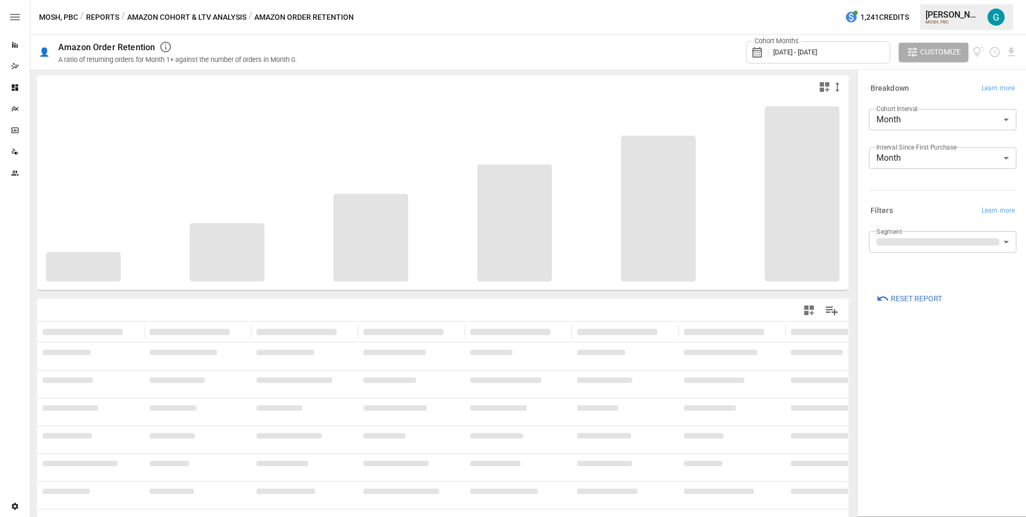
click at [182, 11] on button "Amazon Cohort & LTV Analysis" at bounding box center [186, 17] width 119 height 13
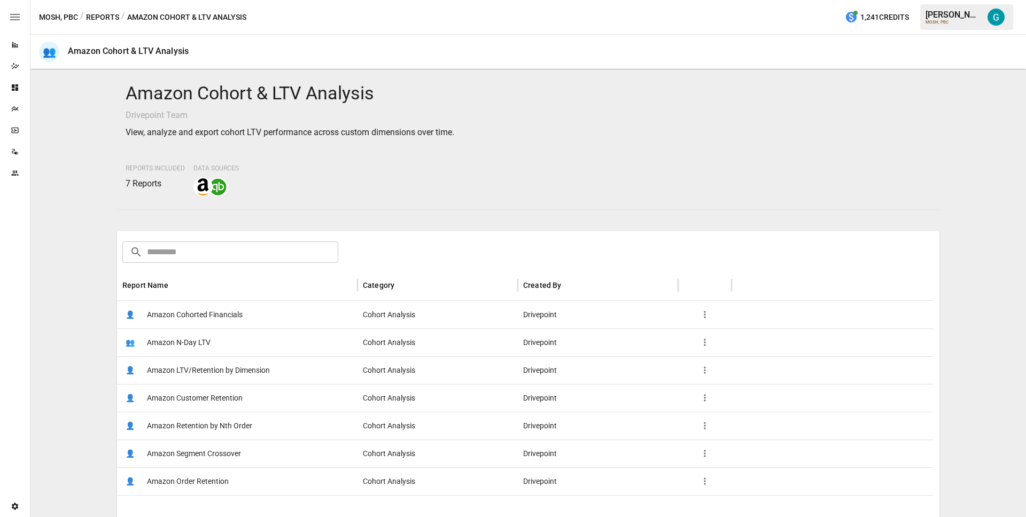
click at [111, 18] on button "Reports" at bounding box center [102, 17] width 33 height 13
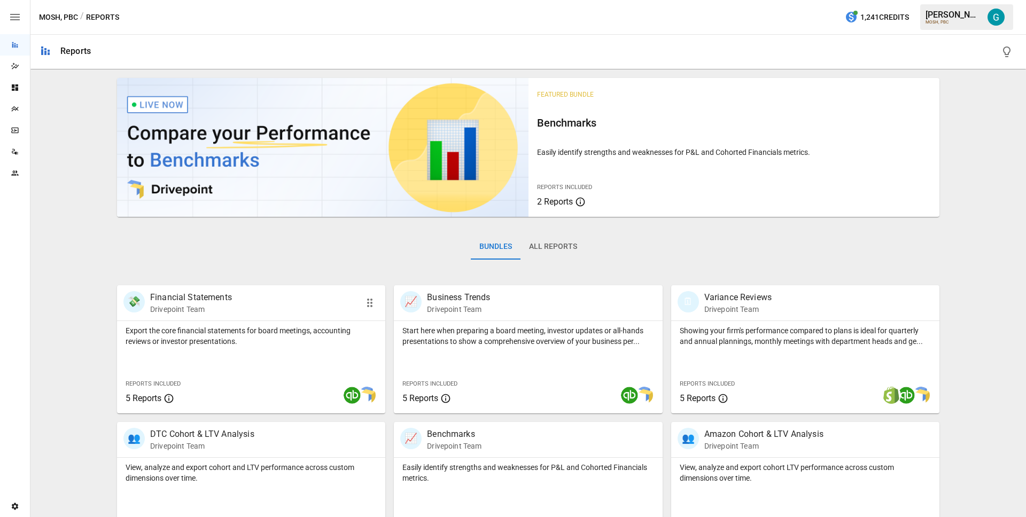
scroll to position [311, 0]
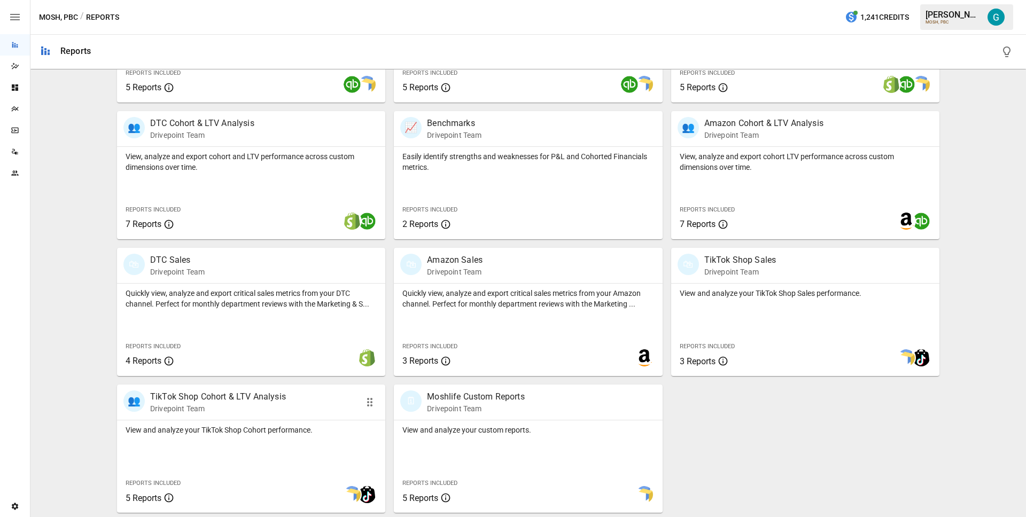
click at [237, 423] on div "View and analyze your TikTok Shop Cohort performance." at bounding box center [251, 428] width 268 height 15
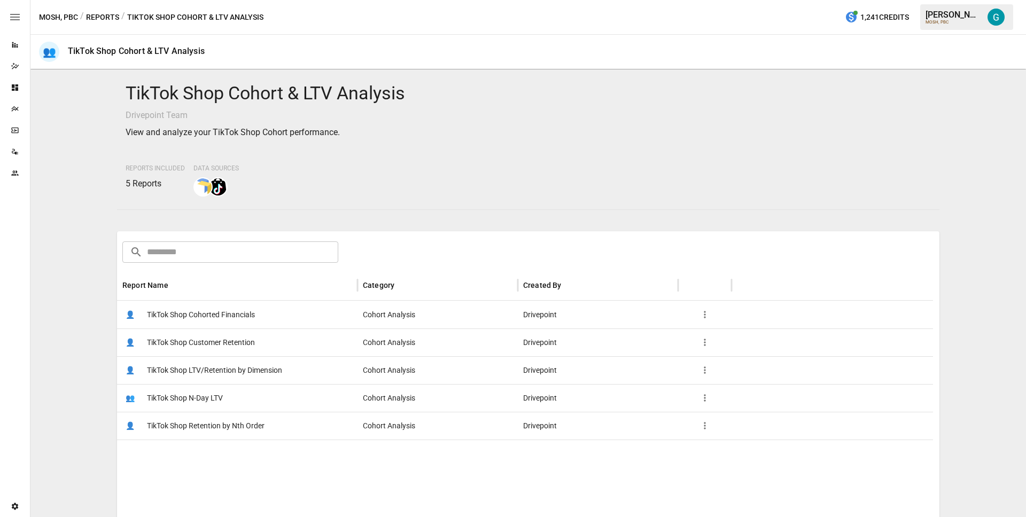
click at [206, 325] on span "TikTok Shop Cohorted Financials" at bounding box center [201, 314] width 108 height 27
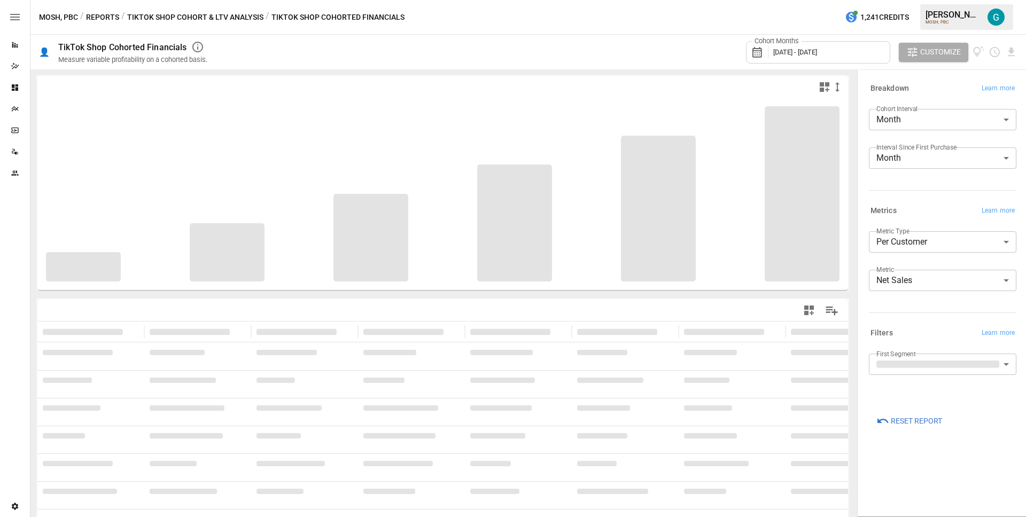
click at [160, 14] on button "TikTok Shop Cohort & LTV Analysis" at bounding box center [195, 17] width 136 height 13
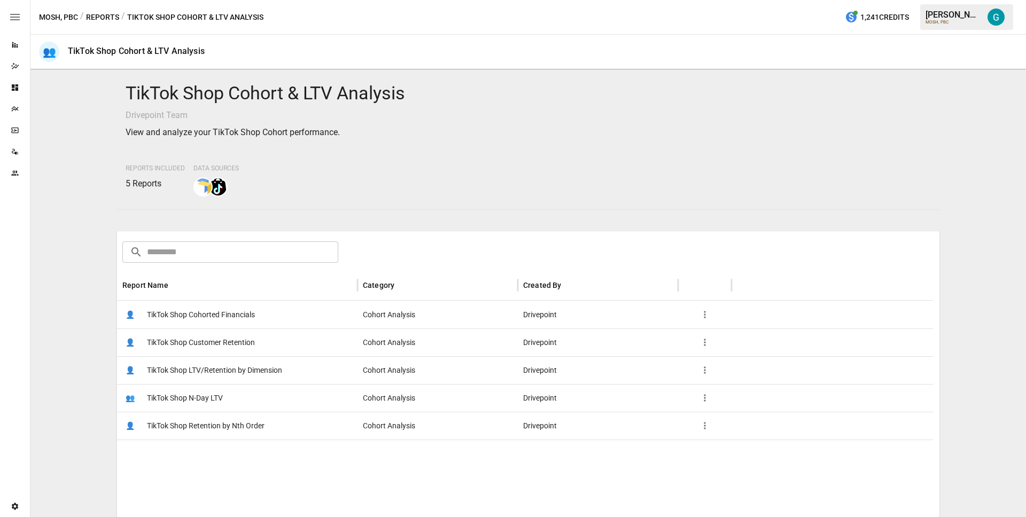
click at [188, 337] on span "TikTok Shop Customer Retention" at bounding box center [201, 342] width 108 height 27
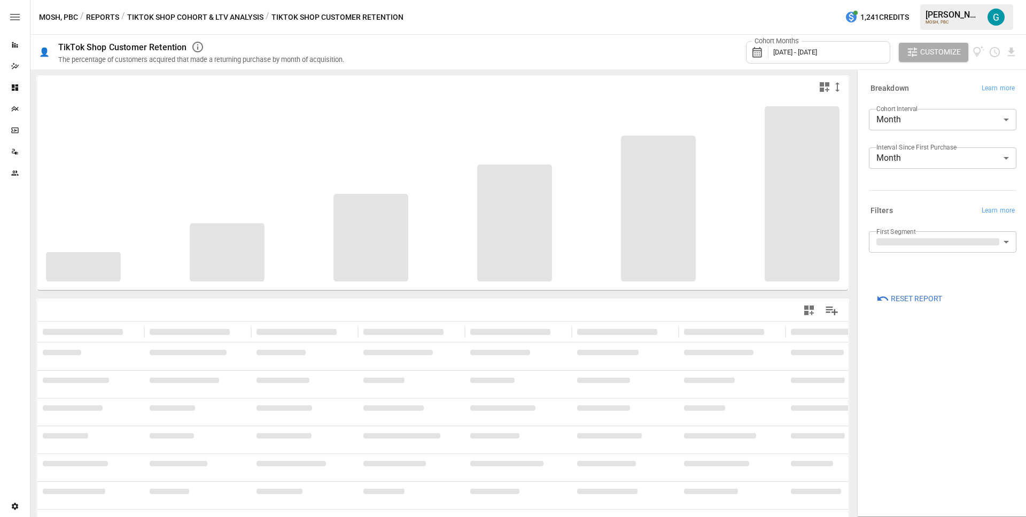
click at [207, 16] on button "TikTok Shop Cohort & LTV Analysis" at bounding box center [195, 17] width 136 height 13
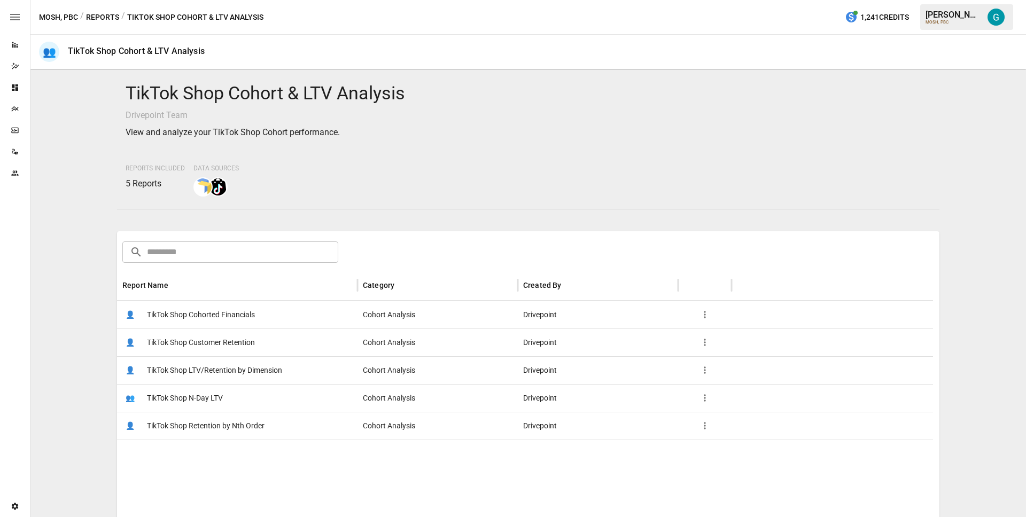
click at [212, 362] on span "TikTok Shop LTV/Retention by Dimension" at bounding box center [214, 370] width 135 height 27
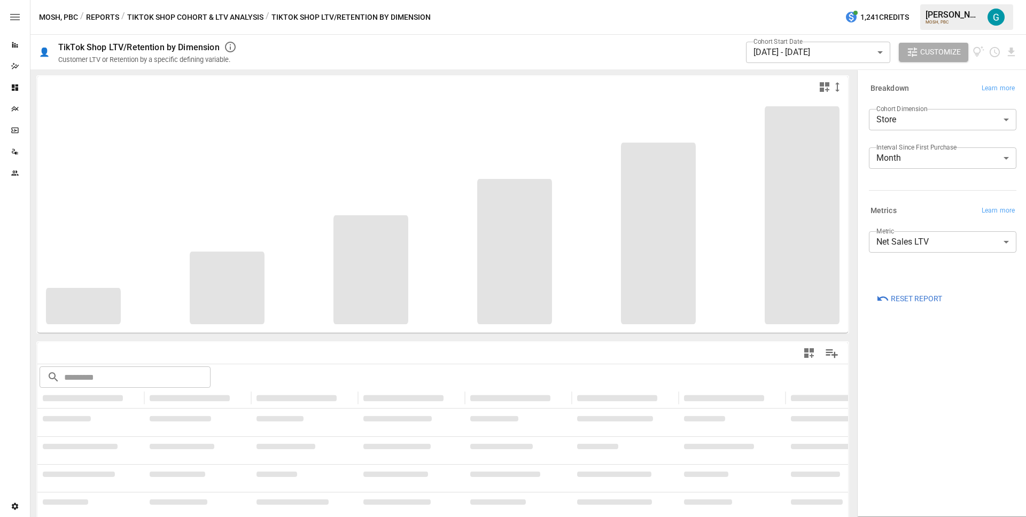
click at [192, 15] on button "TikTok Shop Cohort & LTV Analysis" at bounding box center [195, 17] width 136 height 13
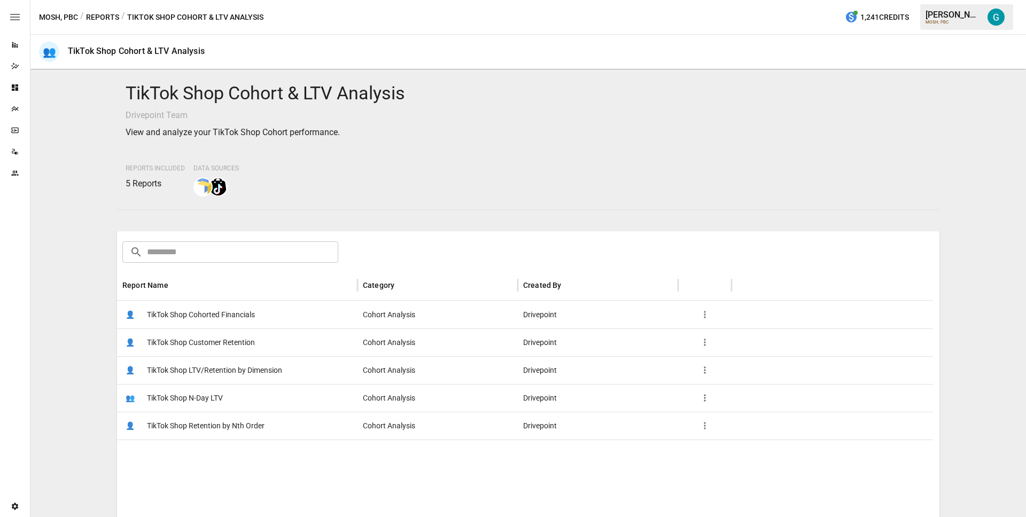
click at [192, 406] on span "TikTok Shop N-Day LTV" at bounding box center [185, 398] width 76 height 27
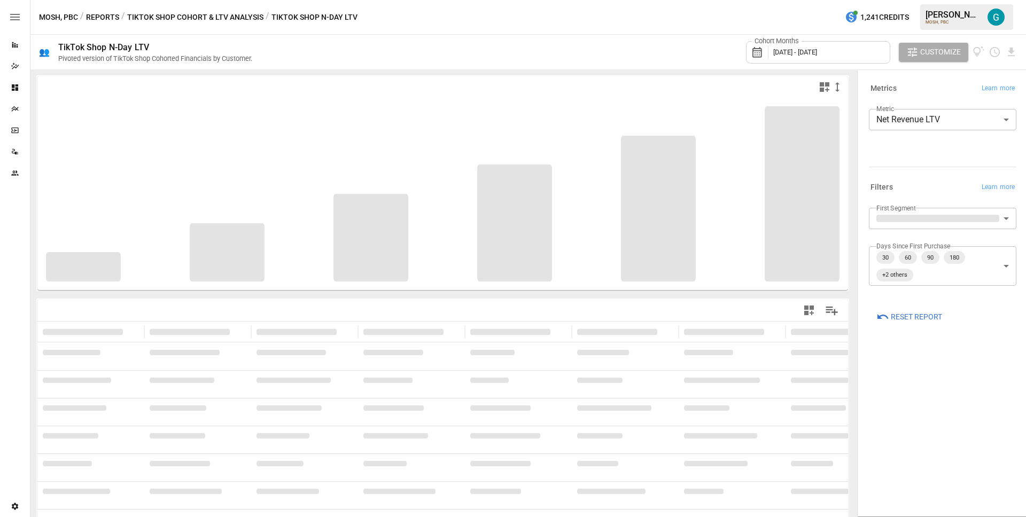
click at [202, 11] on button "TikTok Shop Cohort & LTV Analysis" at bounding box center [195, 17] width 136 height 13
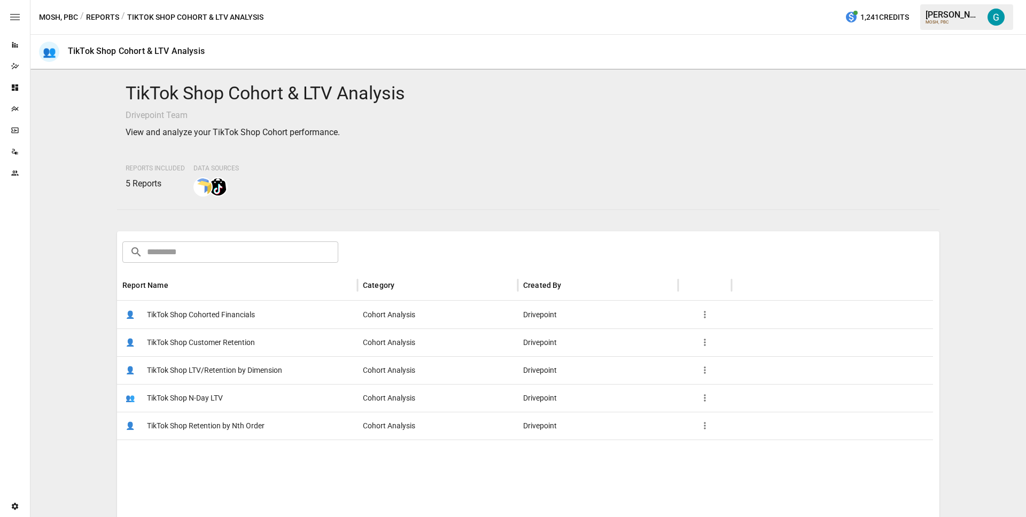
click at [208, 424] on span "TikTok Shop Retention by Nth Order" at bounding box center [206, 426] width 118 height 27
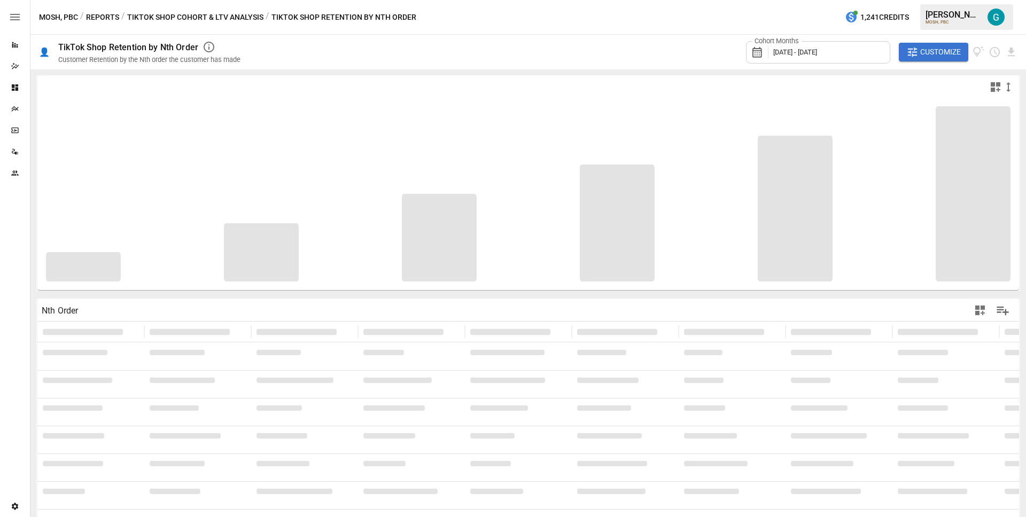
click at [956, 51] on span "Customize" at bounding box center [940, 51] width 41 height 13
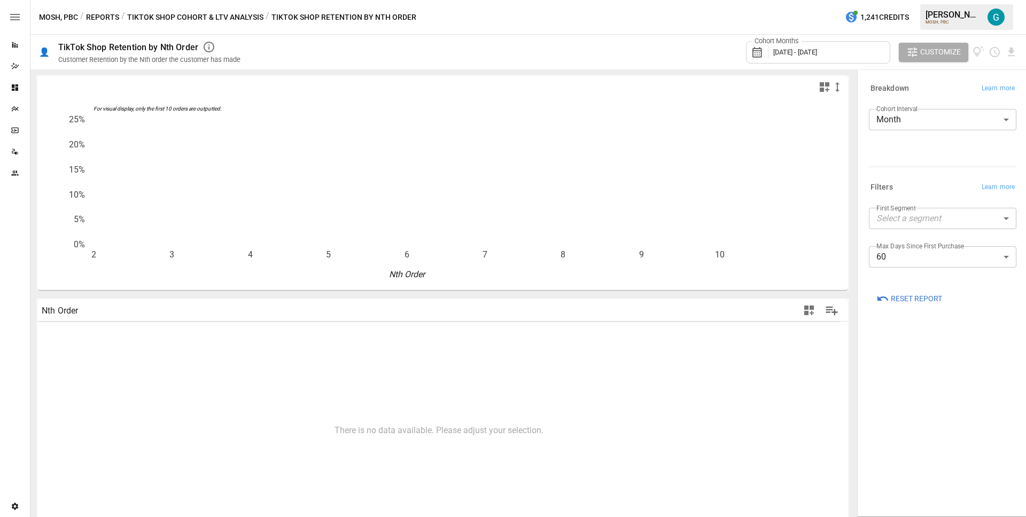
click at [204, 14] on button "TikTok Shop Cohort & LTV Analysis" at bounding box center [195, 17] width 136 height 13
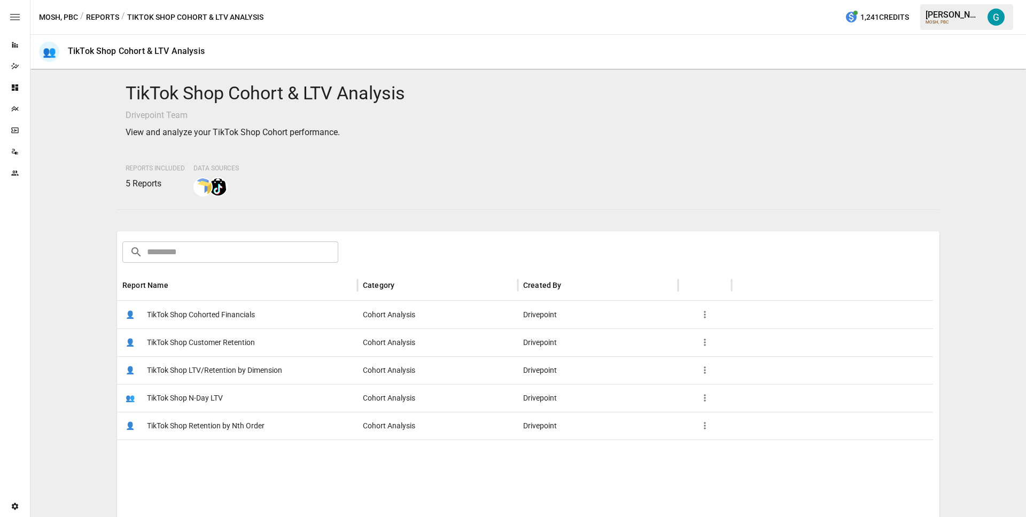
click at [89, 15] on button "Reports" at bounding box center [102, 17] width 33 height 13
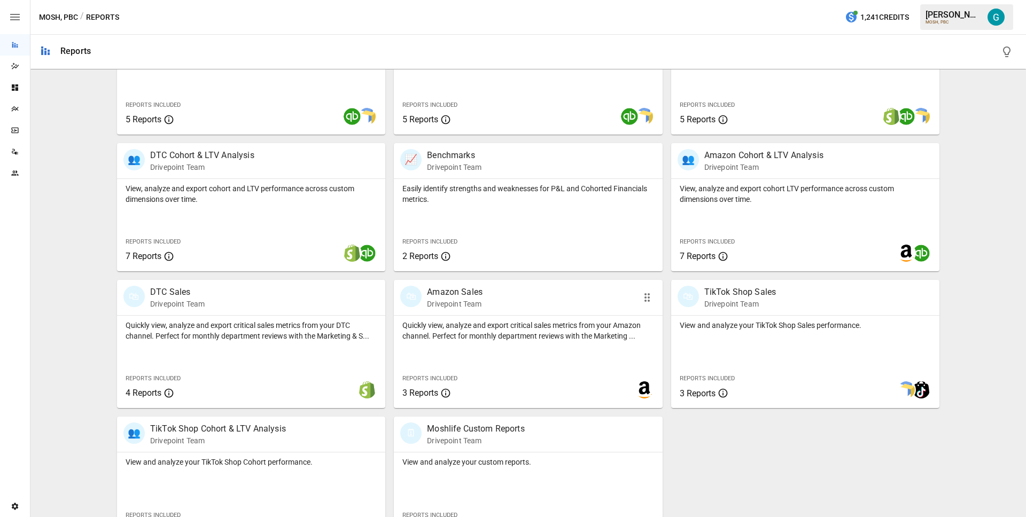
scroll to position [311, 0]
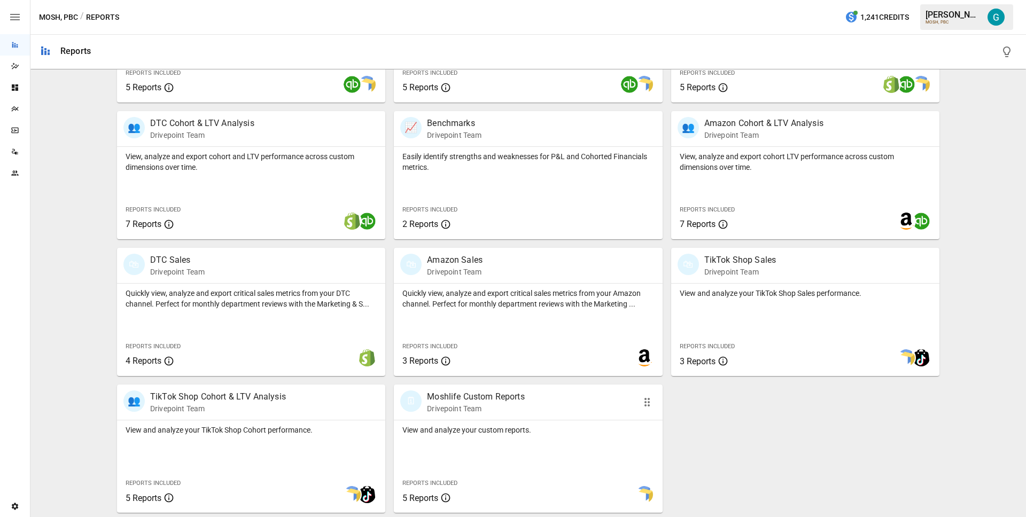
click at [482, 417] on div "🗓 Moshlife Custom Reports Drivepoint Team" at bounding box center [528, 402] width 268 height 35
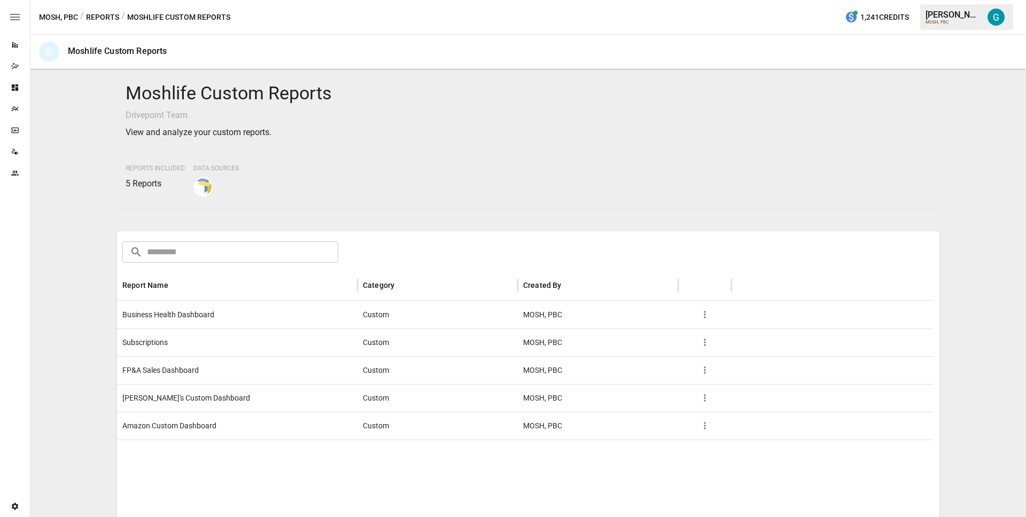
click at [114, 20] on button "Reports" at bounding box center [102, 17] width 33 height 13
